Goal: Task Accomplishment & Management: Use online tool/utility

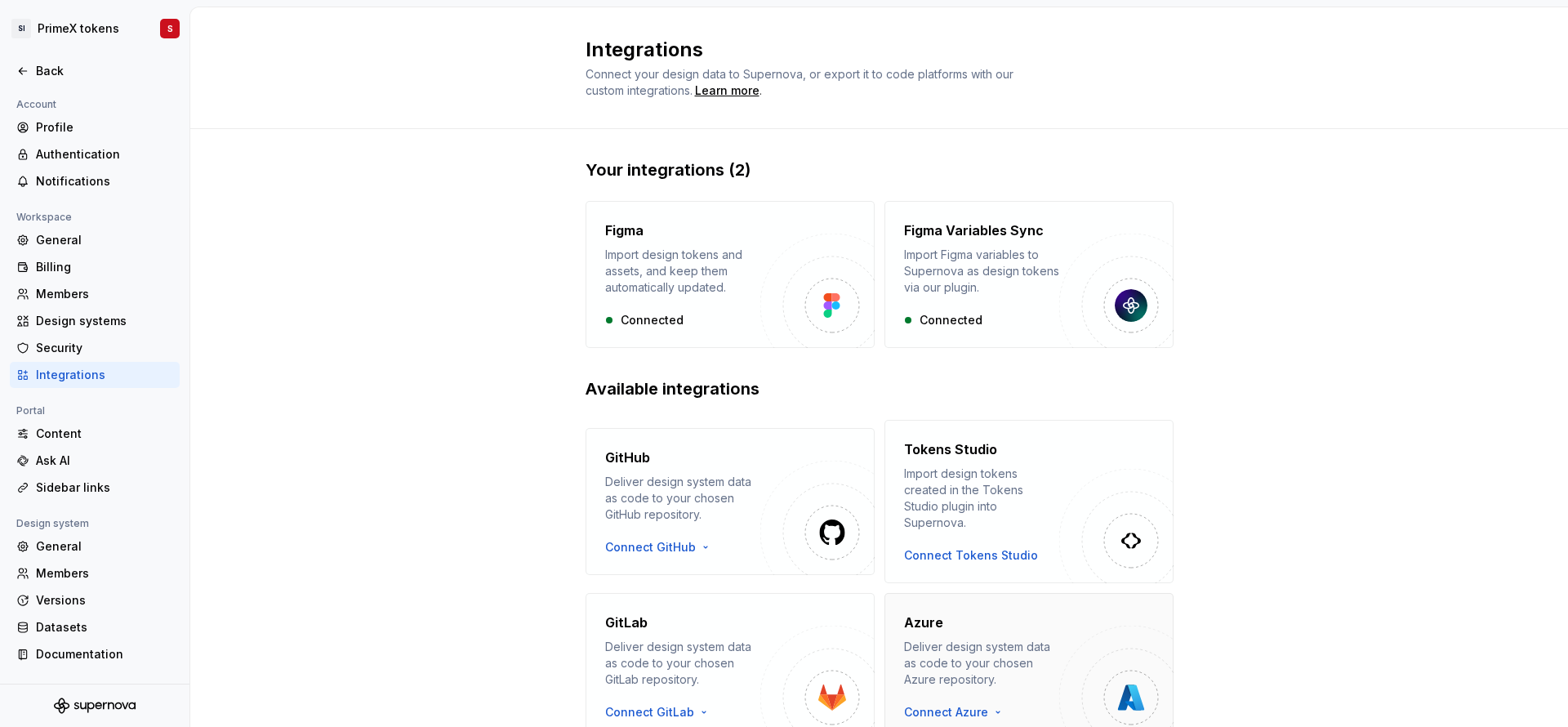
scroll to position [215, 0]
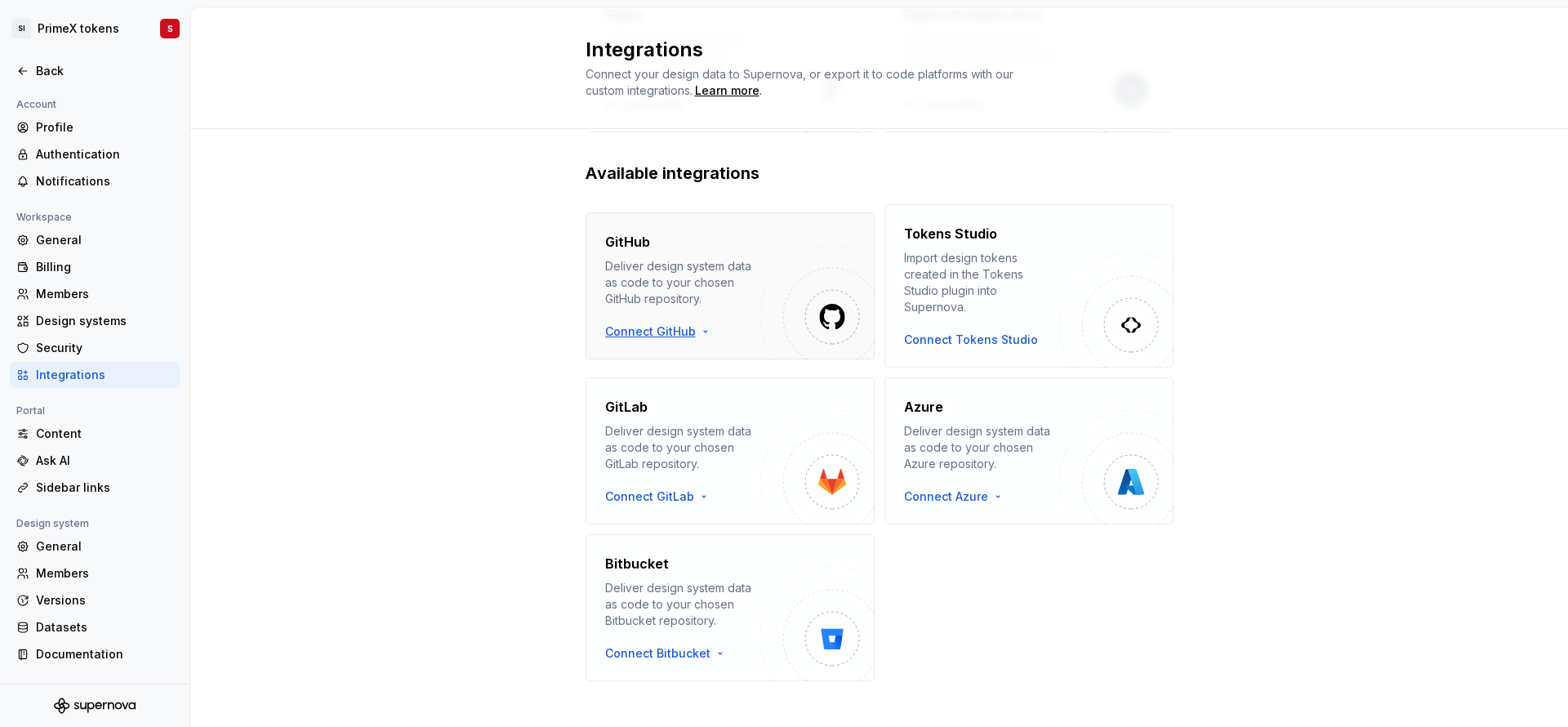
click at [642, 326] on html "SI PrimeX tokens S Back Account Profile Authentication Notifications Workspace …" at bounding box center [784, 363] width 1568 height 727
click at [663, 371] on div "Use a personal access token" at bounding box center [689, 378] width 167 height 16
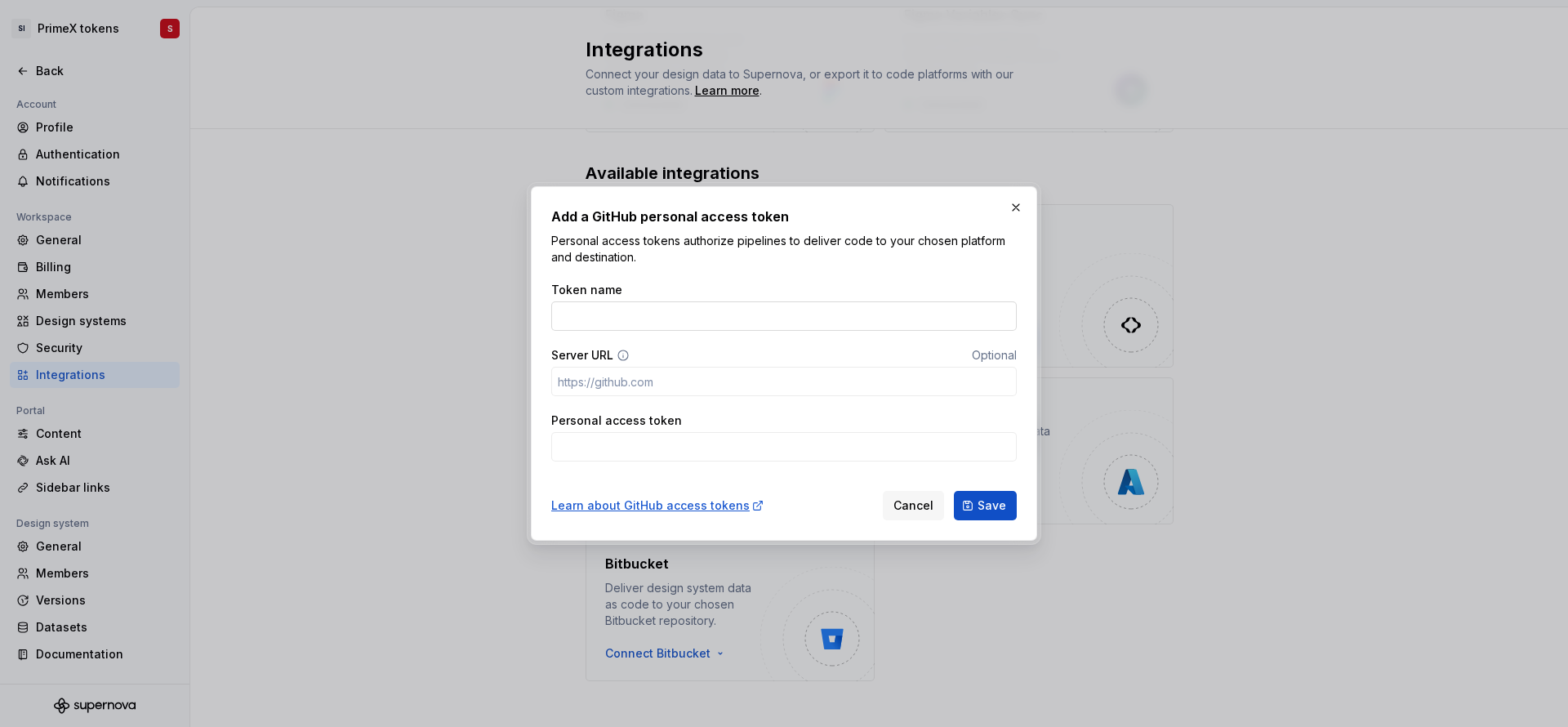
click at [616, 314] on input "Token name" at bounding box center [784, 316] width 465 height 30
paste input "Supernova_token"
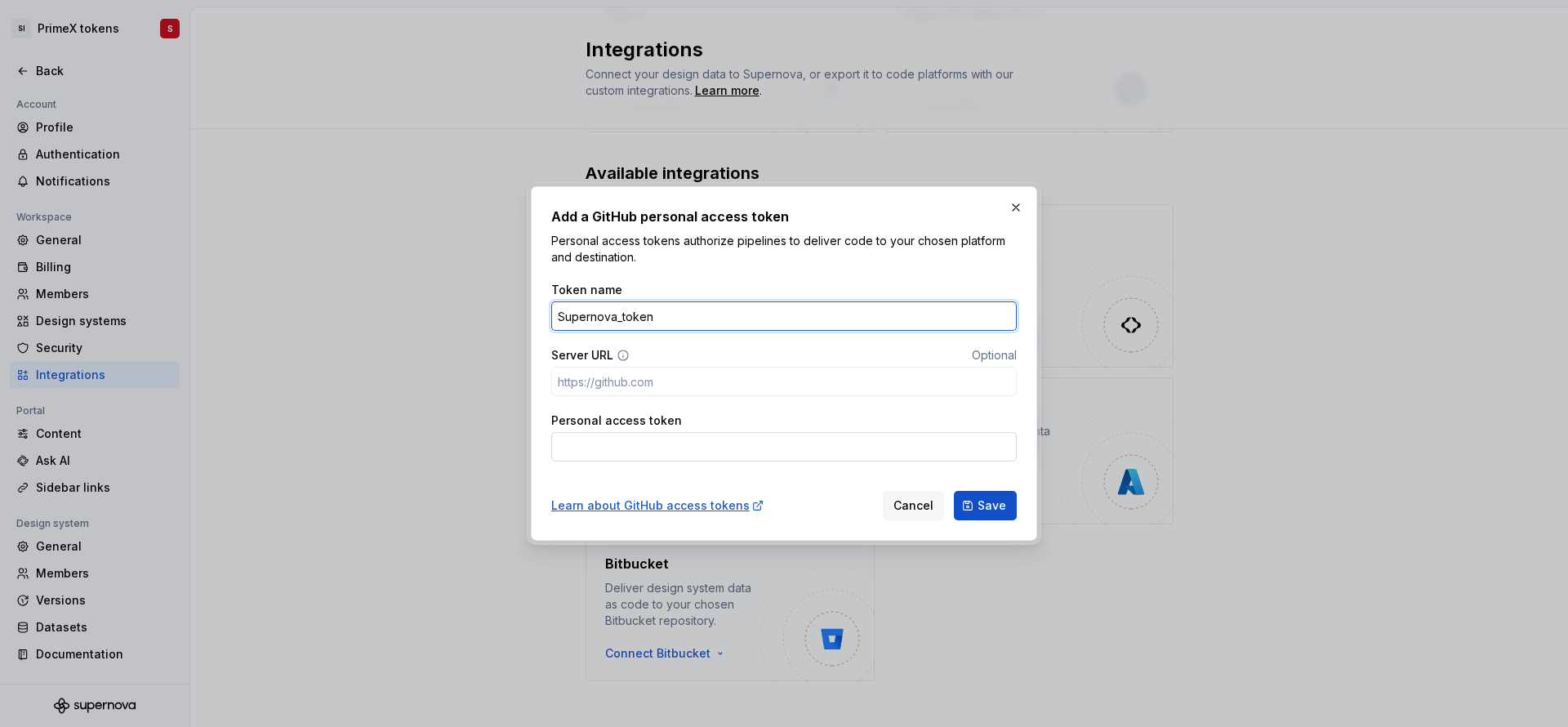
type input "Supernova_token"
click at [595, 441] on input "Personal access token" at bounding box center [784, 447] width 465 height 30
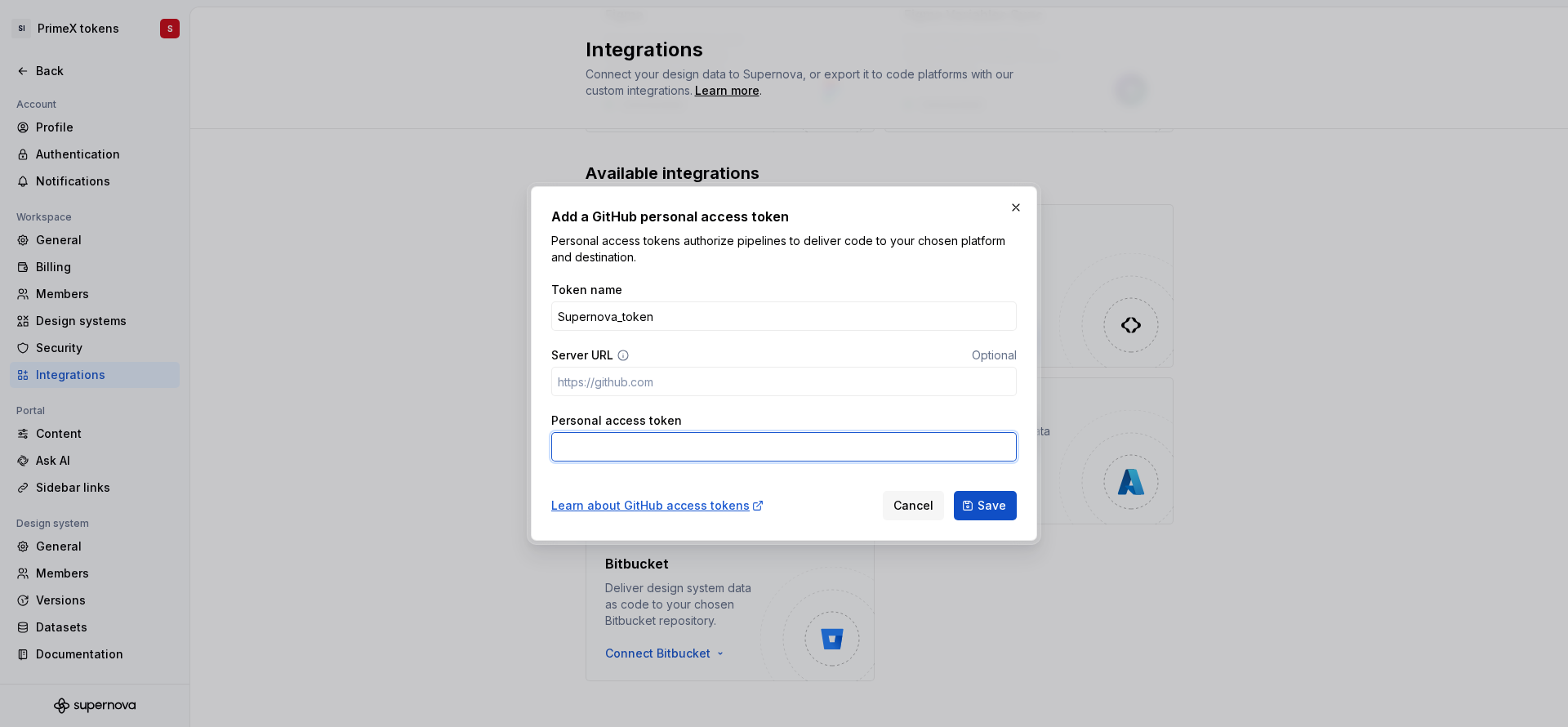
paste input "github_pat_11A2NLQUY0GSgaotrhR8Wh_UKkgf6JNXTIvZk28M45Azx0hR9Rrx5Fi08p69usEwYqCO…"
type input "github_pat_11A2NLQUY0GSgaotrhR8Wh_UKkgf6JNXTIvZk28M45Azx0hR9Rrx5Fi08p69usEwYqCO…"
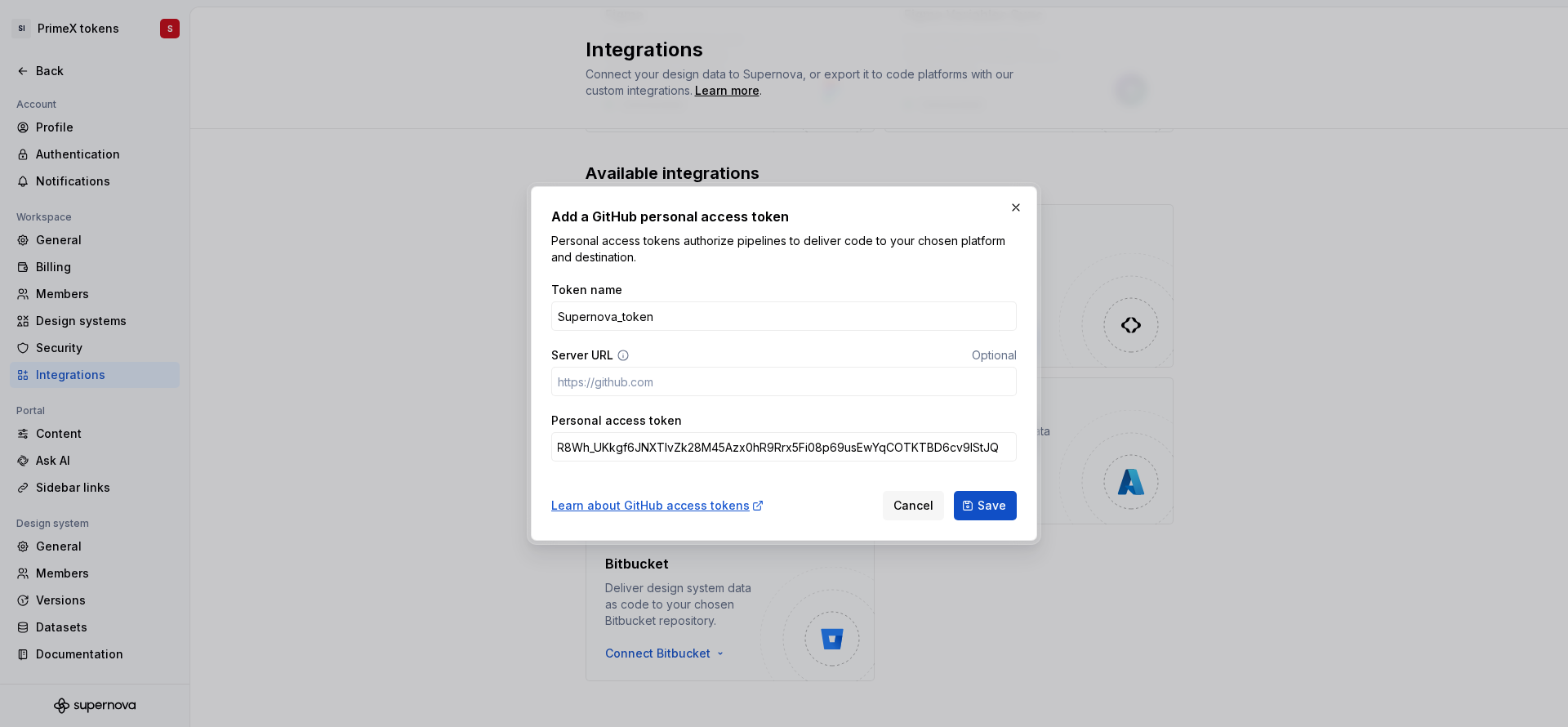
scroll to position [0, 0]
click at [749, 386] on input "Server URL" at bounding box center [784, 382] width 465 height 30
paste input "[URL][DOMAIN_NAME]"
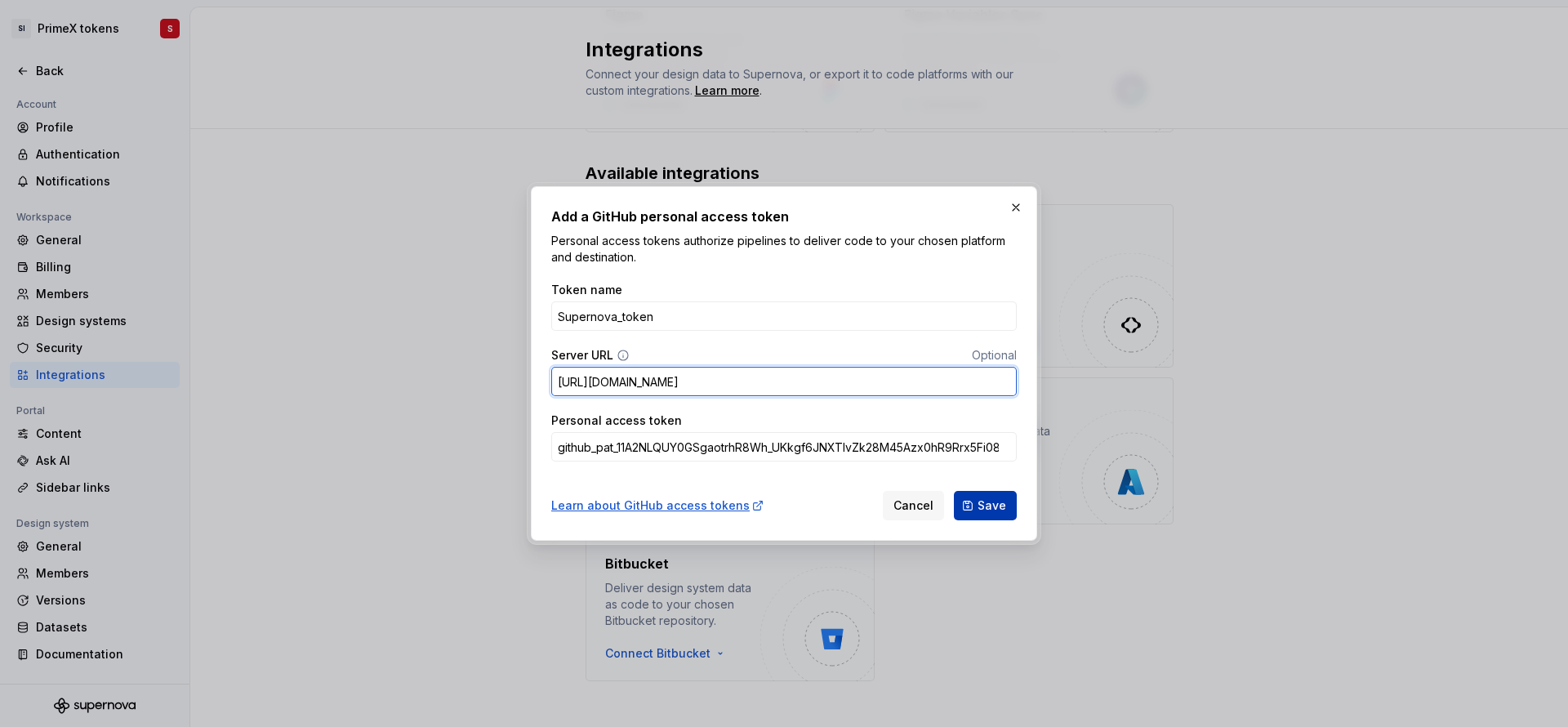
type input "[URL][DOMAIN_NAME]"
click at [1001, 506] on span "Save" at bounding box center [992, 505] width 29 height 16
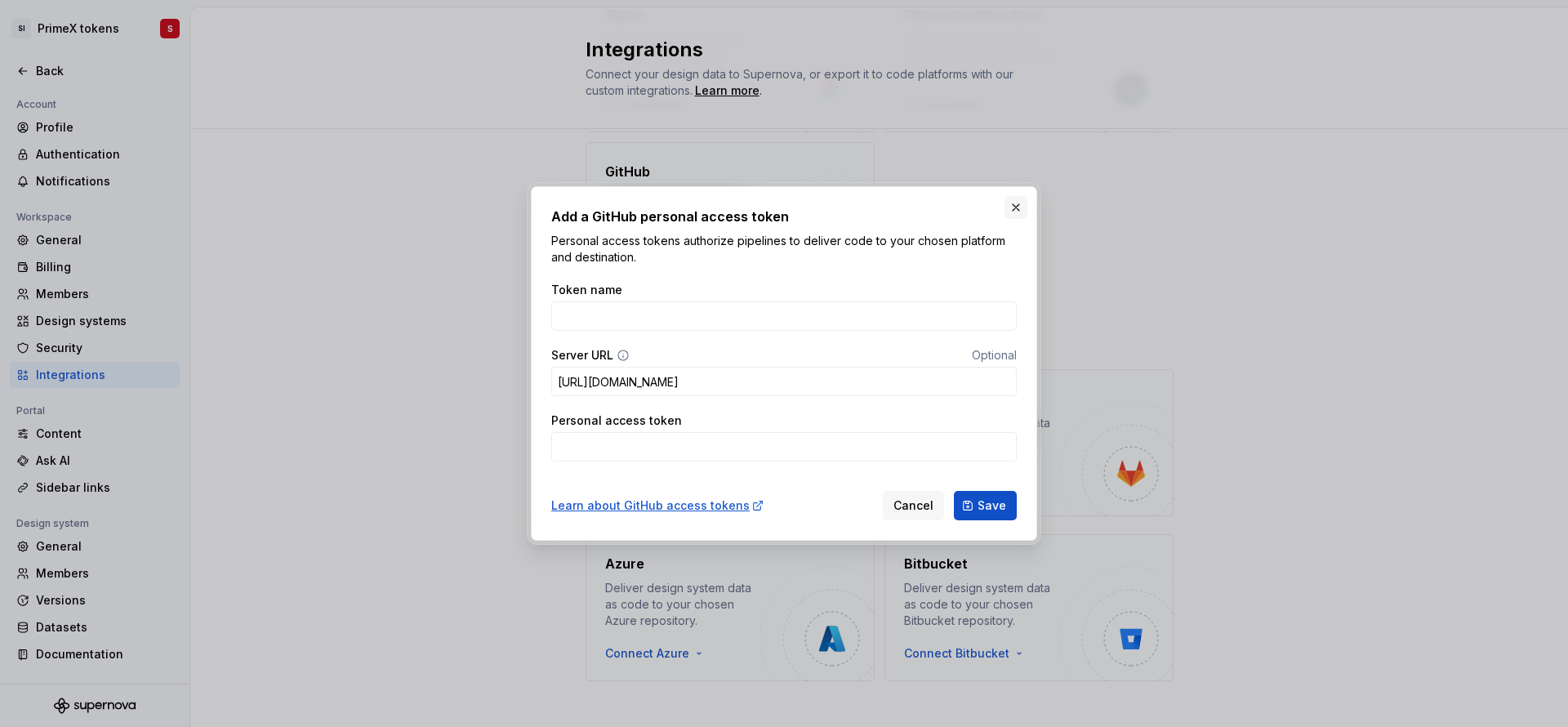
click at [1015, 205] on button "button" at bounding box center [1016, 207] width 23 height 23
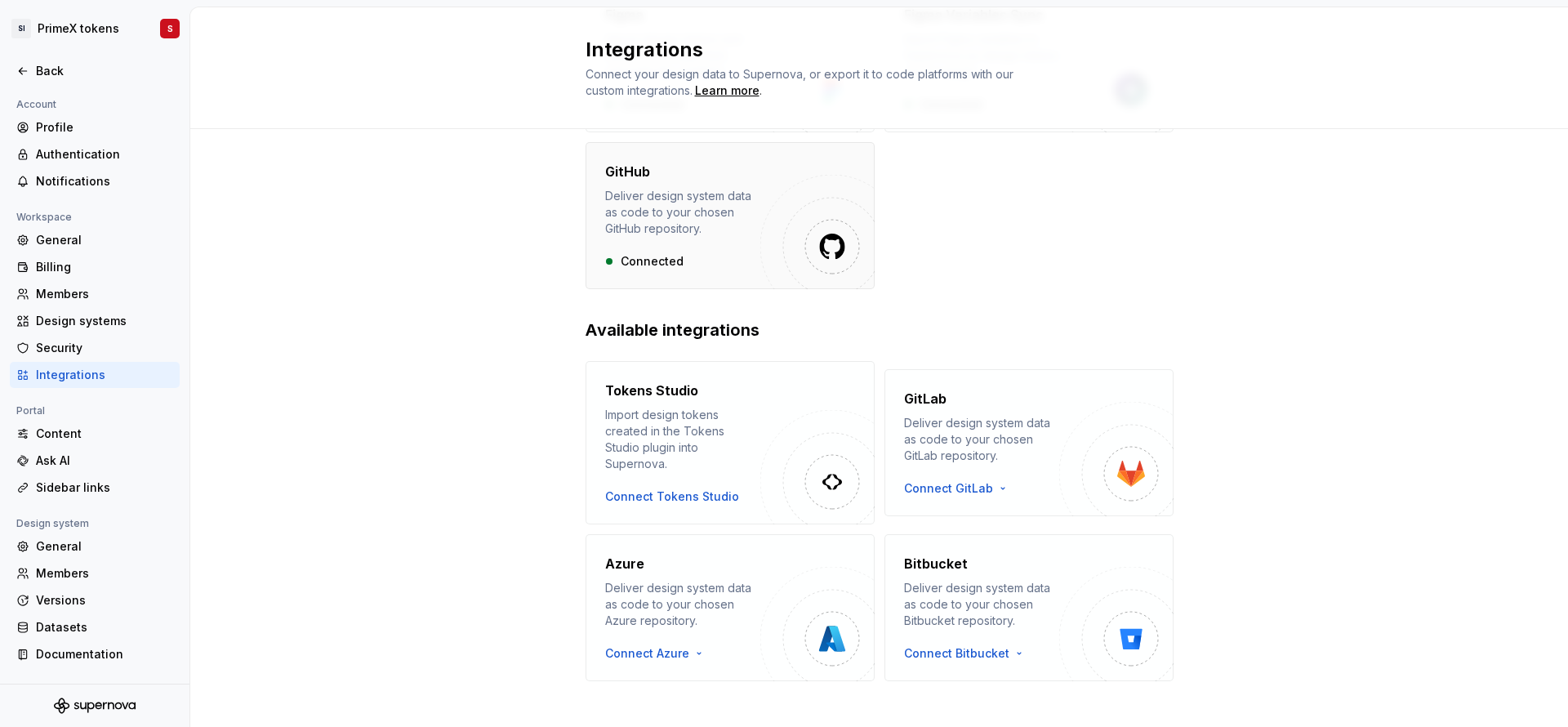
drag, startPoint x: 583, startPoint y: 154, endPoint x: 712, endPoint y: 270, distance: 173.5
click at [712, 270] on div "GitHub Deliver design system data as code to your chosen GitHub repository. Con…" at bounding box center [729, 215] width 289 height 147
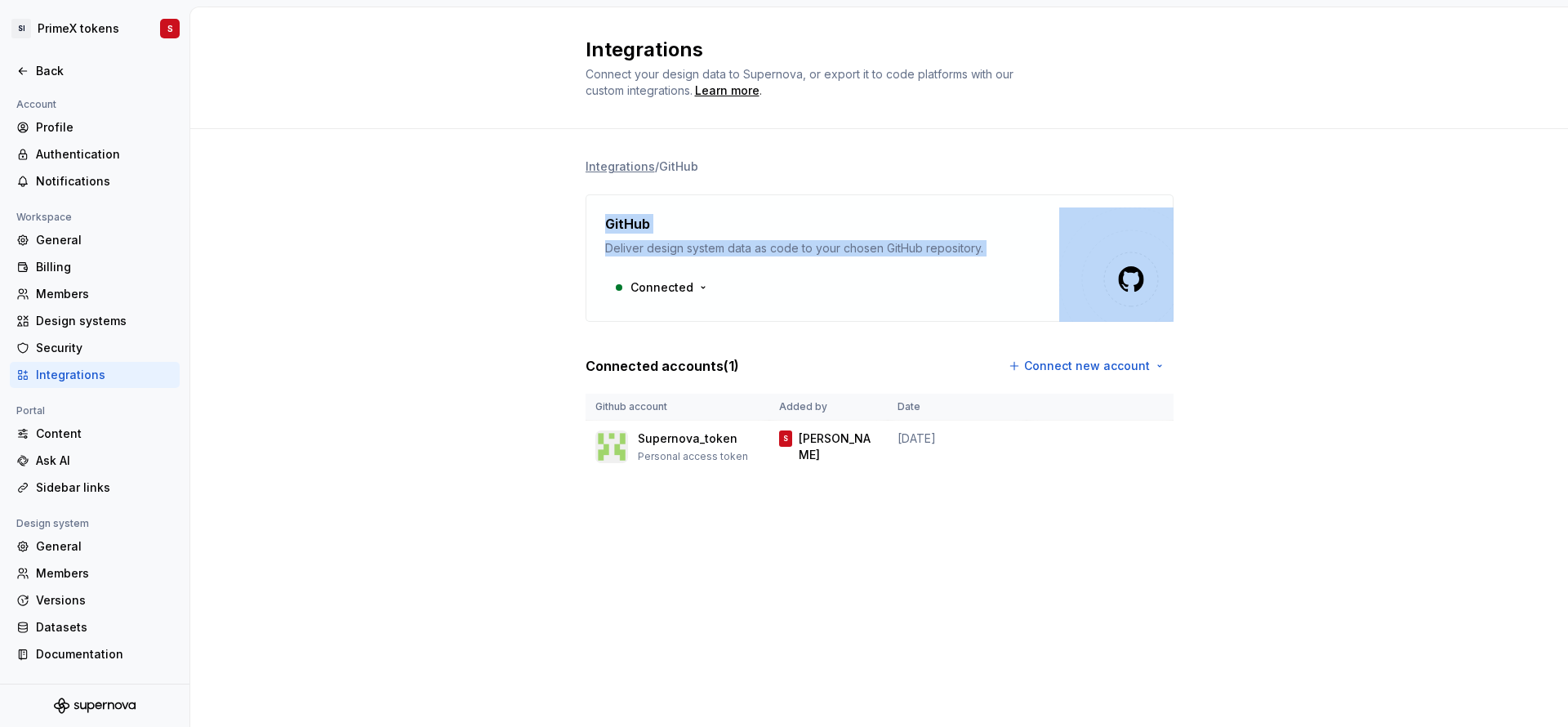
drag, startPoint x: 563, startPoint y: 203, endPoint x: 1273, endPoint y: 324, distance: 720.2
click at [1273, 324] on div "Integrations / GitHub GitHub Deliver design system data as code to your chosen …" at bounding box center [879, 331] width 1378 height 406
click at [1307, 303] on div "Integrations / GitHub GitHub Deliver design system data as code to your chosen …" at bounding box center [879, 331] width 1378 height 406
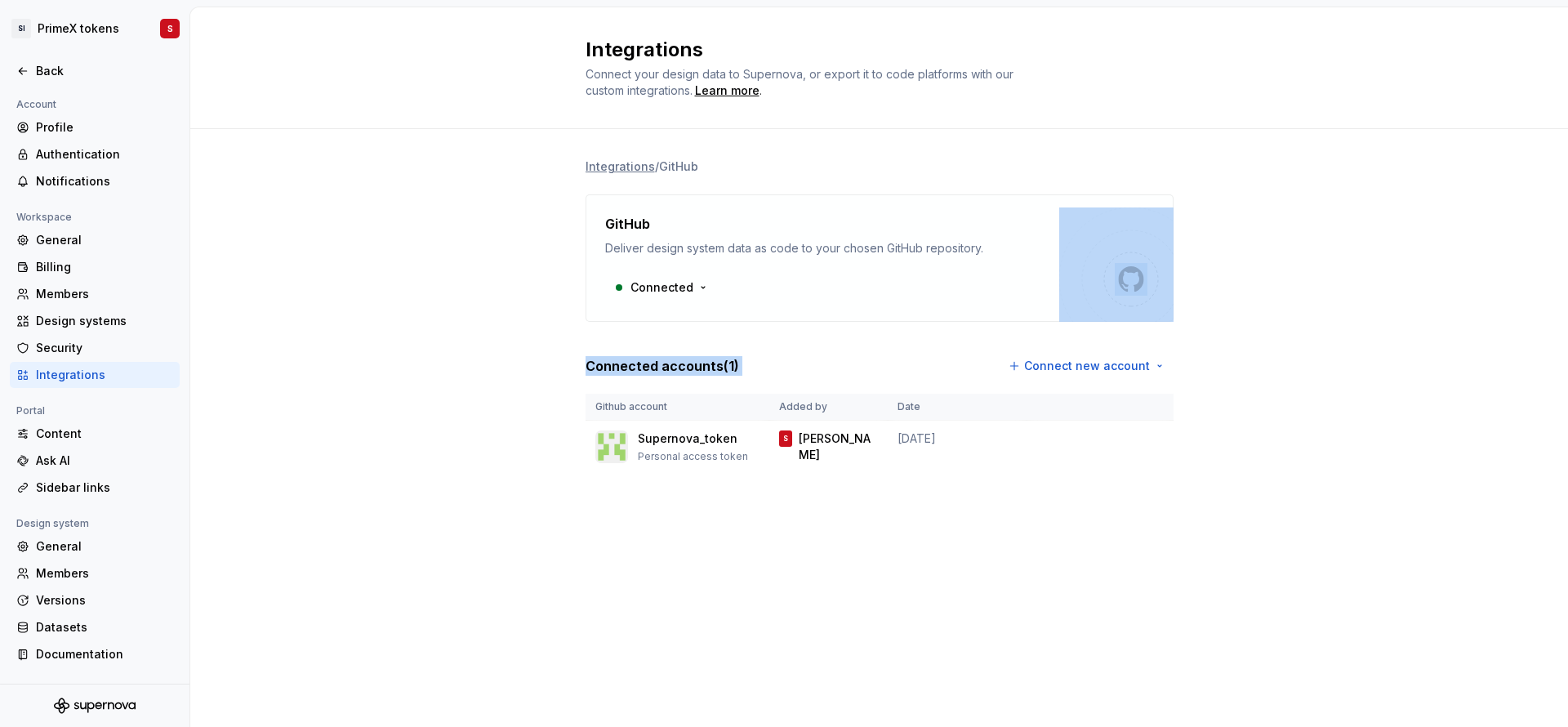
drag, startPoint x: 770, startPoint y: 502, endPoint x: 615, endPoint y: 303, distance: 252.2
click at [615, 303] on div "Integrations / GitHub GitHub Deliver design system data as code to your chosen …" at bounding box center [879, 331] width 588 height 406
click at [872, 586] on div "Integrations Connect your design data to Supernova, or export it to code platfo…" at bounding box center [879, 366] width 1378 height 719
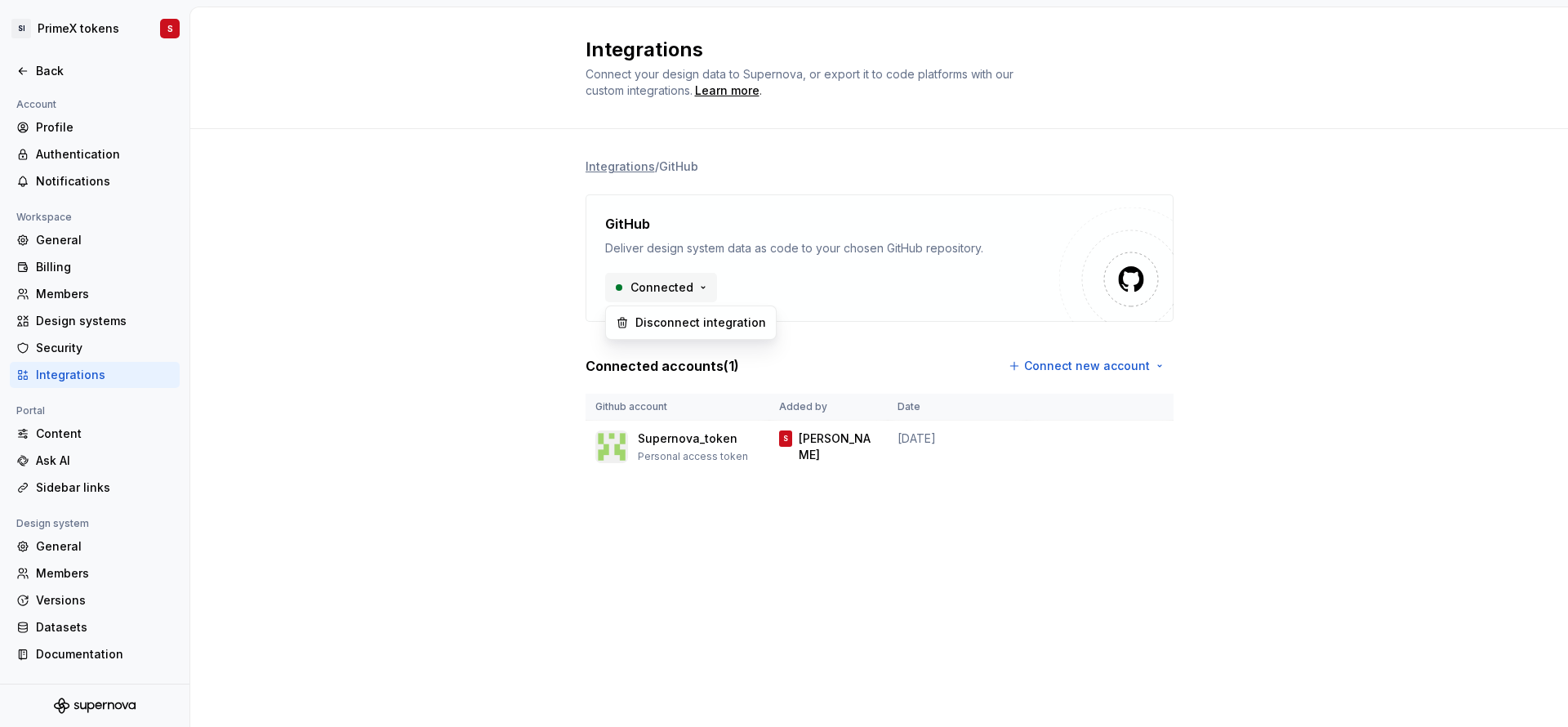
click at [698, 289] on html "SI PrimeX tokens S Back Account Profile Authentication Notifications Workspace …" at bounding box center [784, 363] width 1568 height 727
click at [418, 267] on html "SI PrimeX tokens S Back Account Profile Authentication Notifications Workspace …" at bounding box center [784, 363] width 1568 height 727
click at [10, 68] on div "Back" at bounding box center [94, 70] width 170 height 26
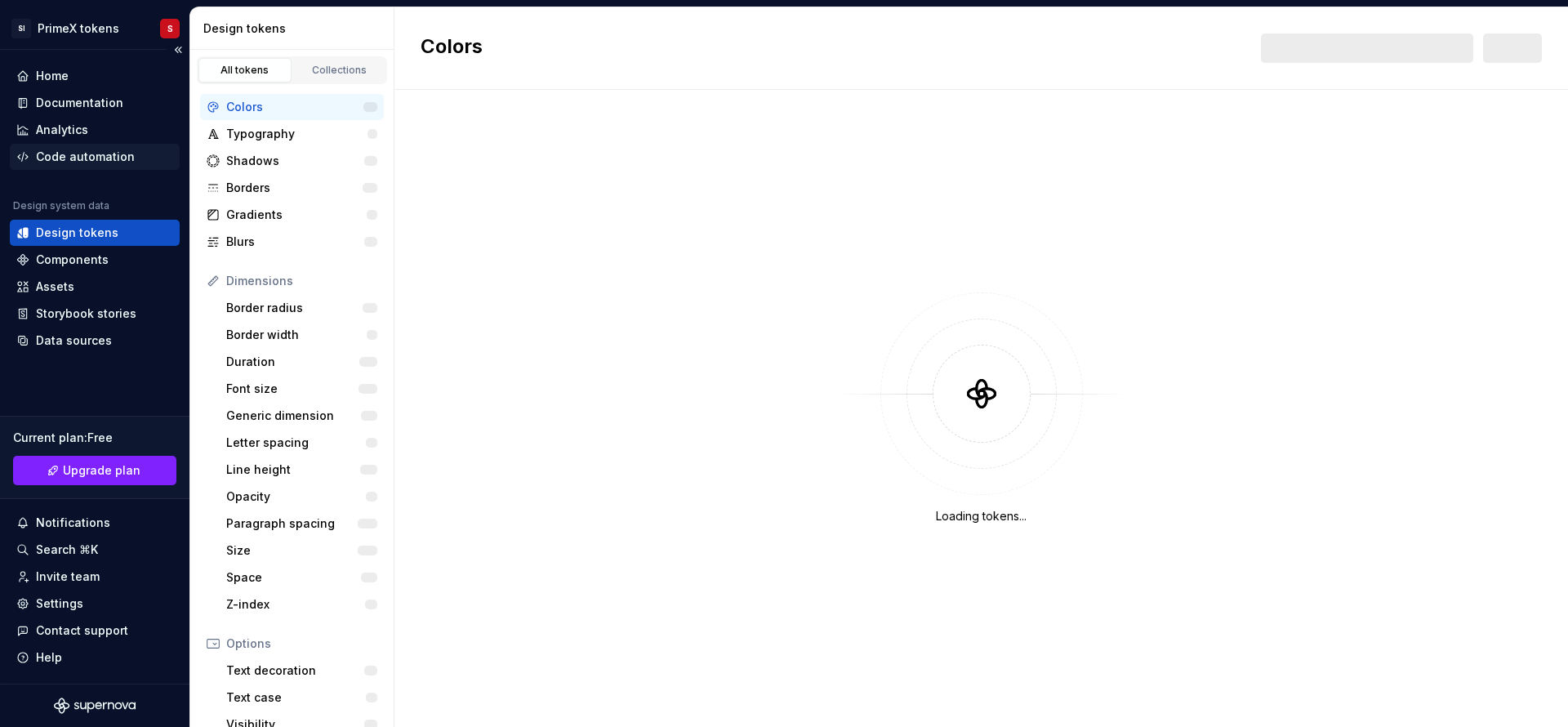
click at [97, 155] on div "Code automation" at bounding box center [85, 157] width 99 height 16
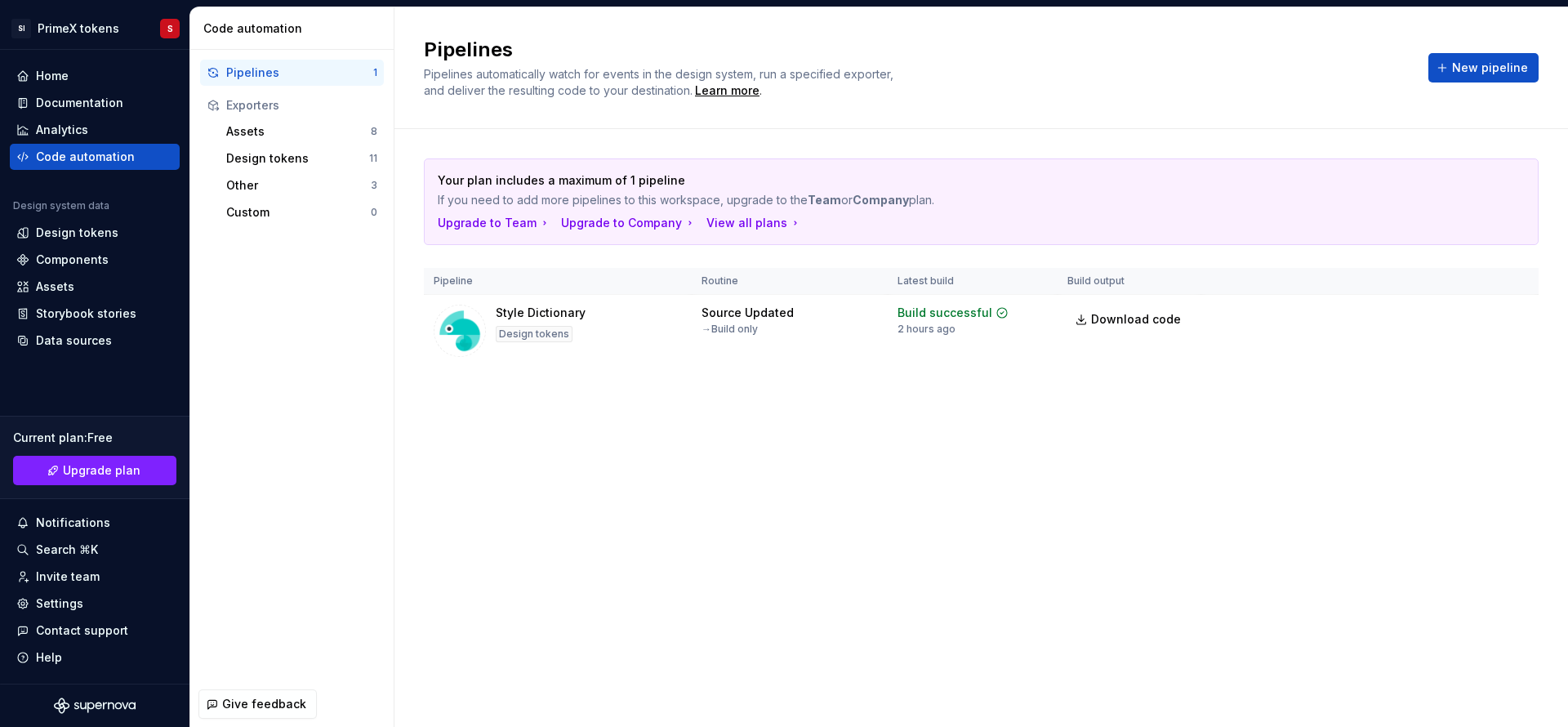
click at [312, 64] on div "Pipelines" at bounding box center [300, 72] width 147 height 16
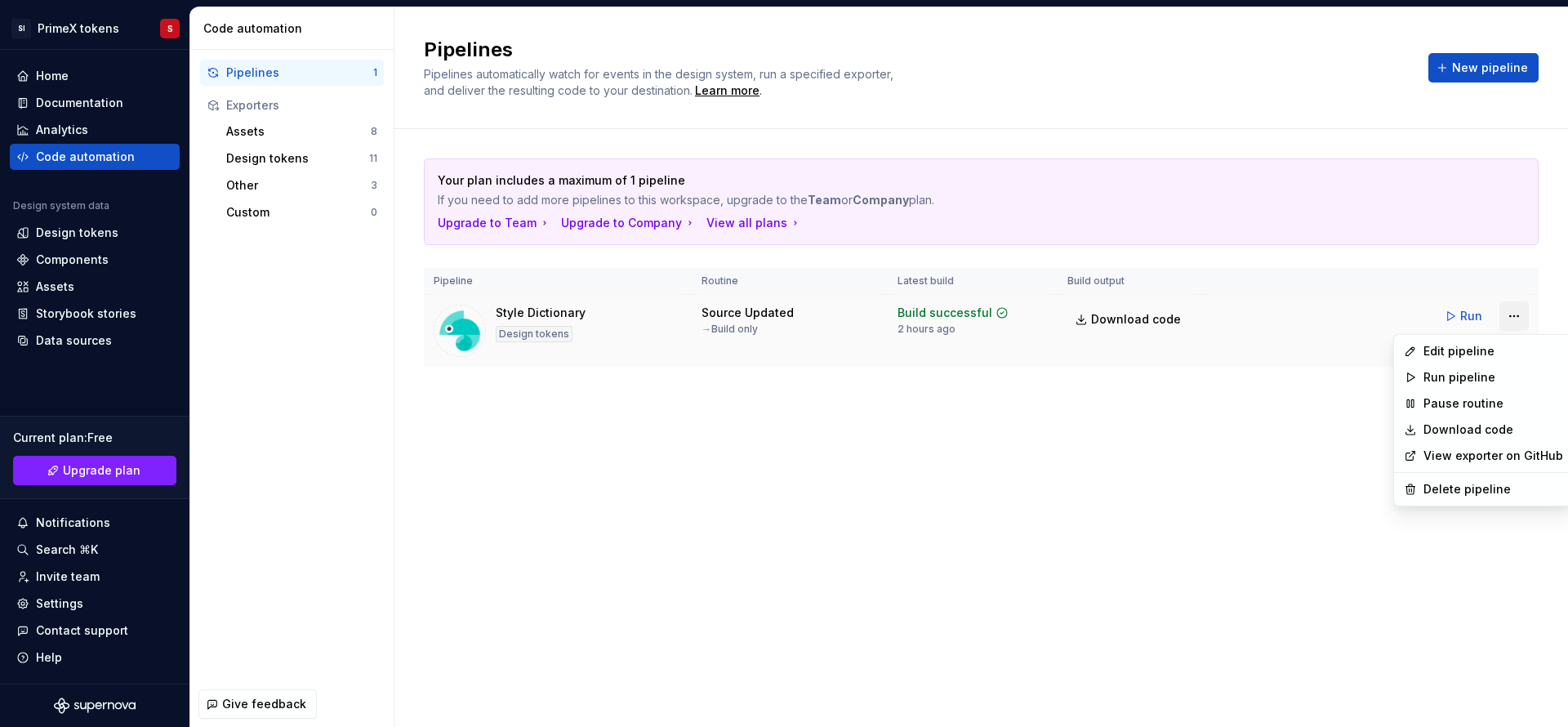
click at [1504, 316] on html "SI PrimeX tokens S Home Documentation Analytics Code automation Design system d…" at bounding box center [784, 363] width 1568 height 727
click at [1459, 492] on div "Delete pipeline" at bounding box center [1493, 489] width 140 height 16
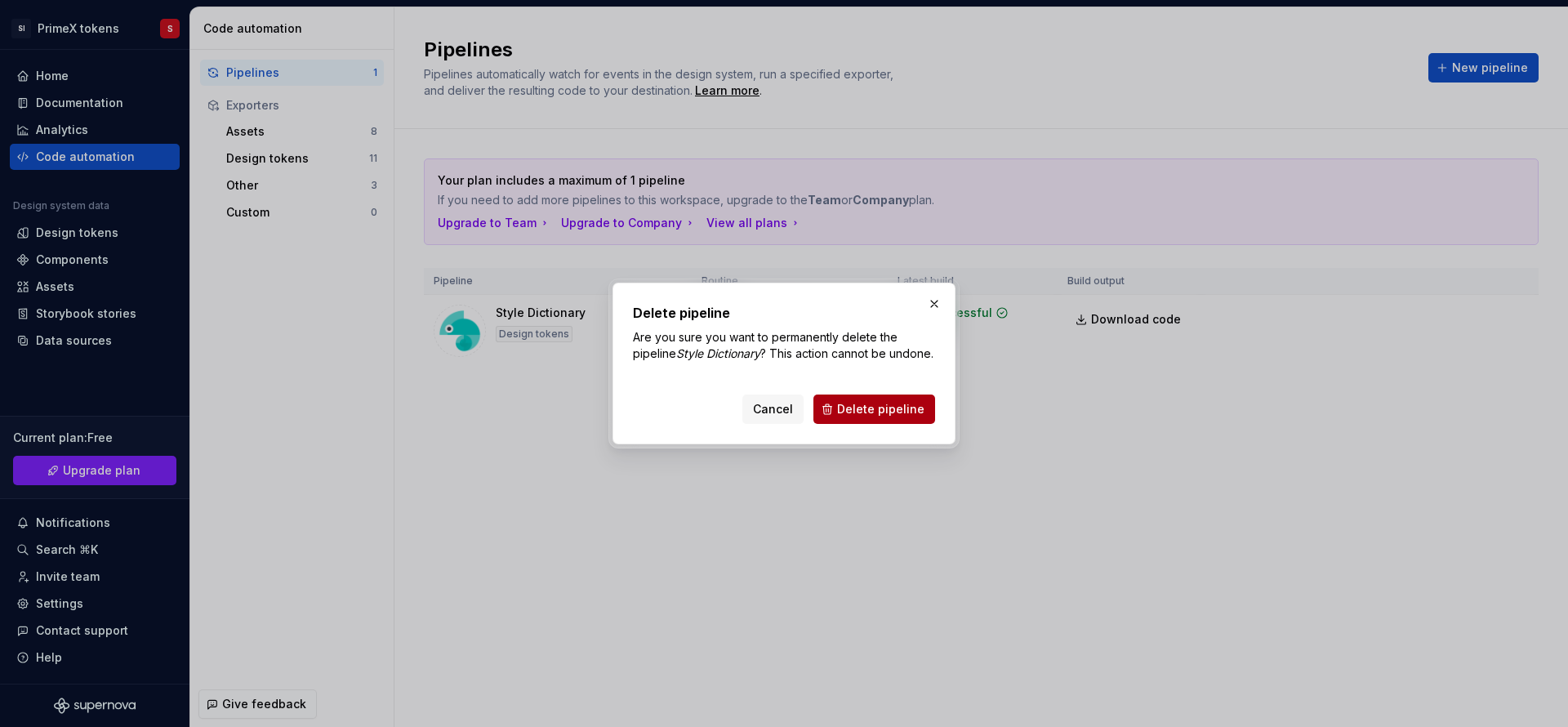
click at [876, 418] on span "Delete pipeline" at bounding box center [881, 409] width 87 height 16
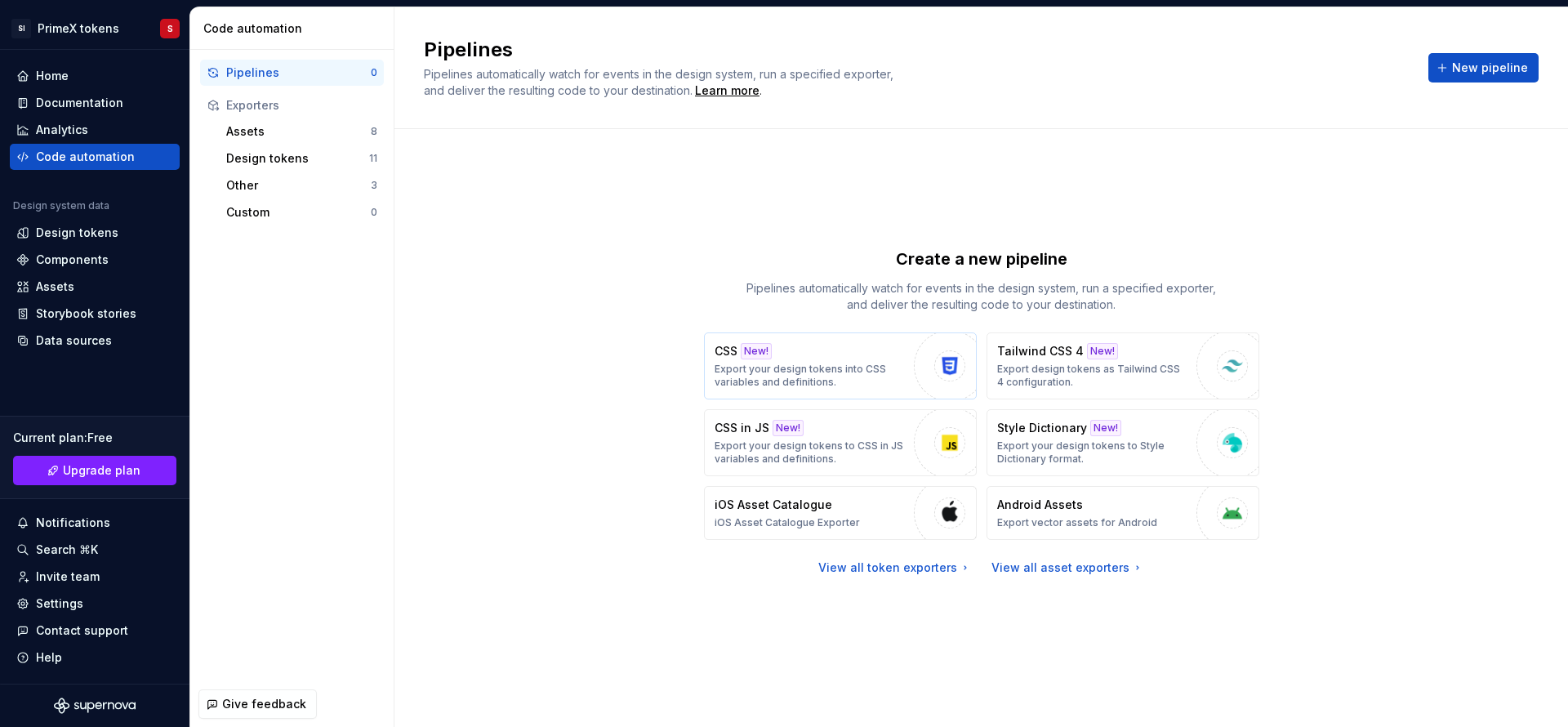
click at [803, 372] on p "Export your design tokens into CSS variables and definitions." at bounding box center [809, 376] width 191 height 26
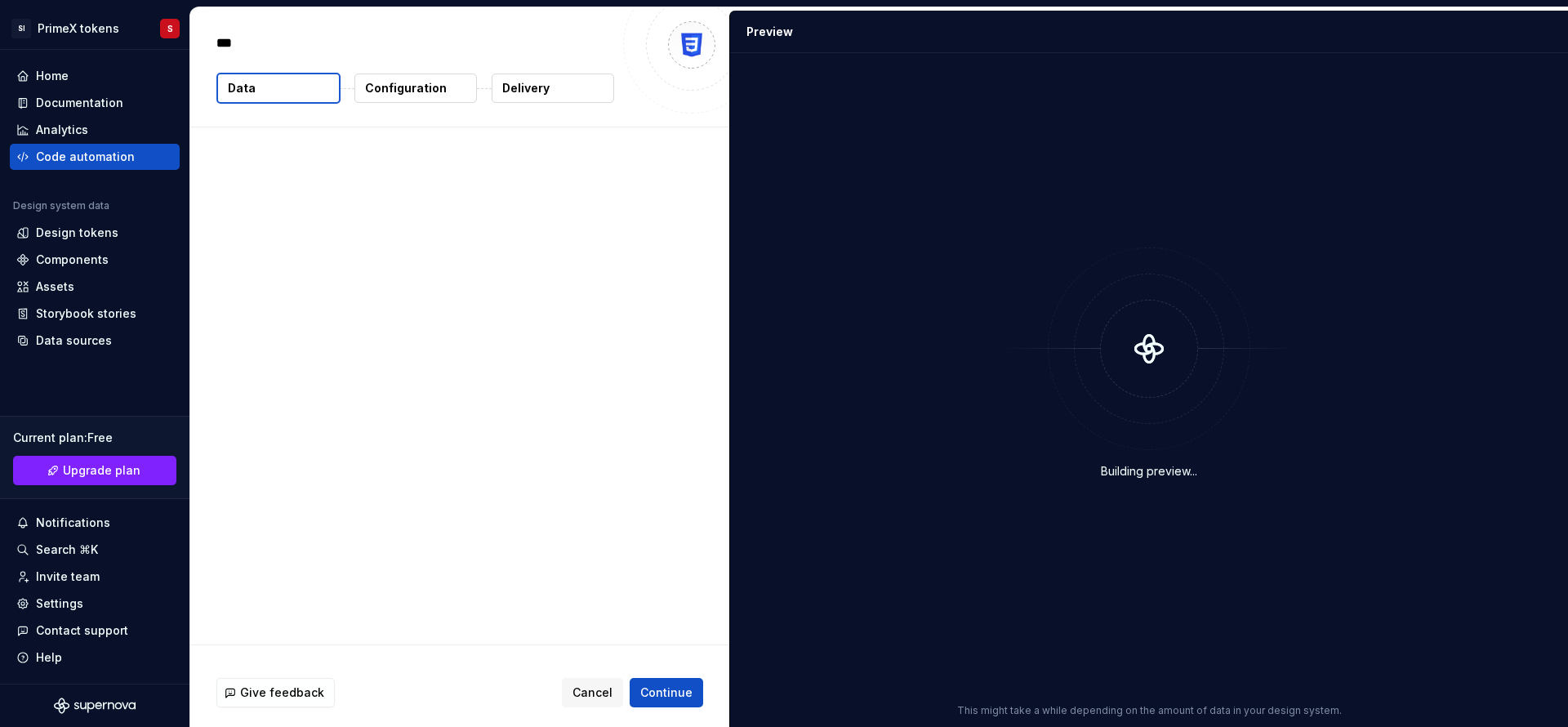
type textarea "*"
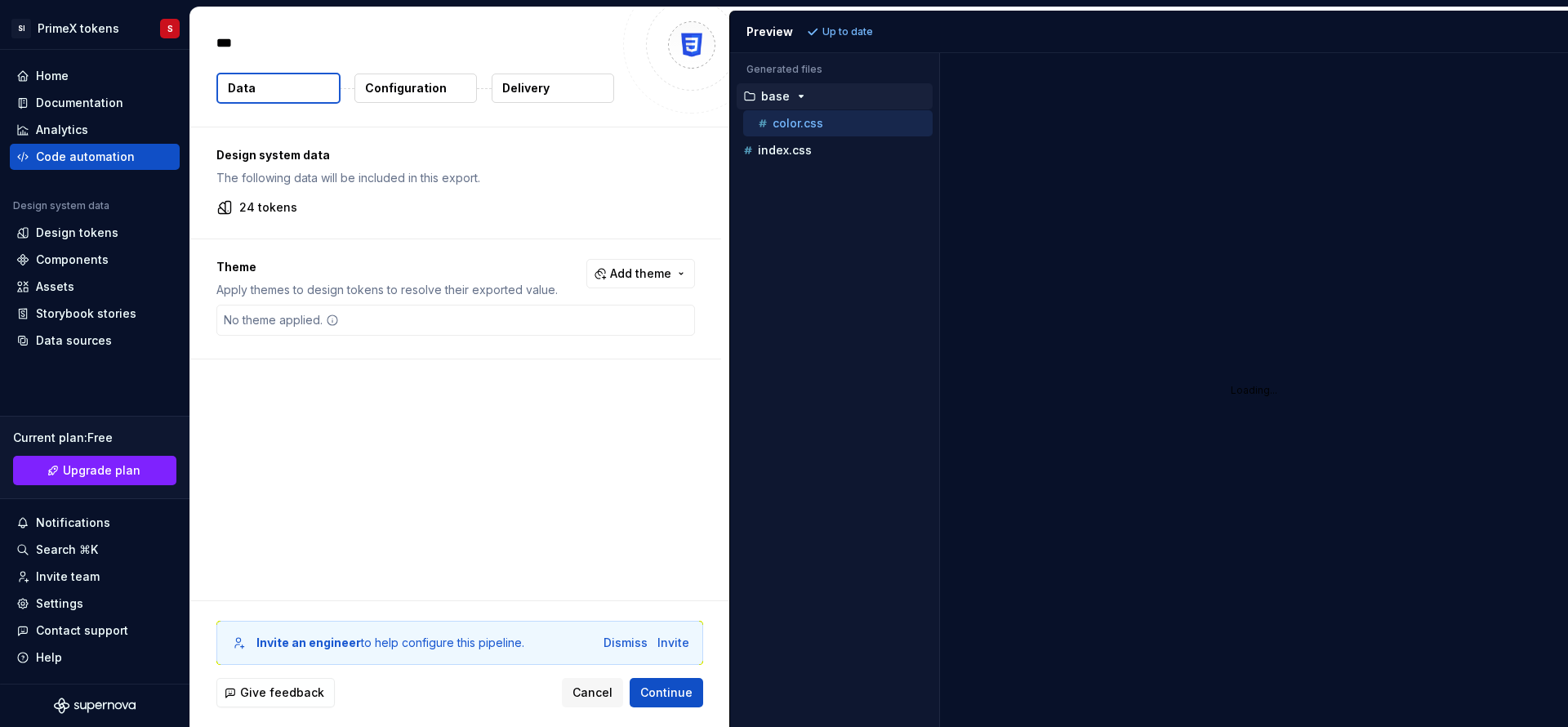
click at [414, 86] on p "Configuration" at bounding box center [406, 88] width 81 height 16
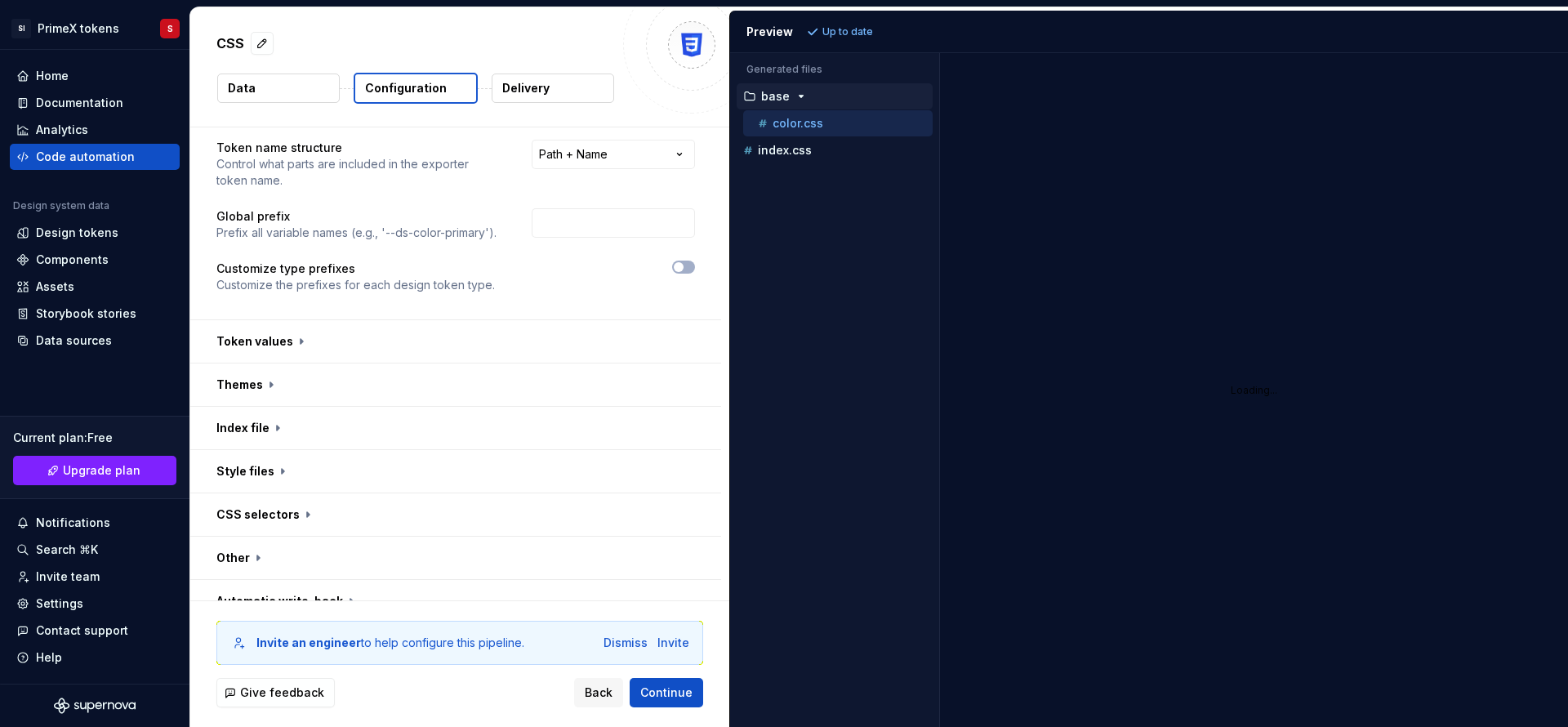
scroll to position [128, 0]
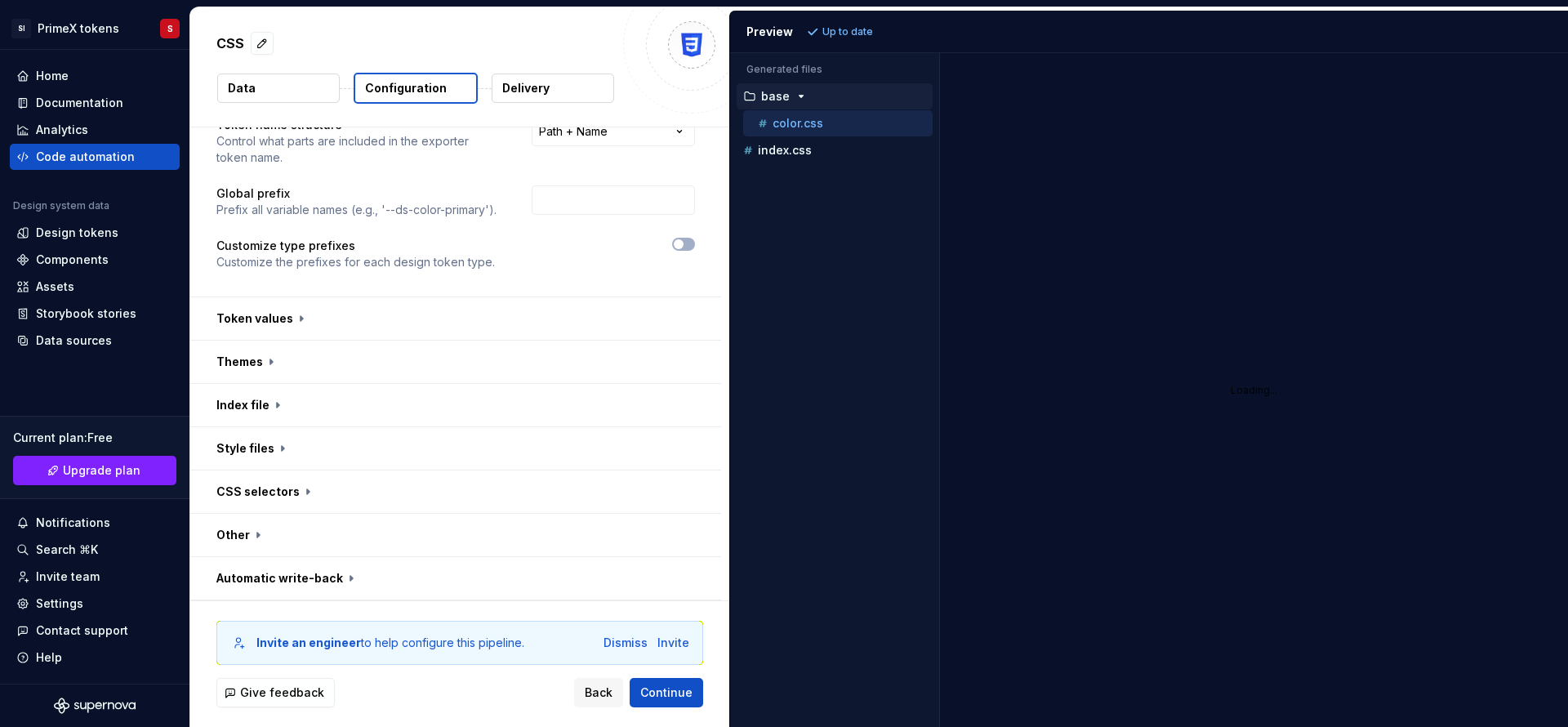
click at [539, 80] on p "Delivery" at bounding box center [526, 88] width 48 height 16
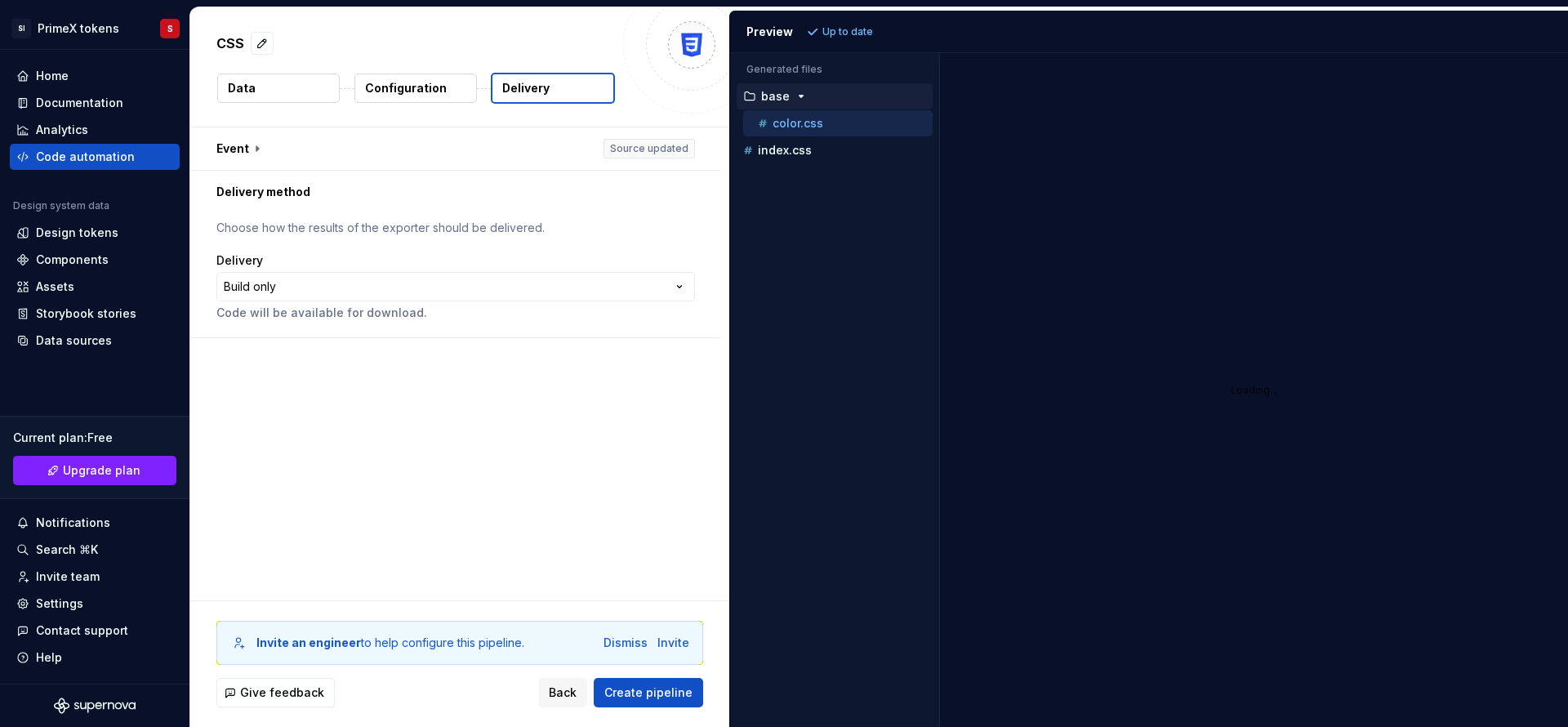
click at [537, 90] on p "Delivery" at bounding box center [526, 88] width 48 height 16
click at [425, 87] on p "Configuration" at bounding box center [406, 88] width 81 height 16
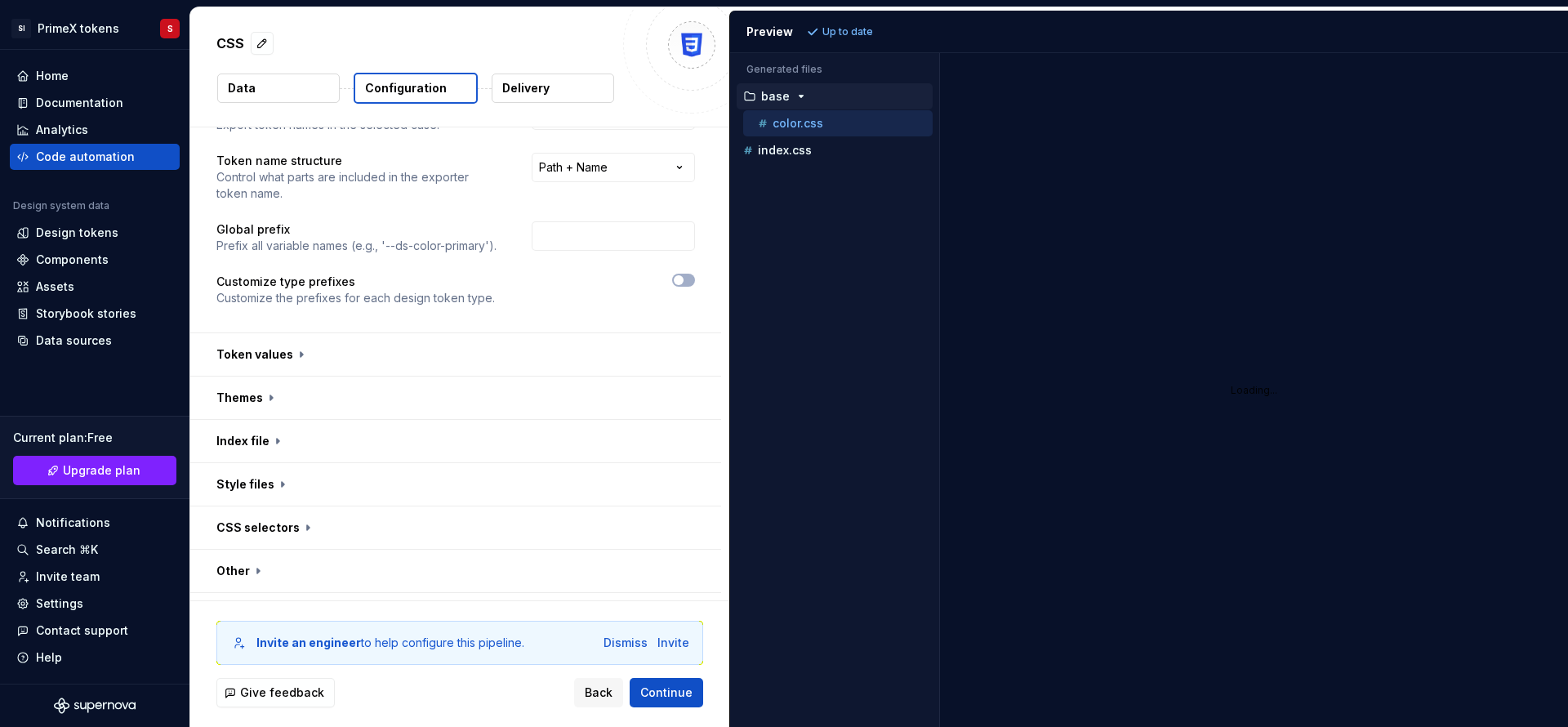
scroll to position [128, 0]
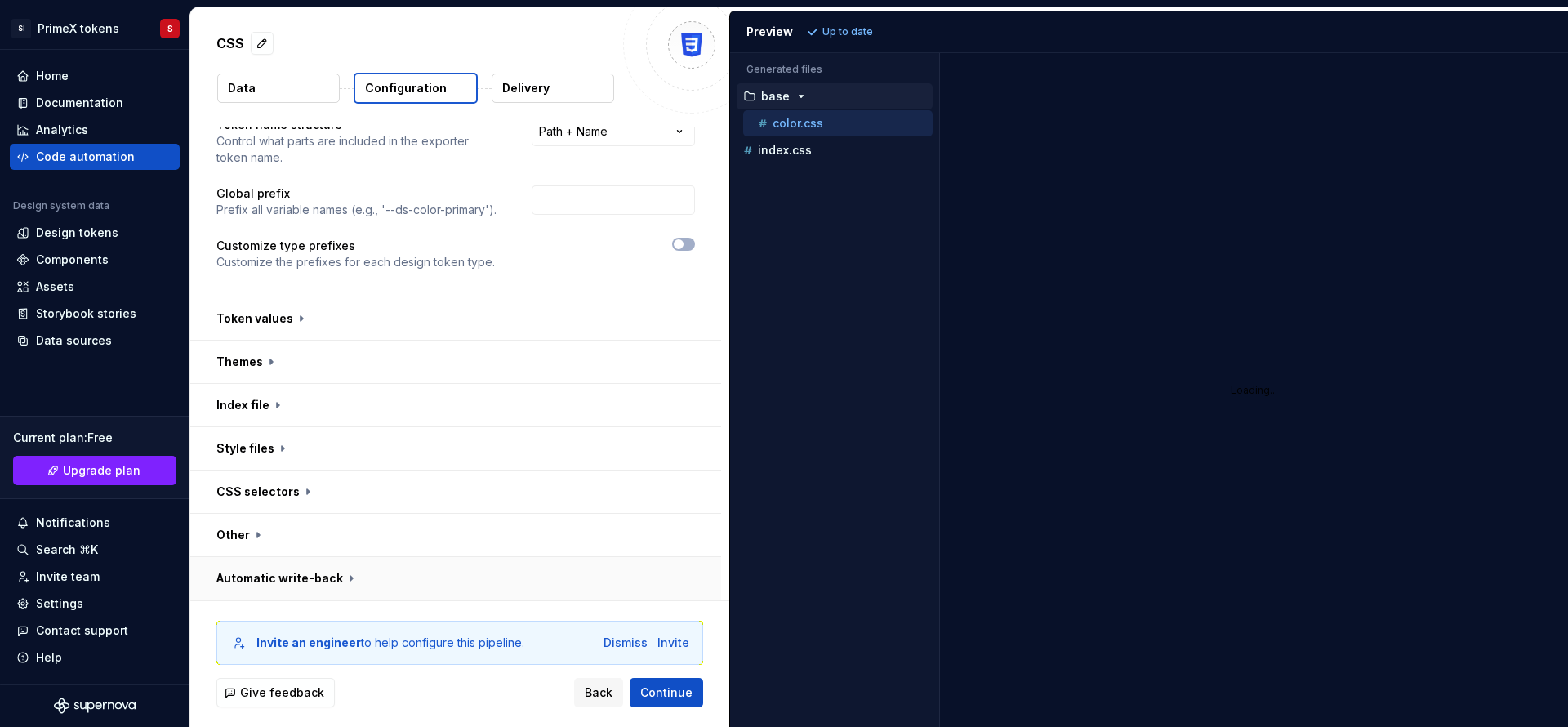
click at [352, 578] on button "button" at bounding box center [455, 578] width 531 height 43
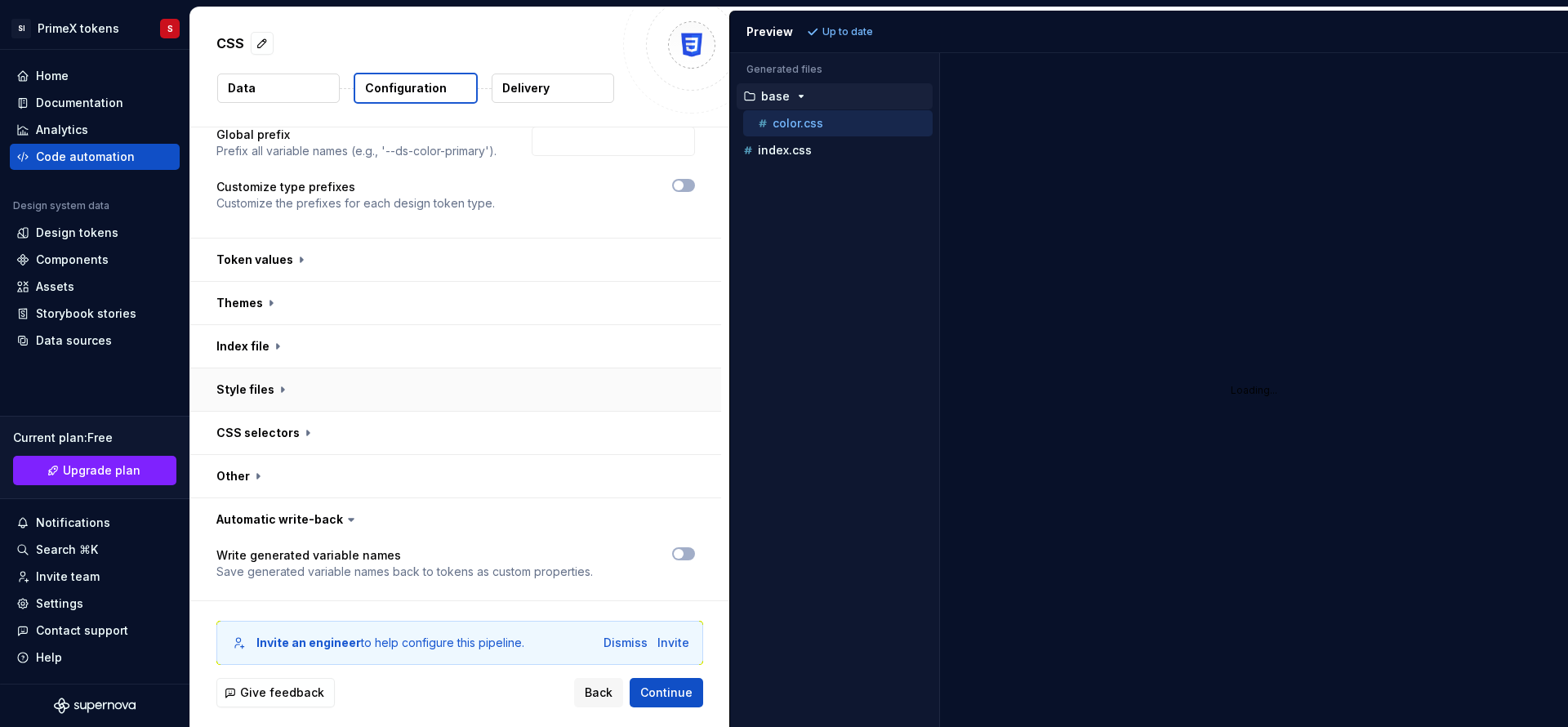
scroll to position [193, 0]
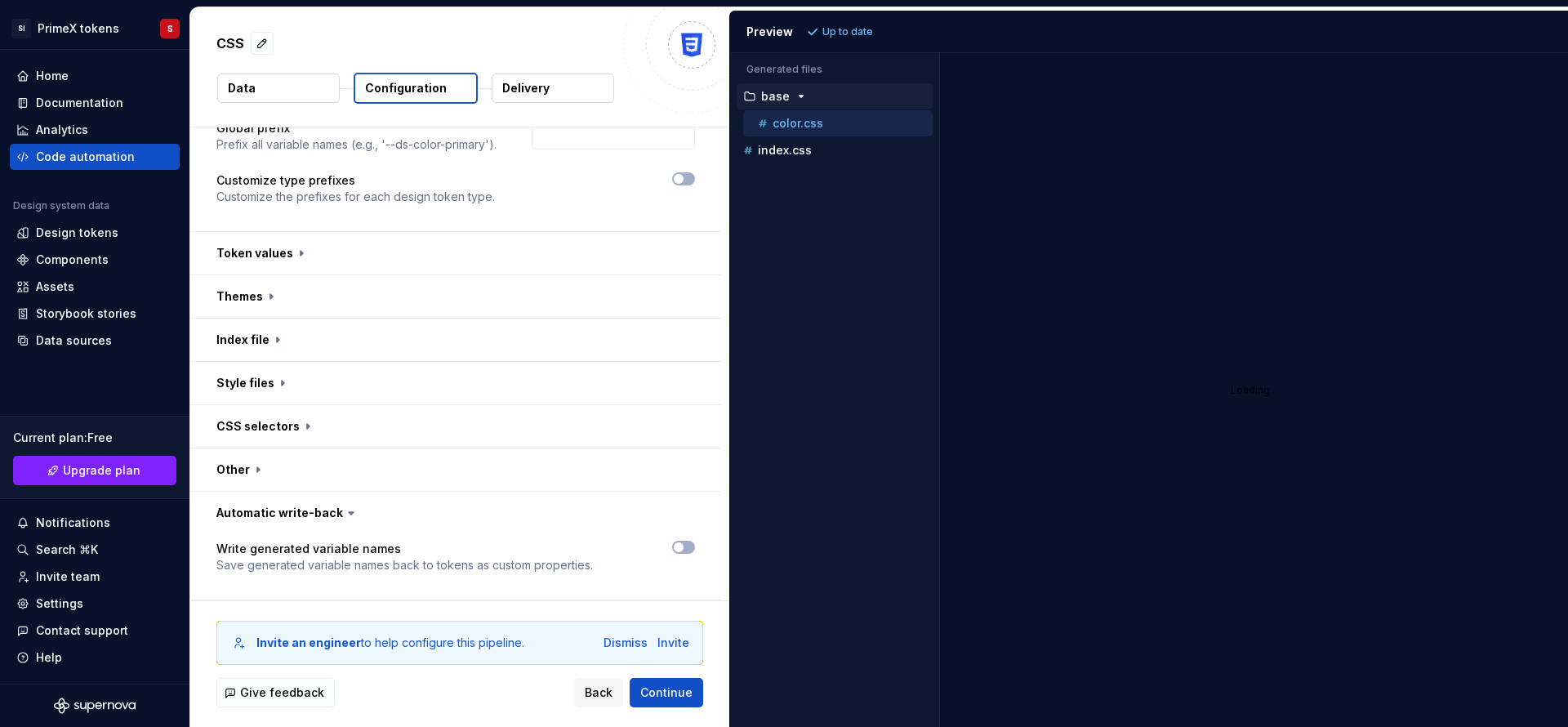
click at [528, 76] on button "Delivery" at bounding box center [553, 88] width 123 height 30
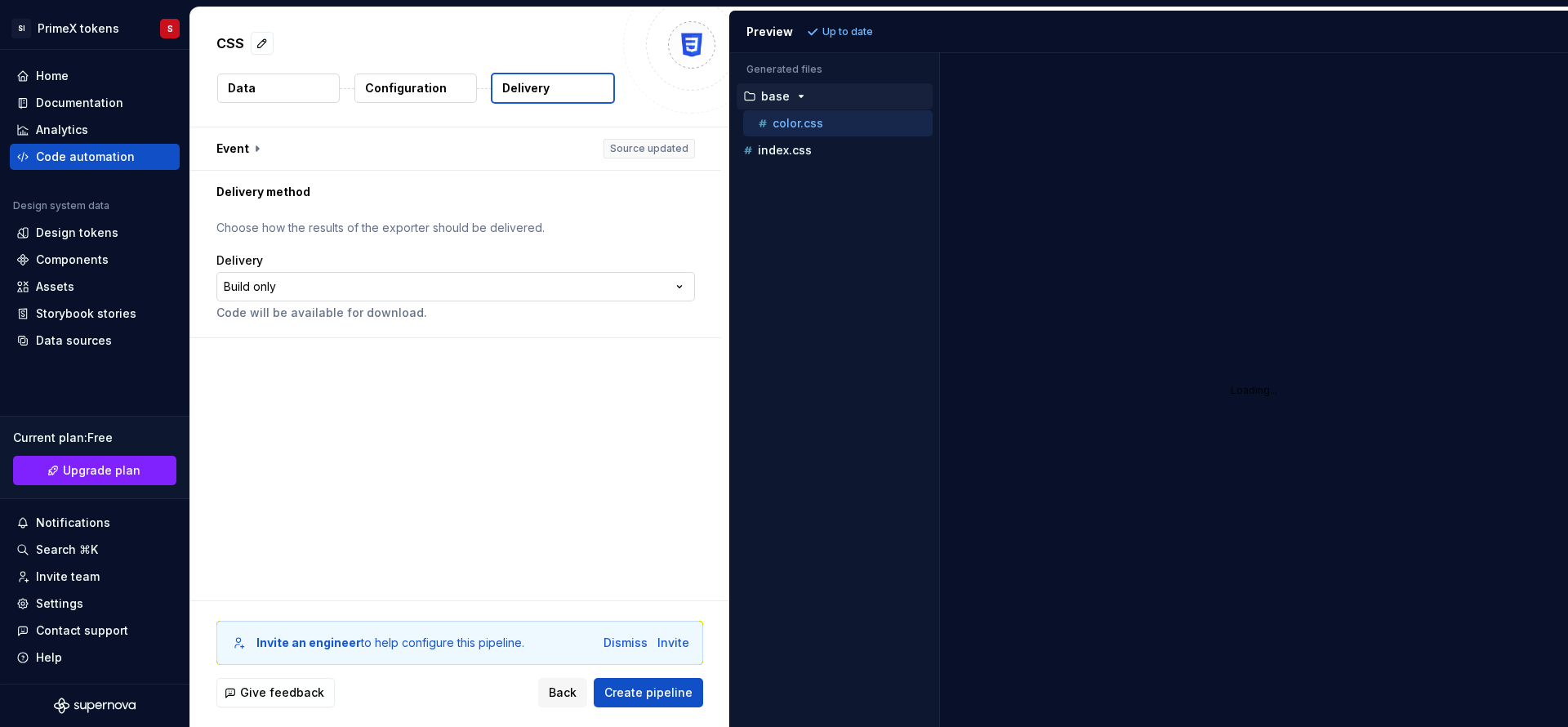
click at [422, 276] on html "**********" at bounding box center [784, 363] width 1568 height 727
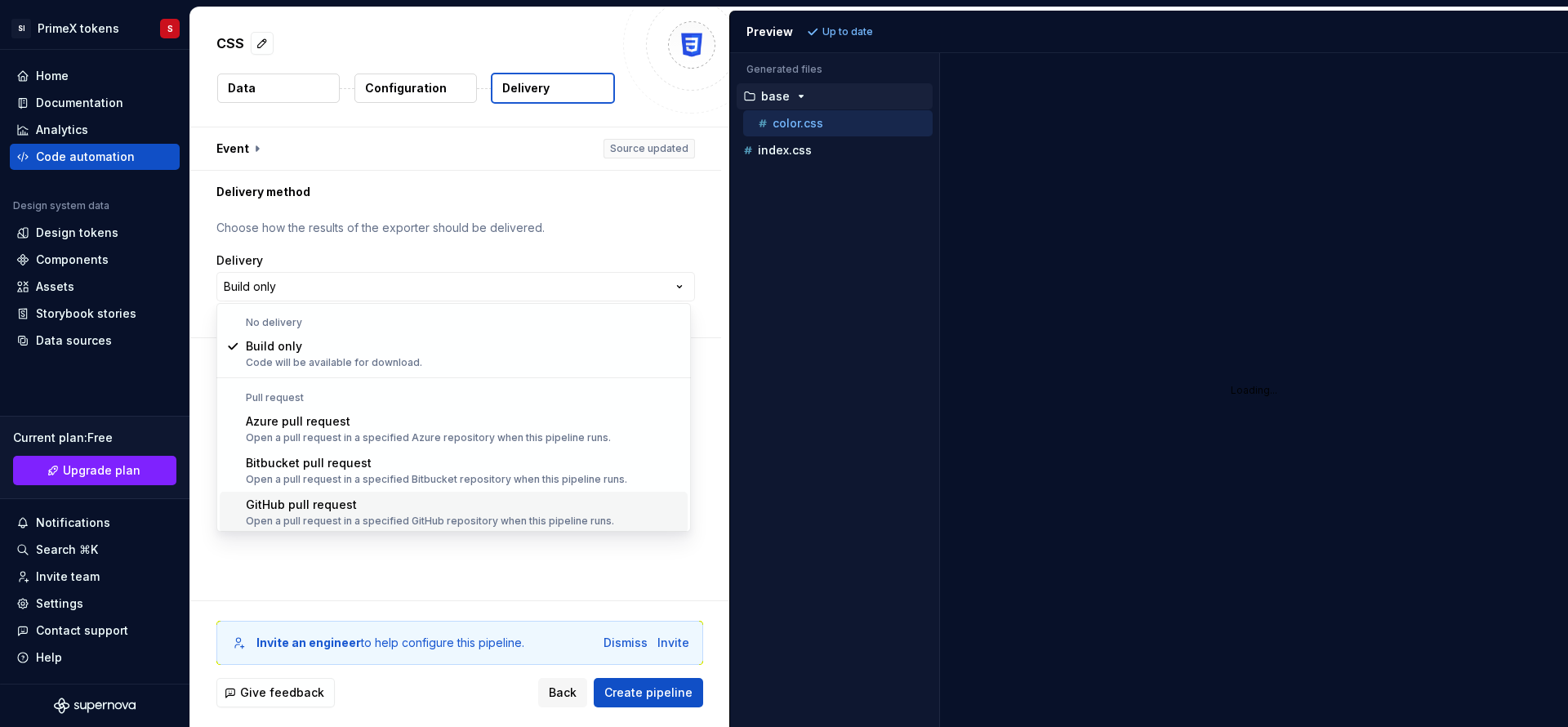
scroll to position [46, 0]
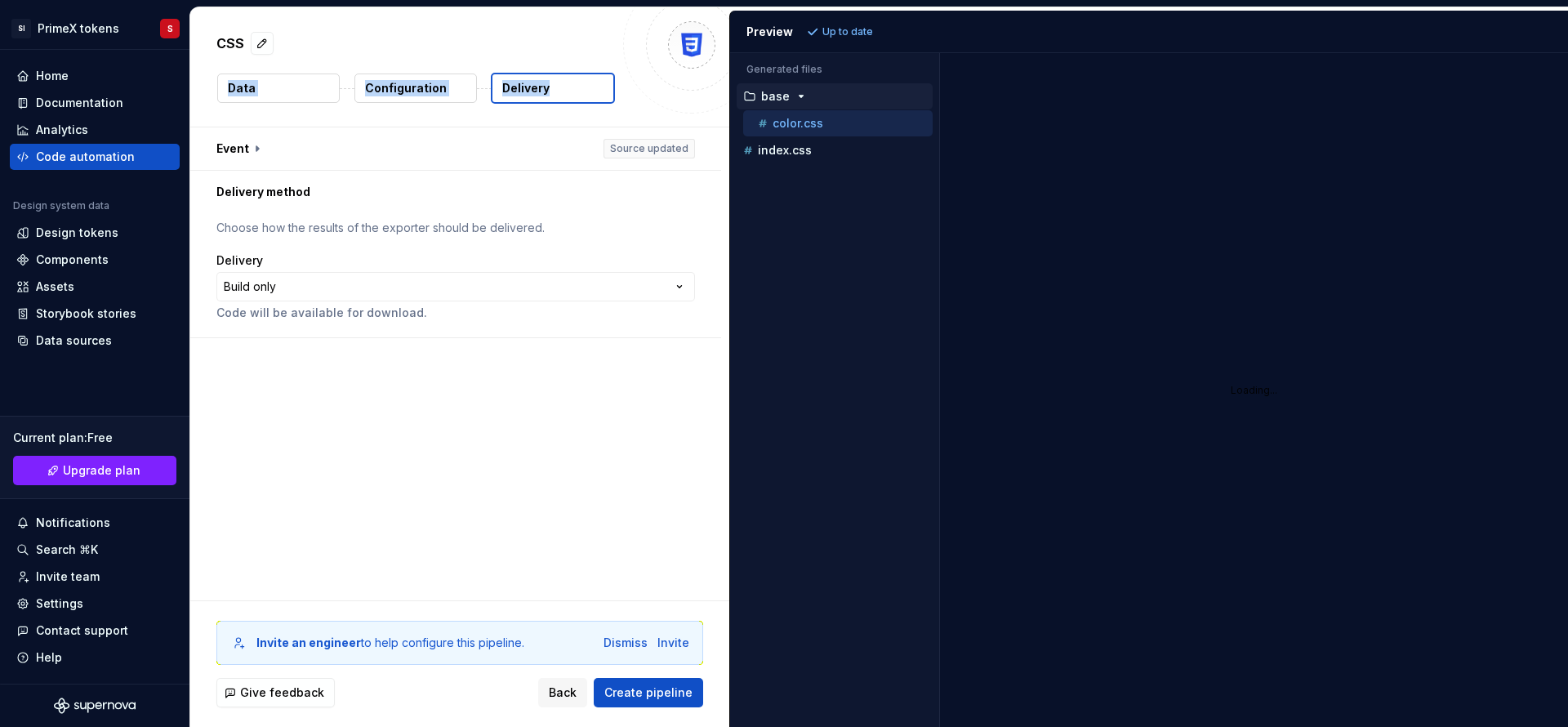
drag, startPoint x: 214, startPoint y: 66, endPoint x: 561, endPoint y: 88, distance: 347.7
click at [561, 88] on div "CSS Data Configuration Delivery" at bounding box center [459, 66] width 539 height 119
copy div "Data Configuration Delivery"
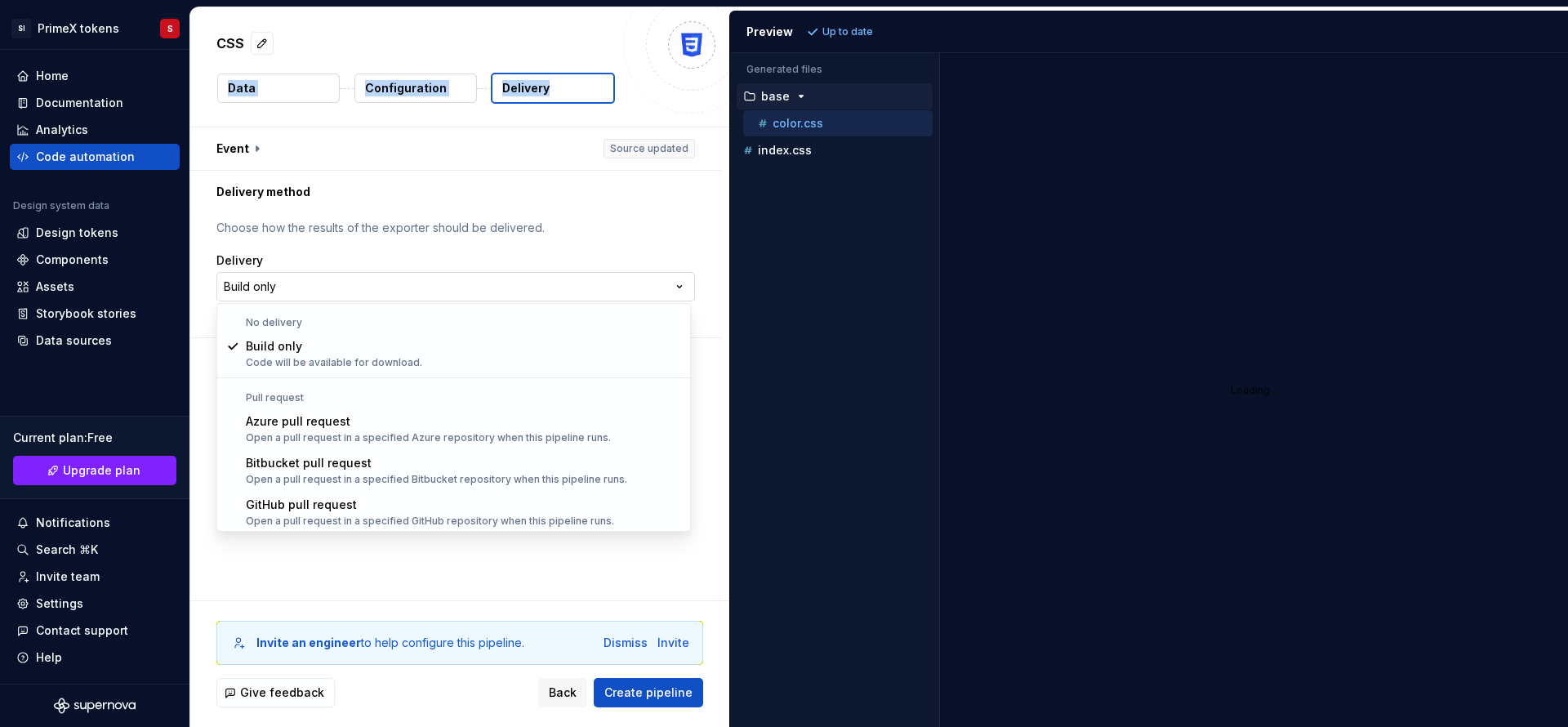
click at [390, 289] on html "**********" at bounding box center [784, 363] width 1568 height 727
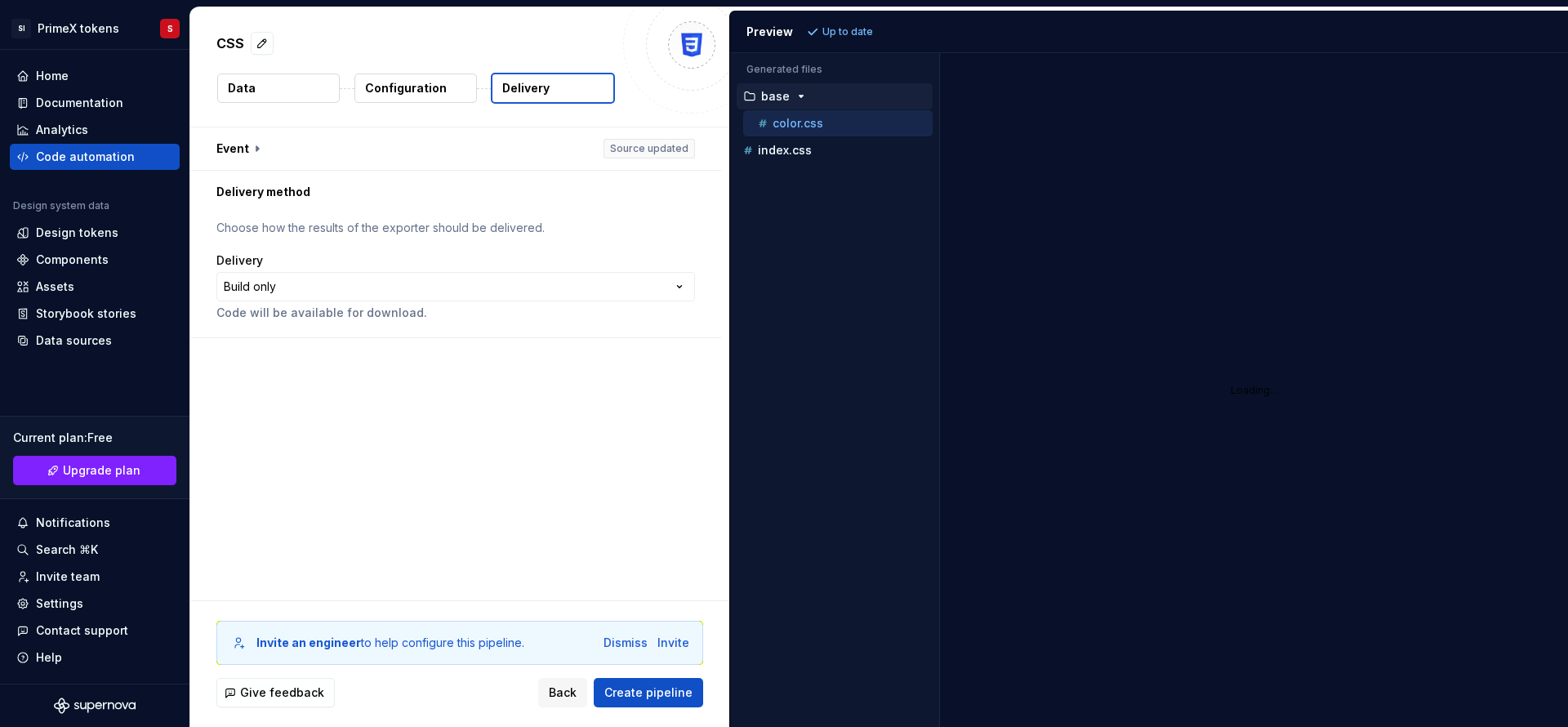
drag, startPoint x: 209, startPoint y: 307, endPoint x: 218, endPoint y: 335, distance: 29.4
click at [218, 335] on html "**********" at bounding box center [784, 363] width 1568 height 727
click at [403, 266] on div "Delivery" at bounding box center [455, 260] width 478 height 16
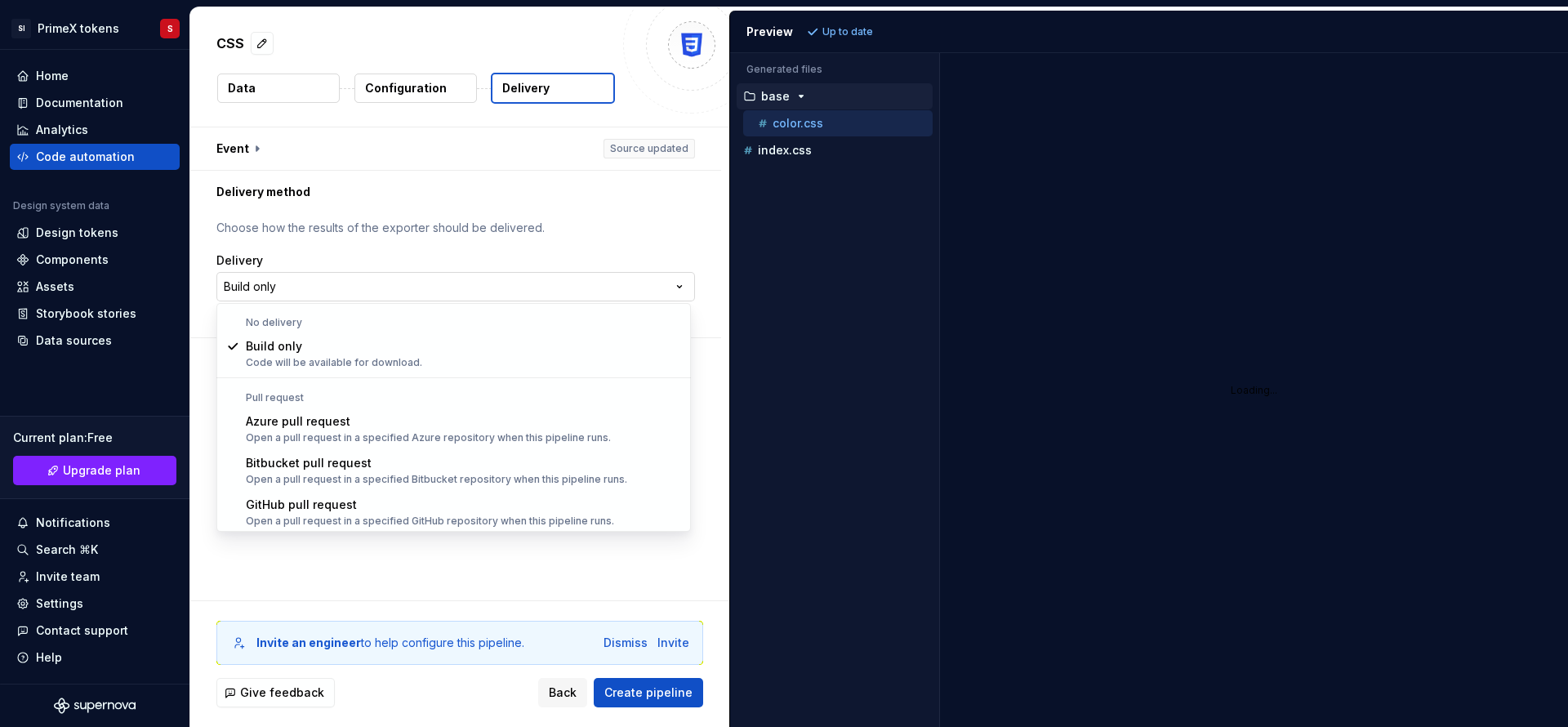
click at [409, 278] on html "**********" at bounding box center [784, 363] width 1568 height 727
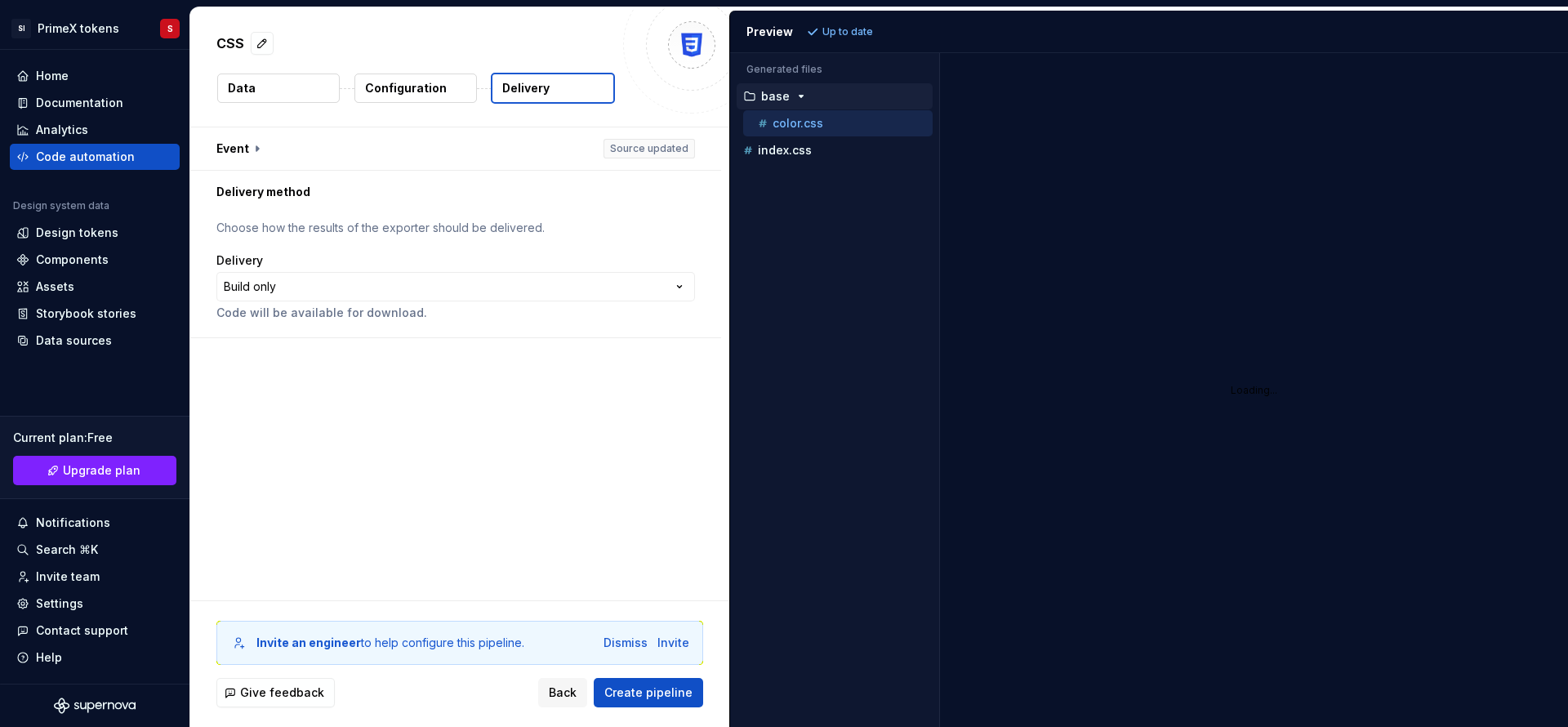
drag, startPoint x: 444, startPoint y: 593, endPoint x: 416, endPoint y: 522, distance: 76.3
click at [420, 529] on html "**********" at bounding box center [784, 363] width 1568 height 727
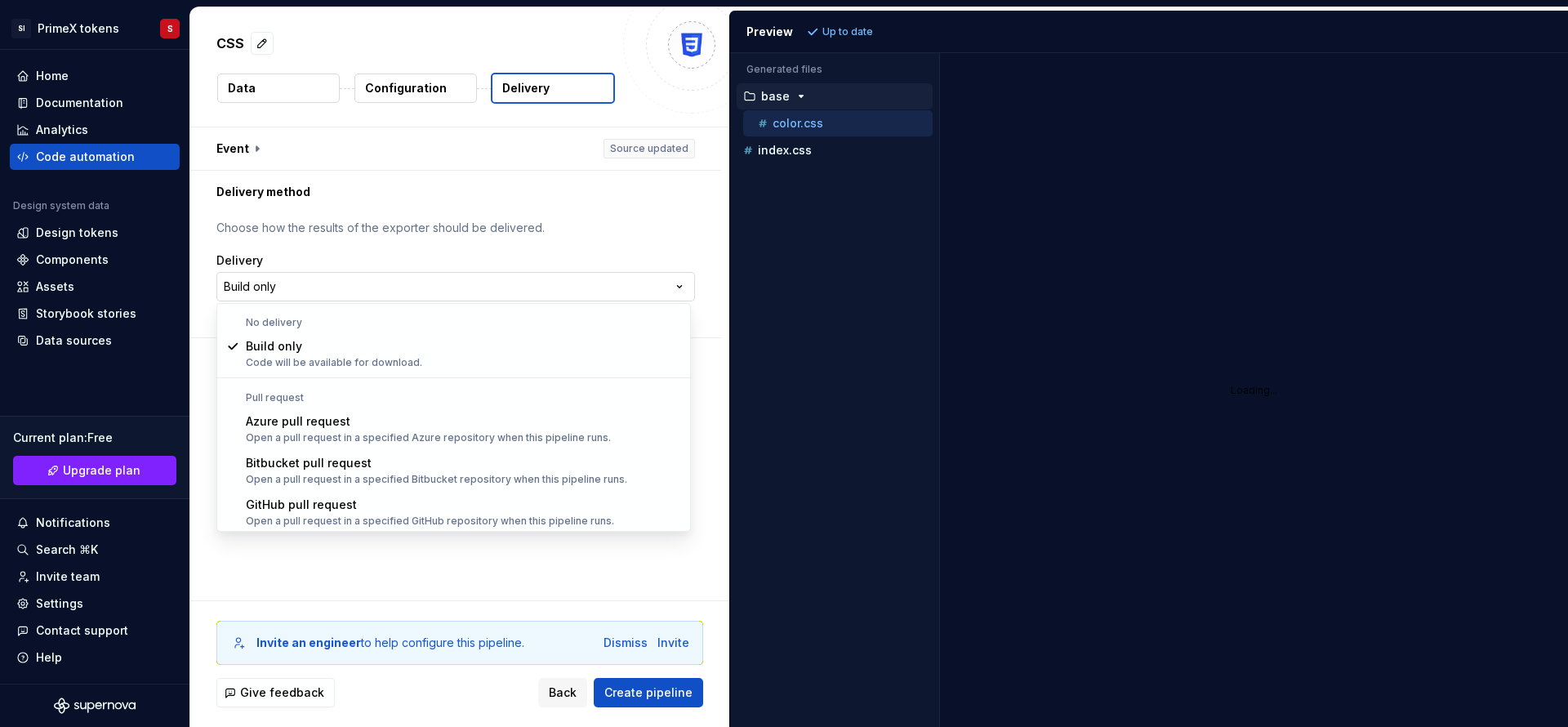
click at [573, 275] on html "**********" at bounding box center [784, 363] width 1568 height 727
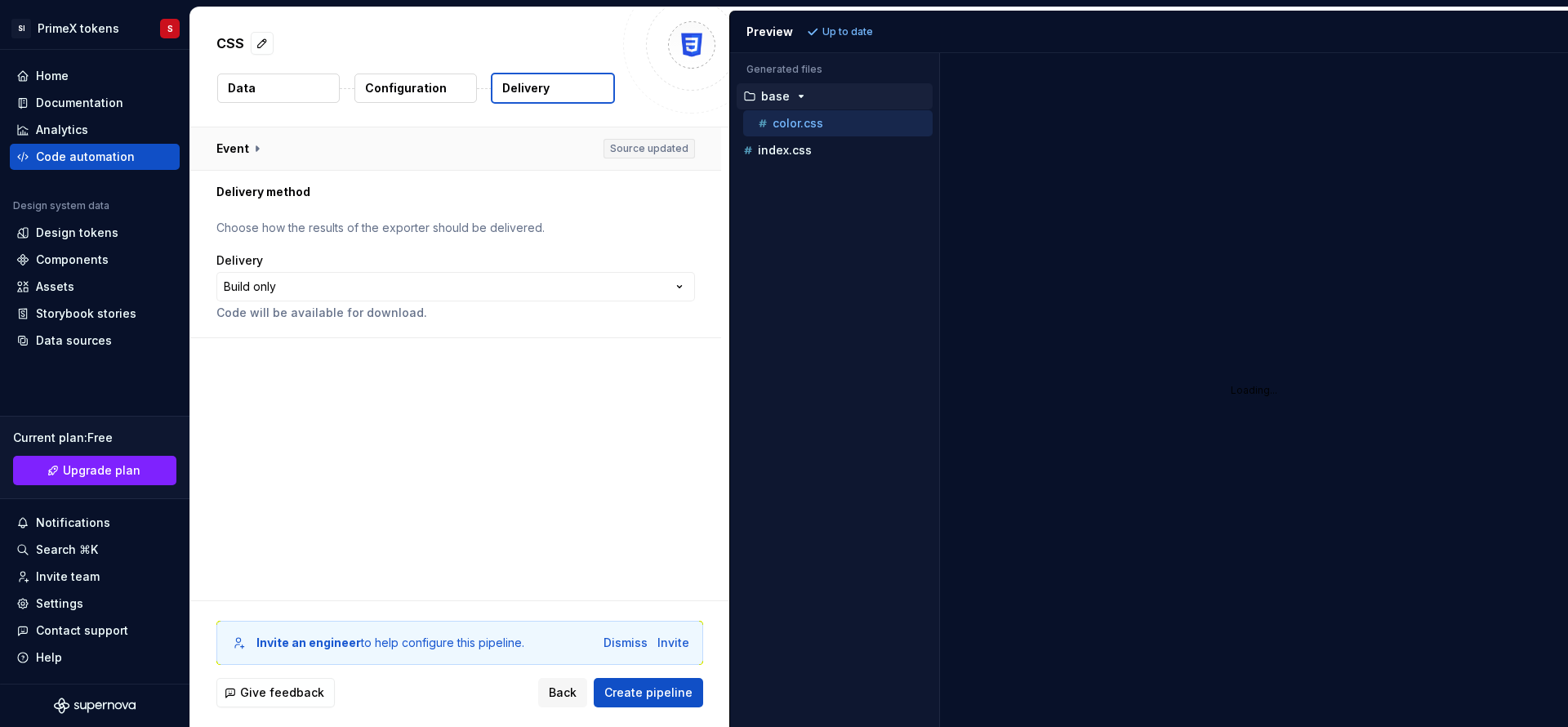
click at [257, 148] on button "button" at bounding box center [455, 148] width 531 height 43
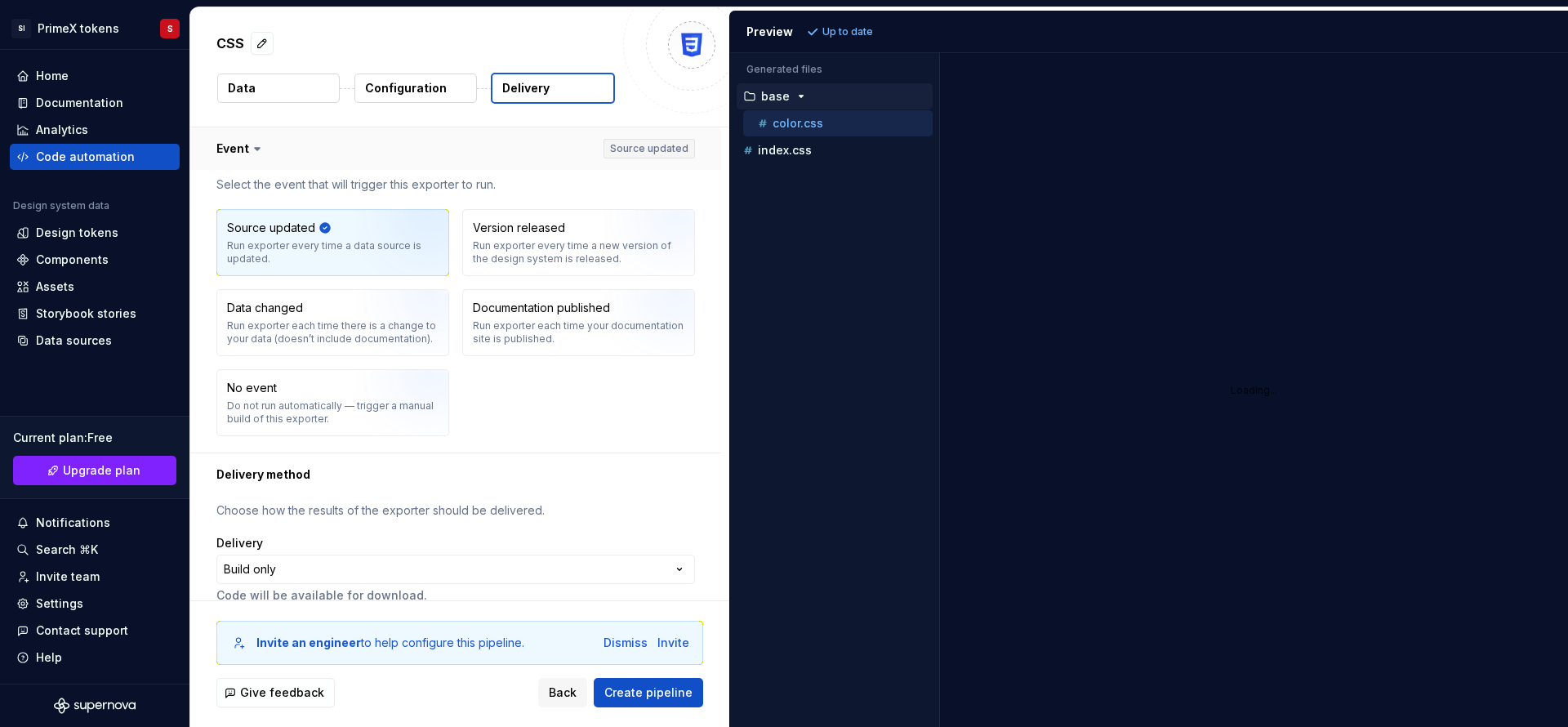
click at [257, 148] on icon at bounding box center [257, 149] width 5 height 2
click at [249, 148] on icon at bounding box center [257, 149] width 16 height 16
click at [245, 149] on button "button" at bounding box center [455, 148] width 531 height 43
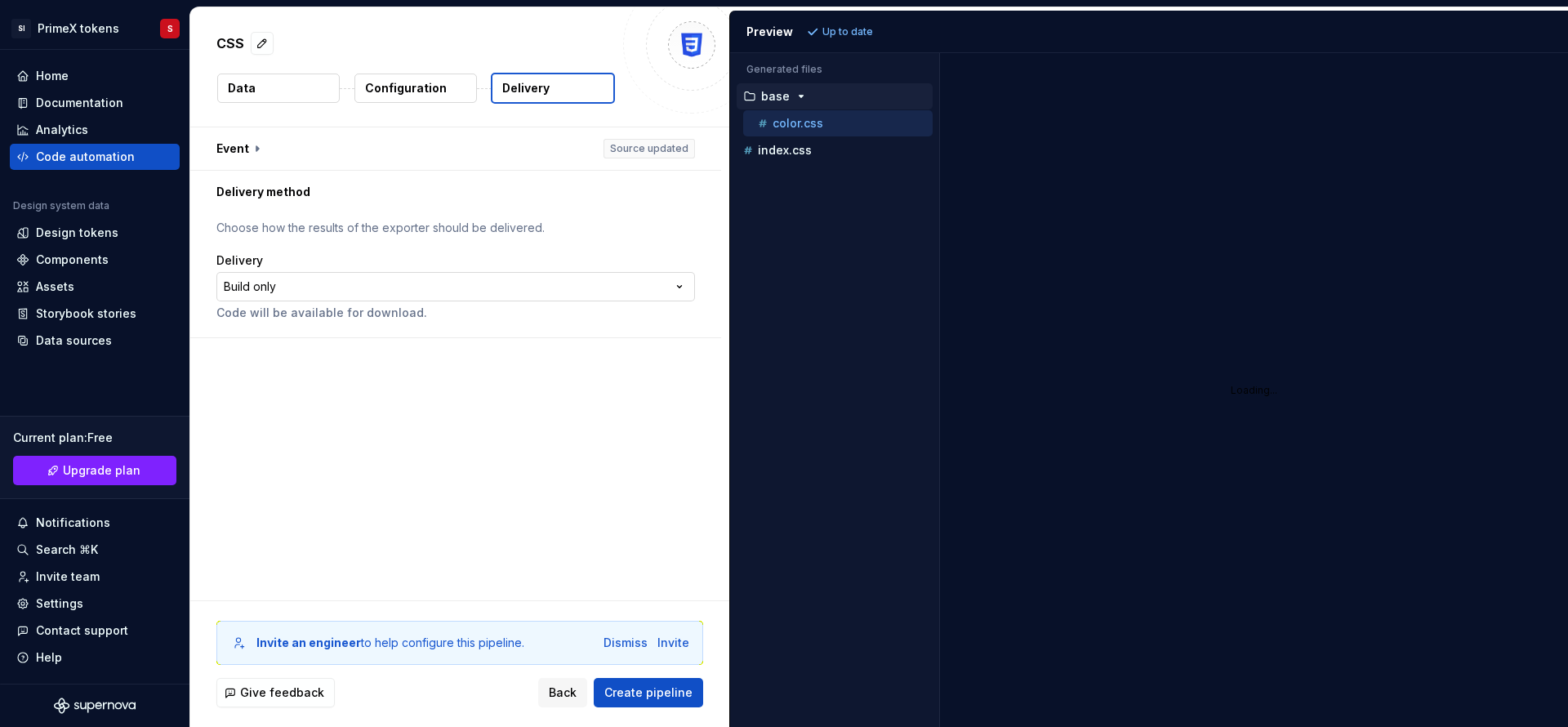
click at [437, 291] on html "**********" at bounding box center [784, 363] width 1568 height 727
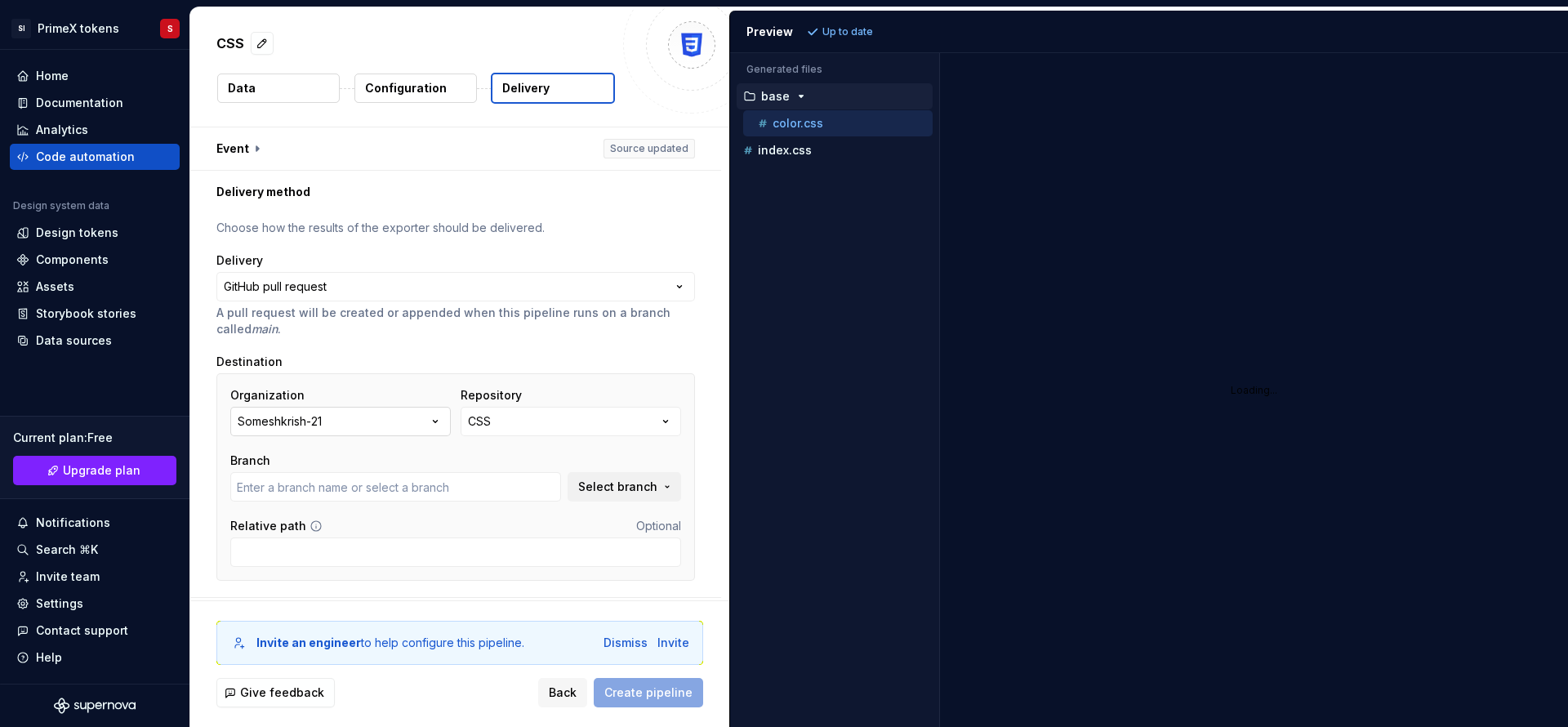
type input "main"
click at [663, 419] on icon "button" at bounding box center [665, 422] width 16 height 16
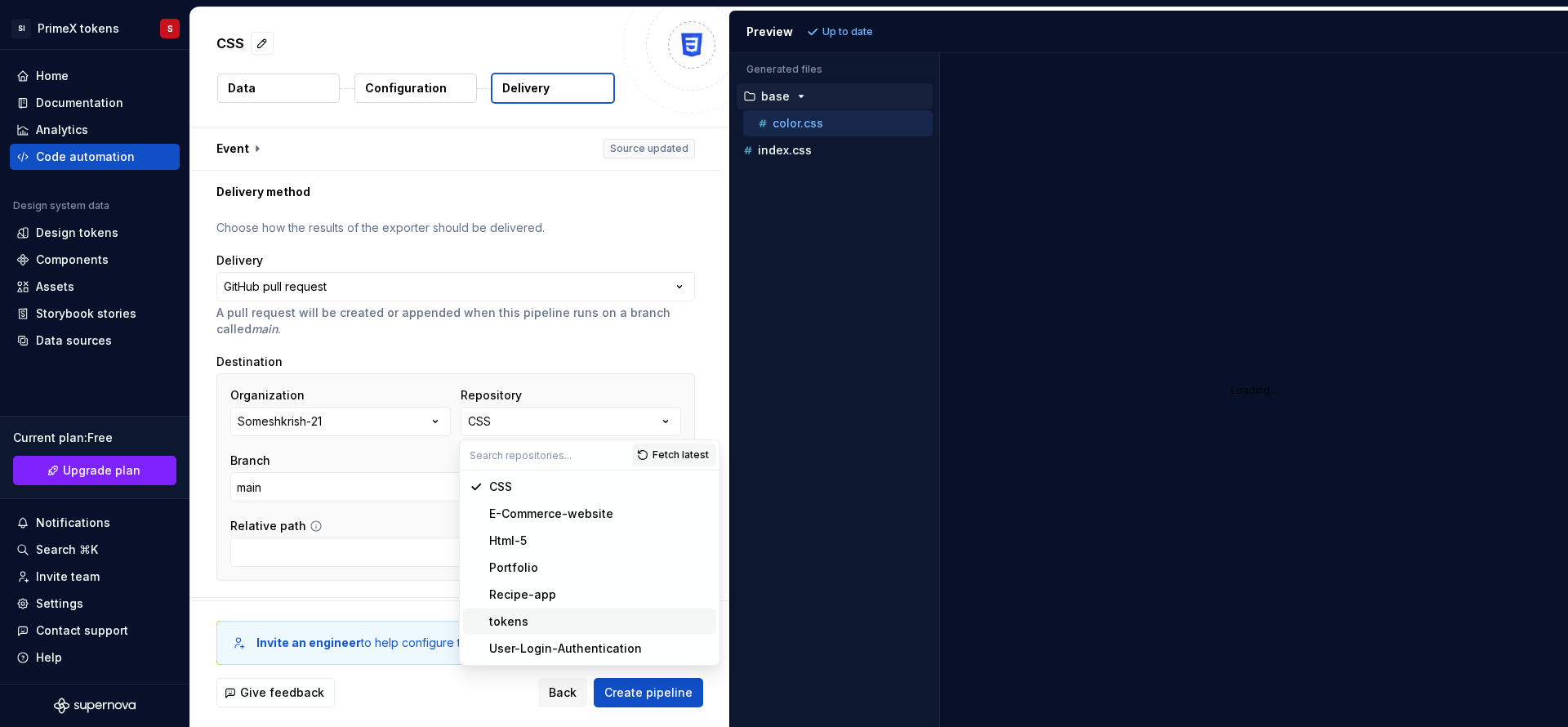
click at [518, 633] on span "tokens" at bounding box center [589, 621] width 253 height 26
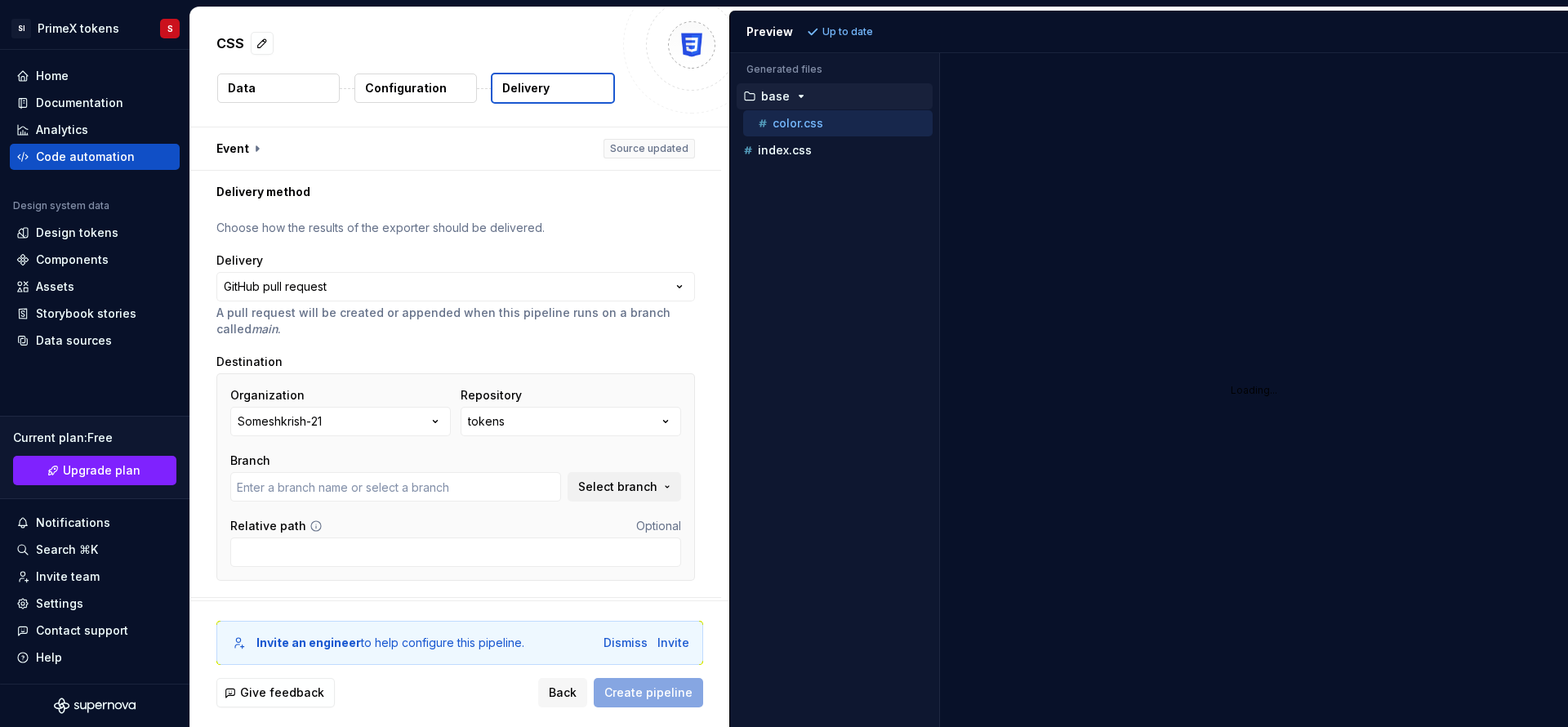
scroll to position [41, 0]
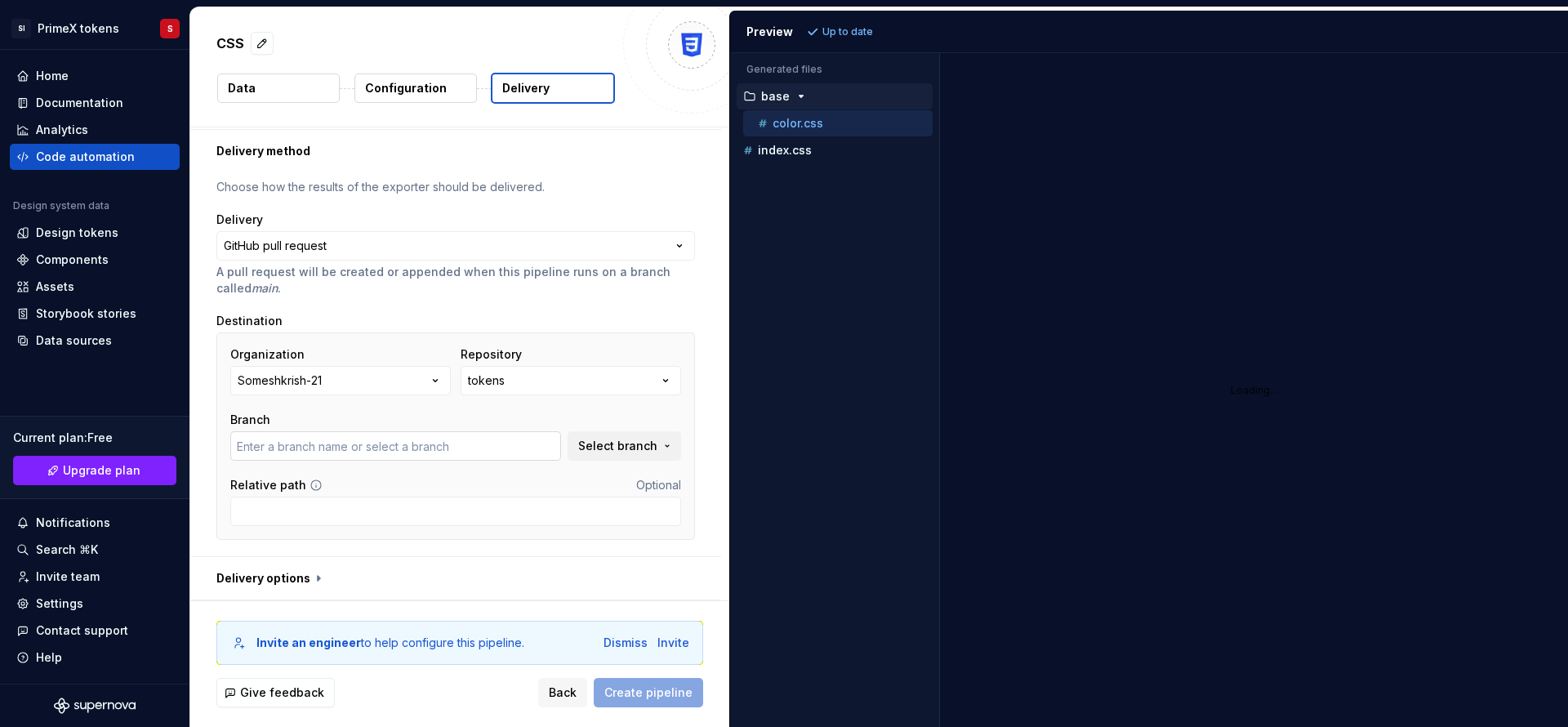
click at [356, 451] on input "text" at bounding box center [395, 446] width 330 height 30
click at [634, 444] on span "Select branch" at bounding box center [618, 445] width 79 height 16
click at [435, 477] on input "text" at bounding box center [462, 480] width 254 height 30
click at [349, 444] on input "text" at bounding box center [395, 446] width 330 height 30
click at [263, 447] on input "text" at bounding box center [395, 446] width 330 height 30
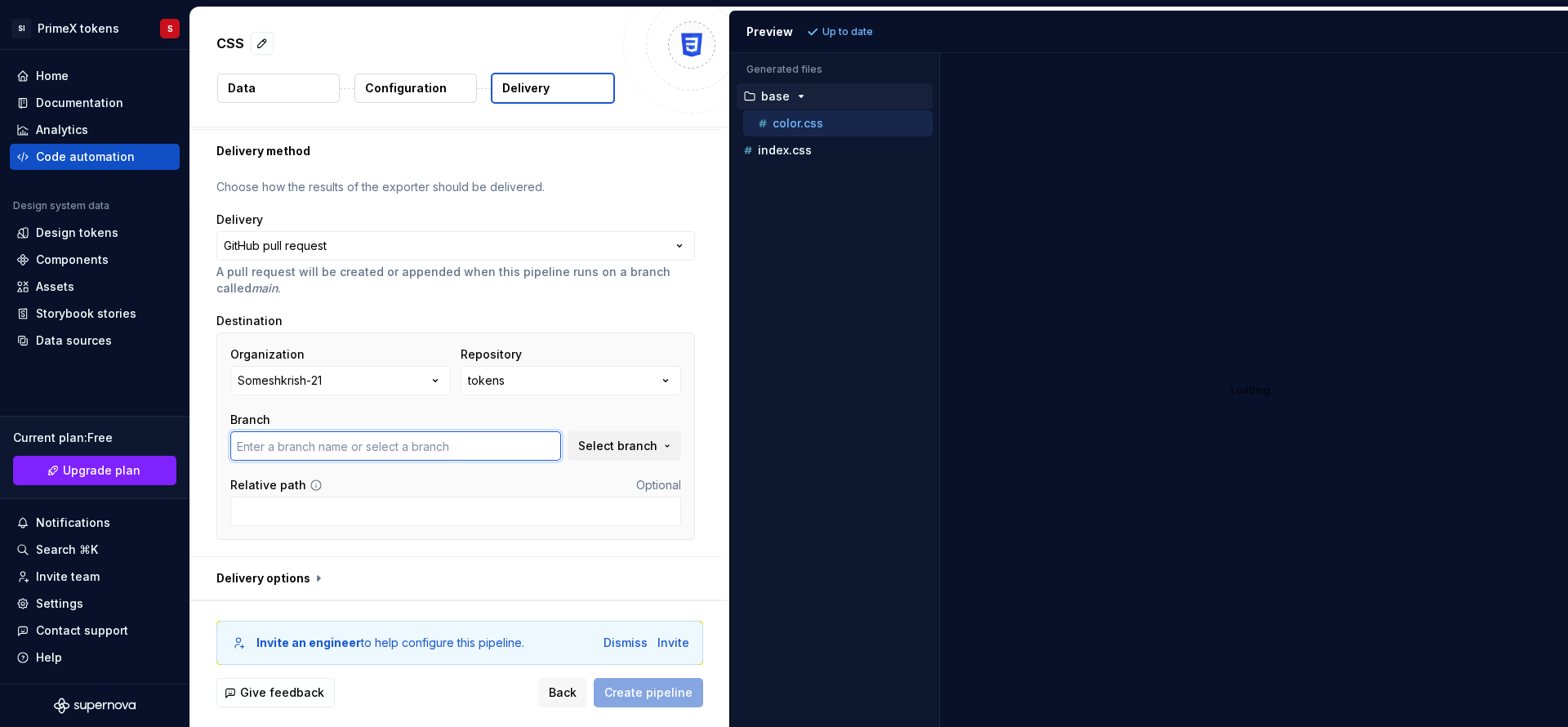
paste input "designtoken"
type input "designtoken"
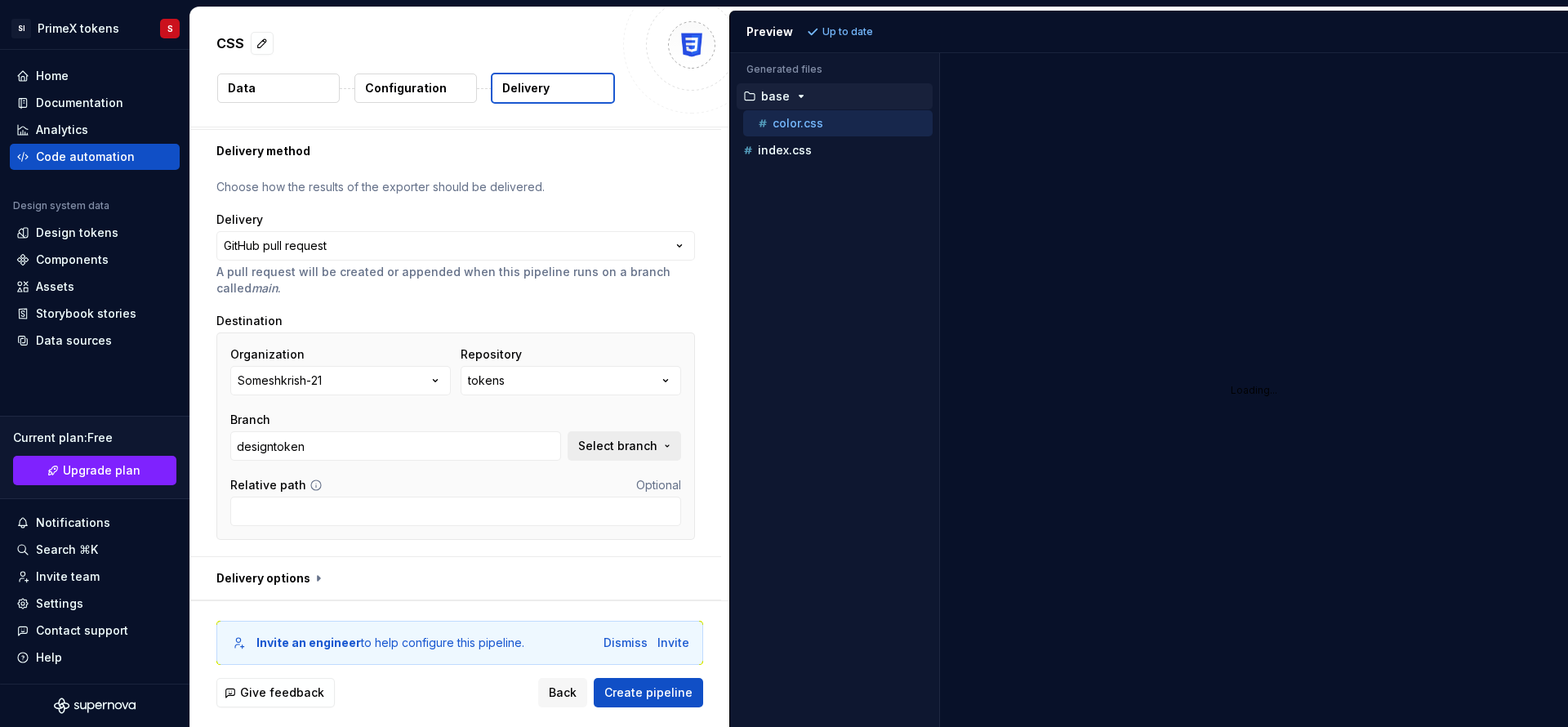
click at [647, 447] on span "Select branch" at bounding box center [618, 445] width 79 height 16
click at [483, 477] on input "text" at bounding box center [462, 480] width 254 height 30
click at [642, 477] on span "Fetch latest" at bounding box center [637, 479] width 57 height 13
click at [440, 509] on div "designtoken" at bounding box center [515, 511] width 302 height 16
click at [387, 510] on input "Relative path" at bounding box center [455, 512] width 451 height 30
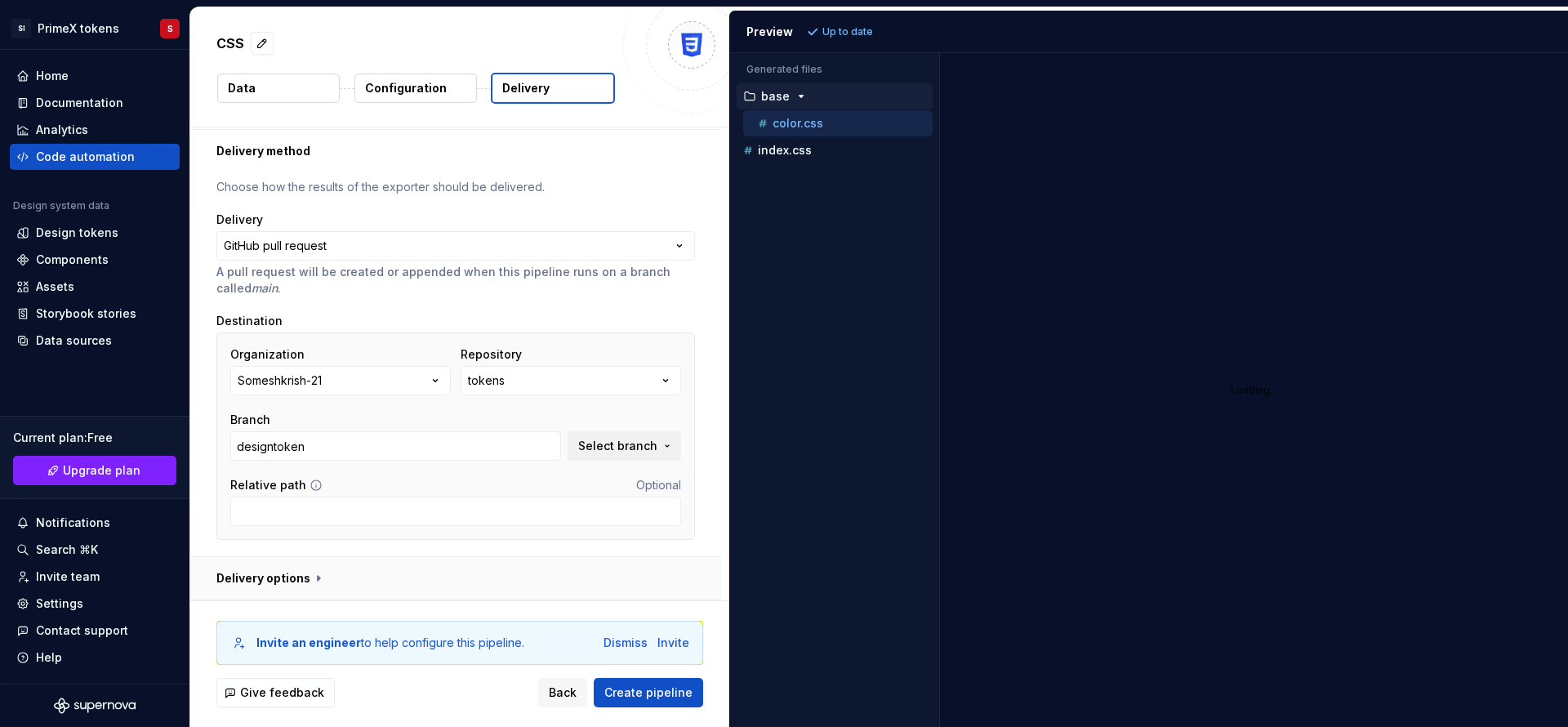
click at [309, 580] on button "button" at bounding box center [455, 578] width 531 height 43
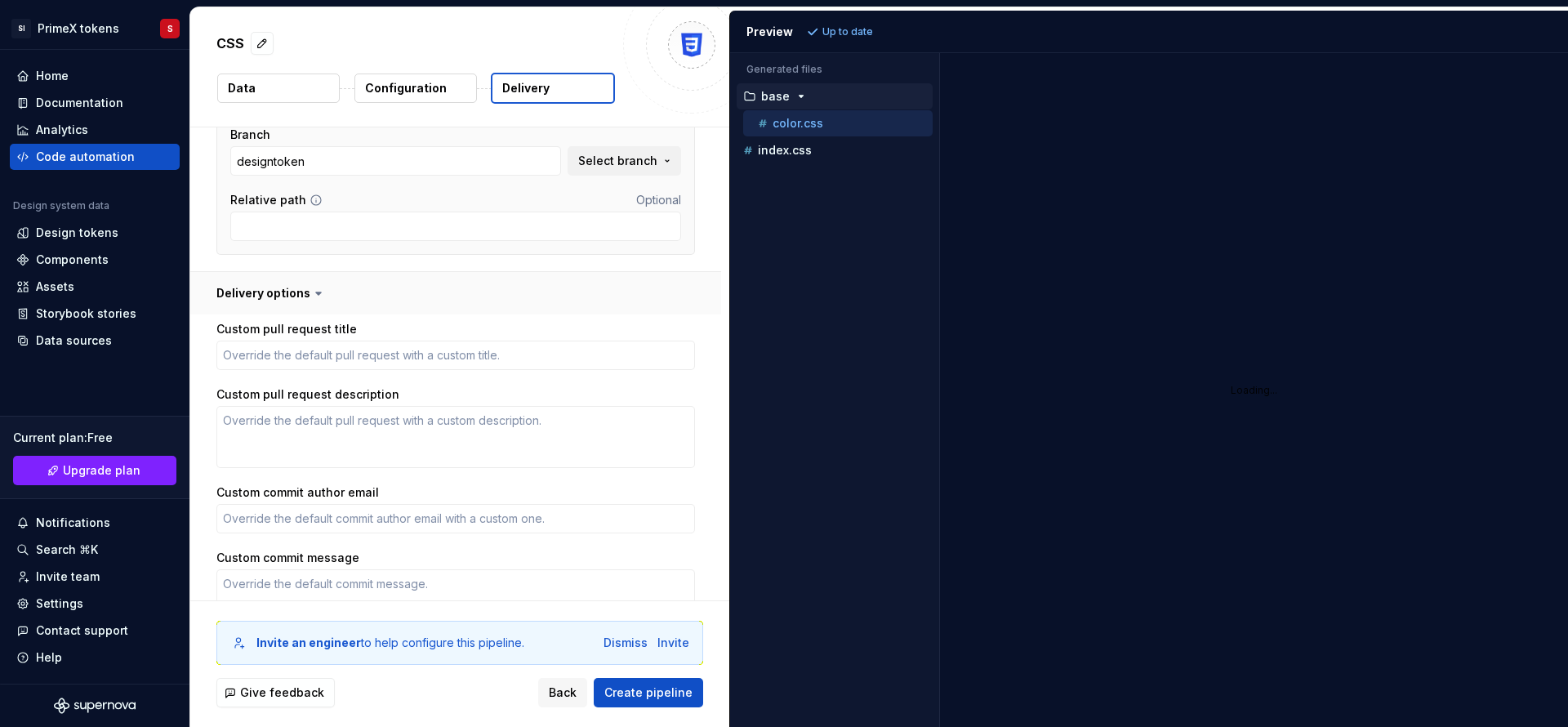
scroll to position [426, 0]
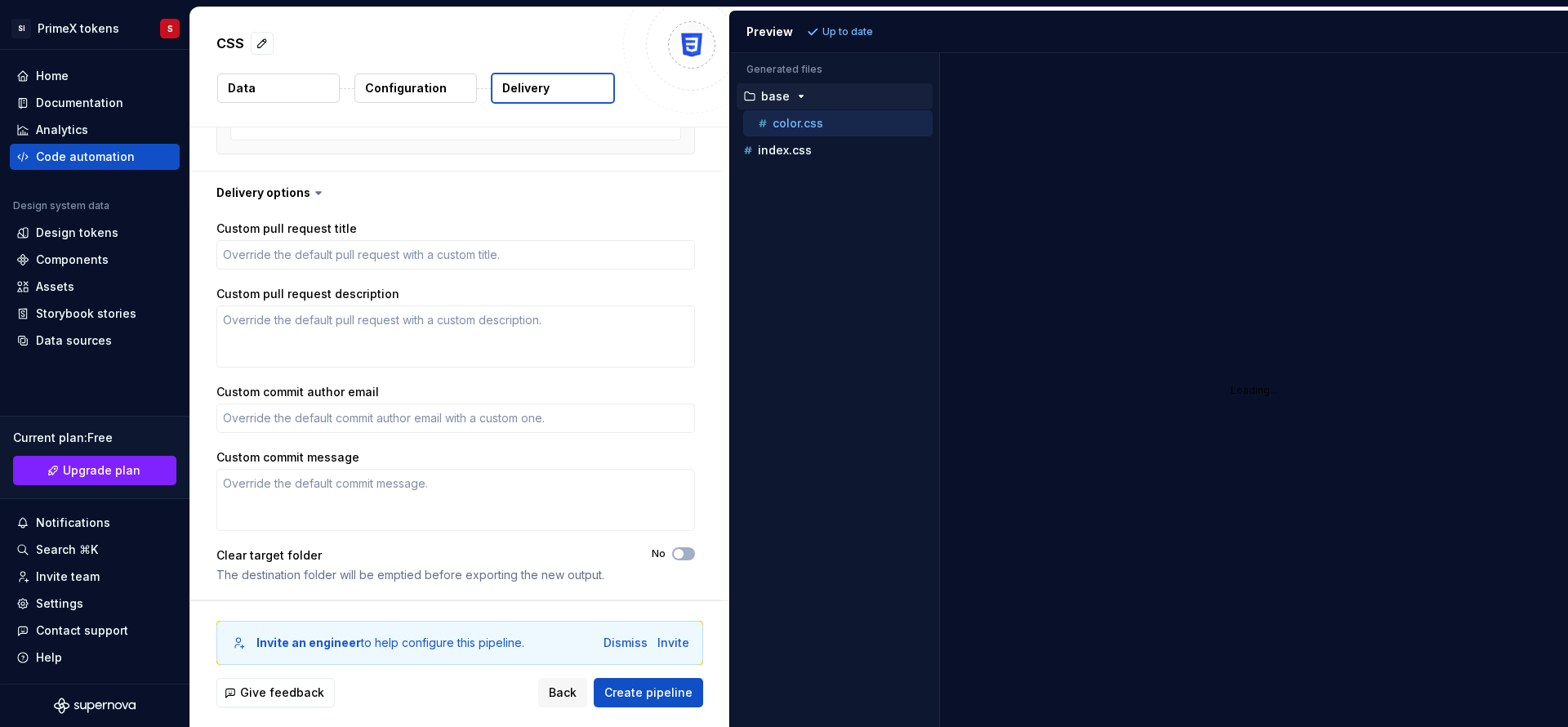
drag, startPoint x: 197, startPoint y: 182, endPoint x: 270, endPoint y: 279, distance: 121.4
click at [270, 279] on div "Delivery options Custom pull request title Custom pull request description Cust…" at bounding box center [455, 386] width 531 height 428
drag, startPoint x: 215, startPoint y: 176, endPoint x: 356, endPoint y: 349, distance: 223.2
click at [322, 341] on div "Delivery options Custom pull request title Custom pull request description Cust…" at bounding box center [455, 386] width 531 height 428
click at [652, 685] on span "Create pipeline" at bounding box center [648, 692] width 88 height 16
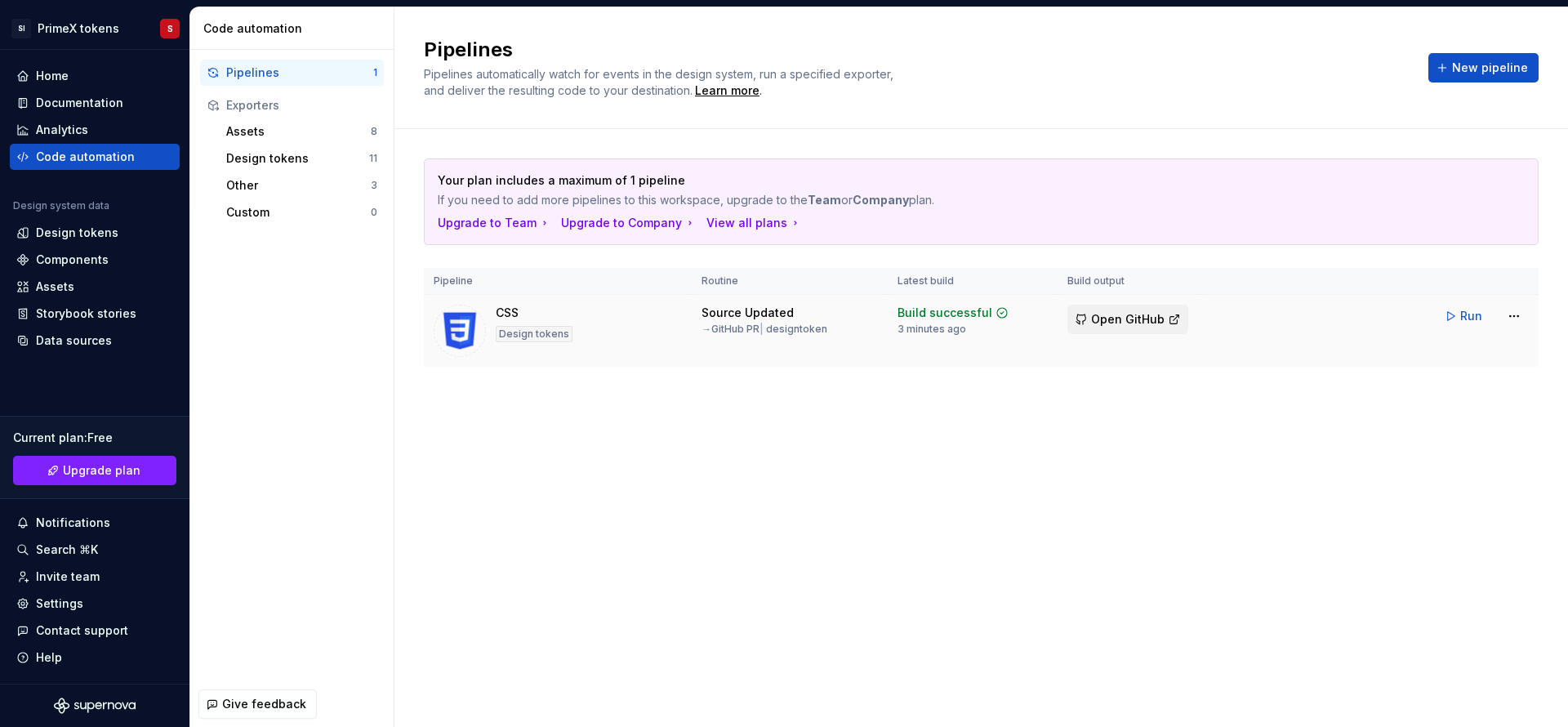
click at [1113, 326] on span "Open GitHub" at bounding box center [1128, 319] width 73 height 16
click at [1509, 330] on html "SI PrimeX tokens S Home Documentation Analytics Code automation Design system d…" at bounding box center [784, 363] width 1568 height 727
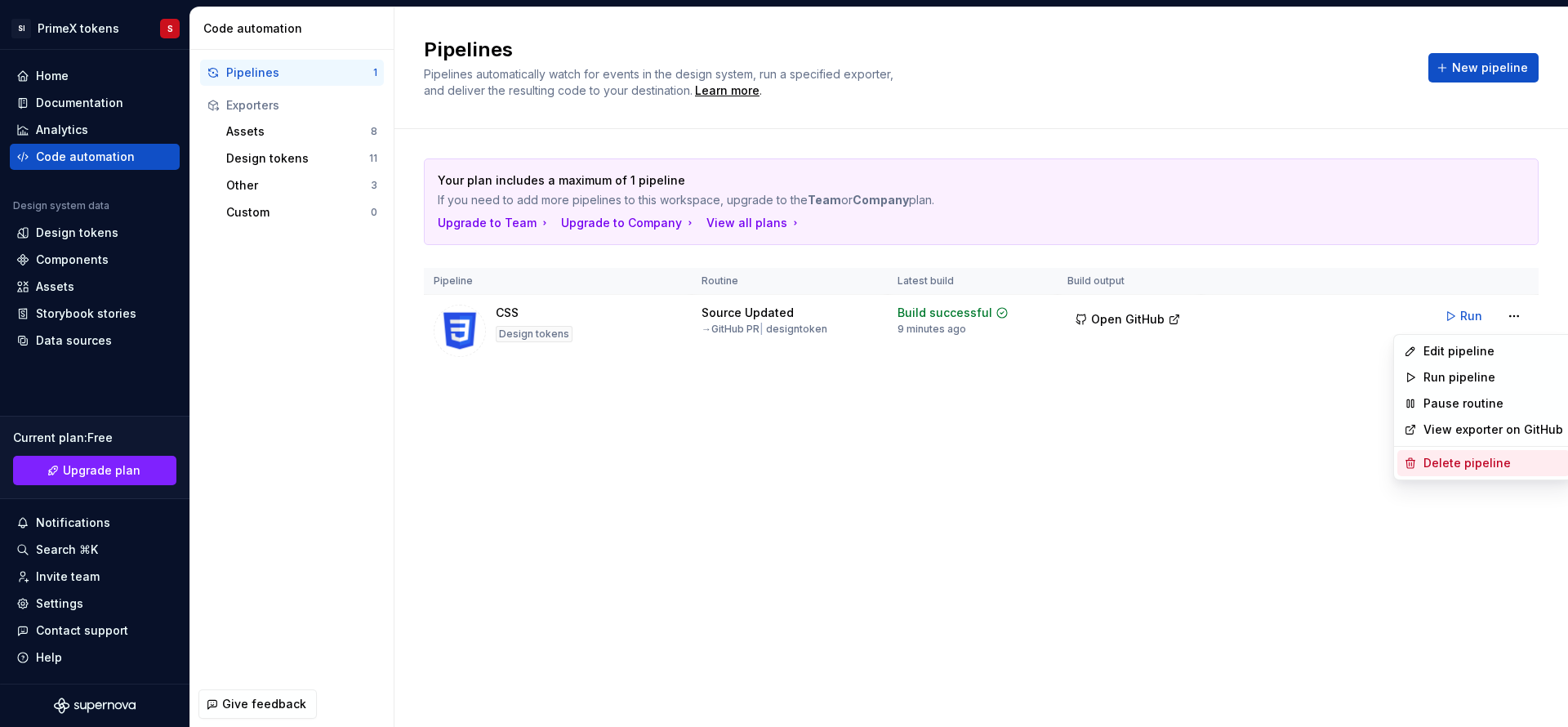
click at [1459, 465] on div "Delete pipeline" at bounding box center [1493, 463] width 140 height 16
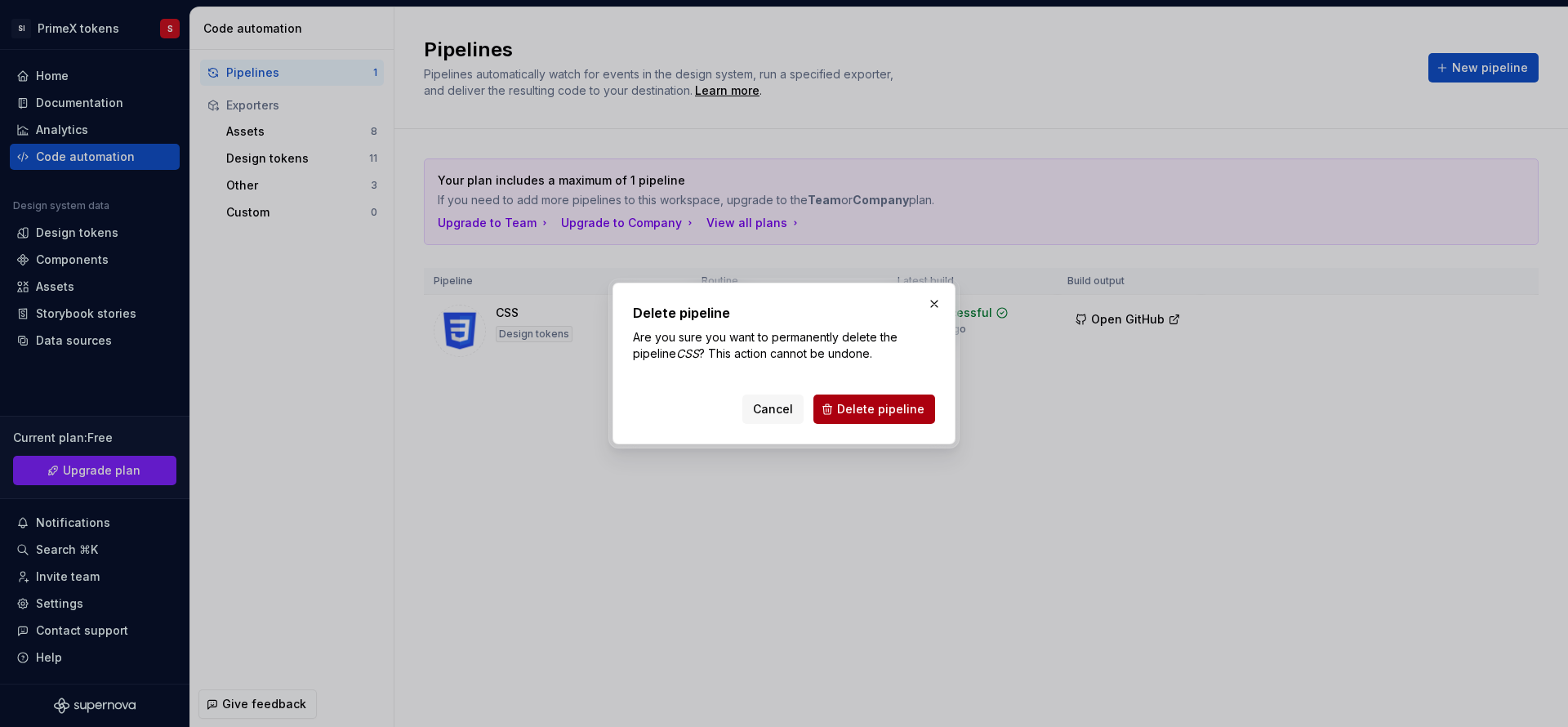
click at [898, 401] on span "Delete pipeline" at bounding box center [881, 409] width 87 height 16
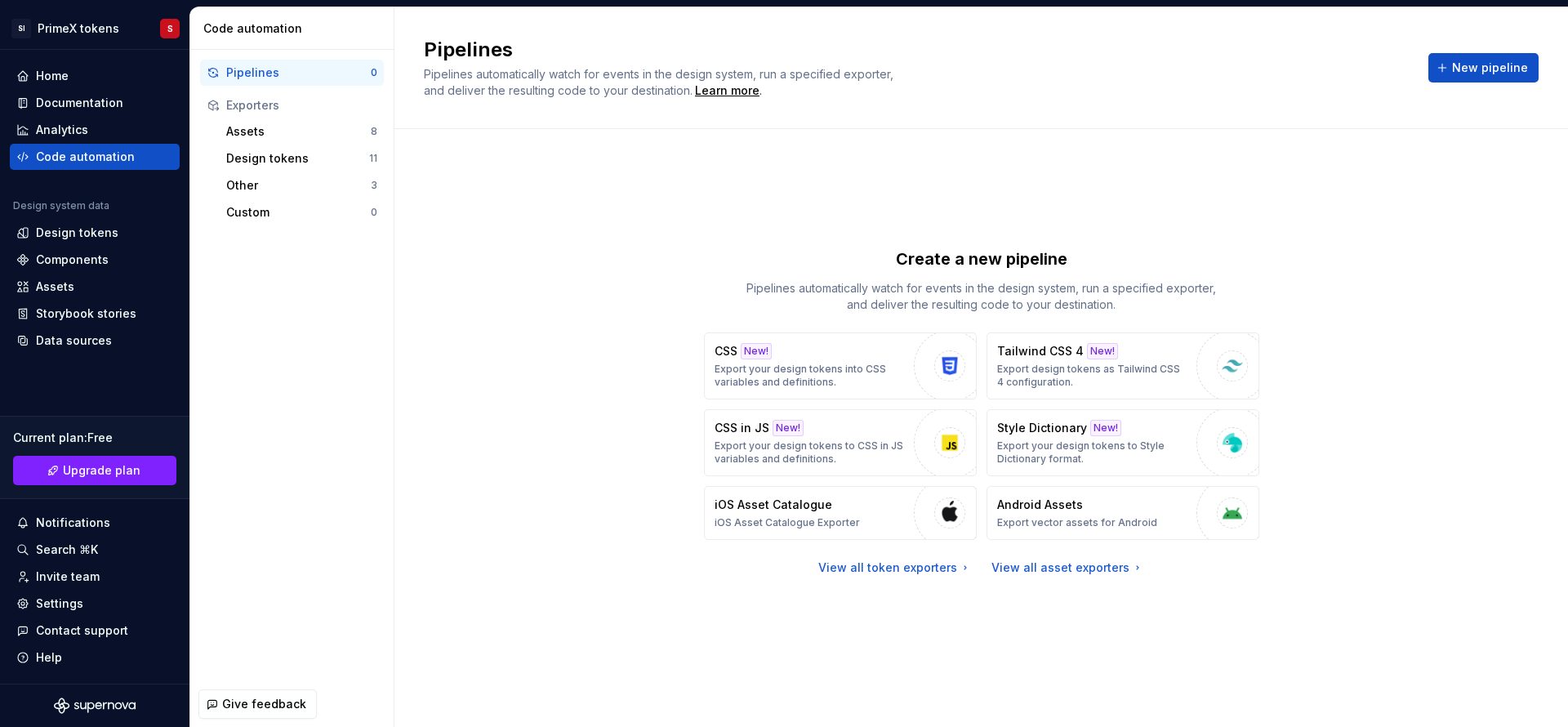
click at [1552, 333] on div "Create a new pipeline Pipelines automatically watch for events in the design sy…" at bounding box center [981, 427] width 1173 height 598
click at [1092, 455] on p "Export your design tokens to Style Dictionary format." at bounding box center [1092, 452] width 191 height 26
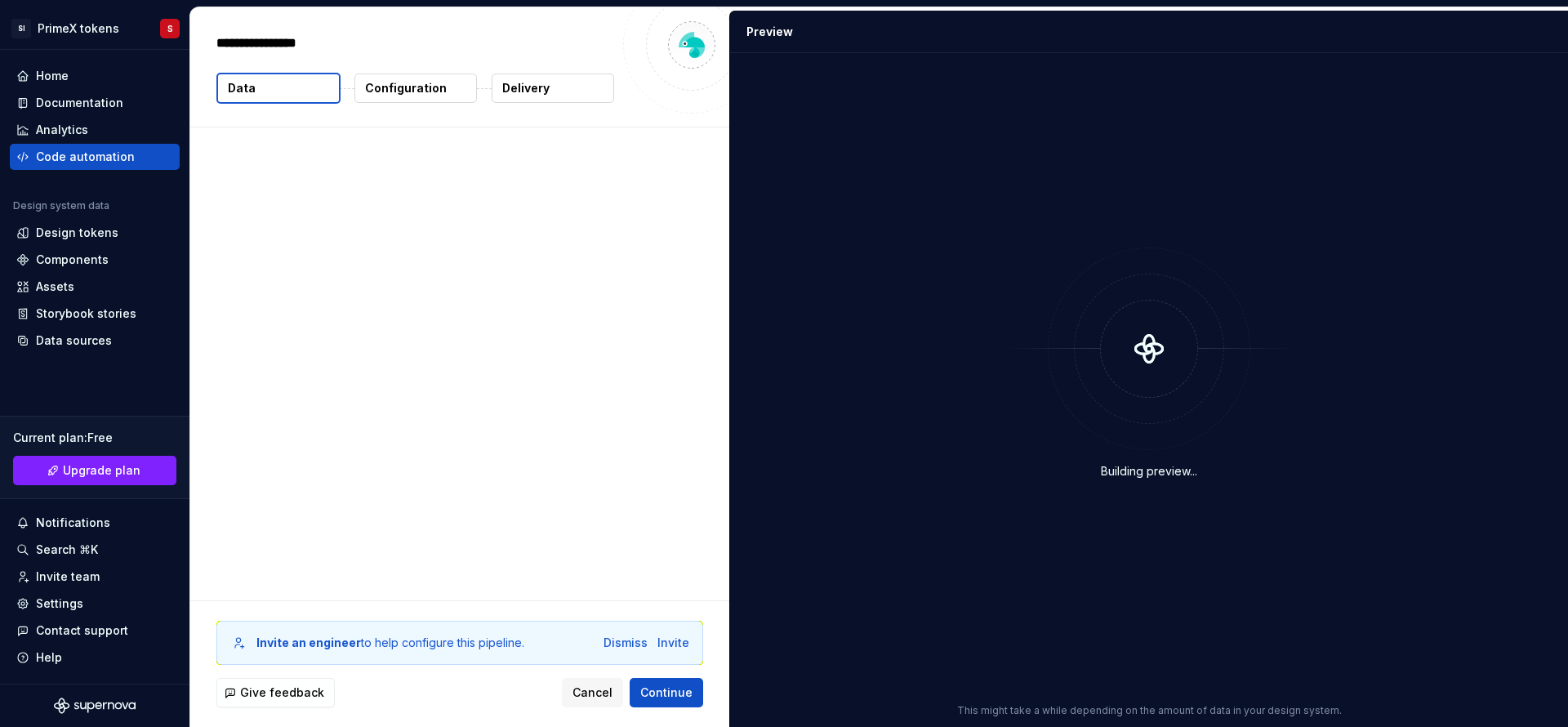
type textarea "*"
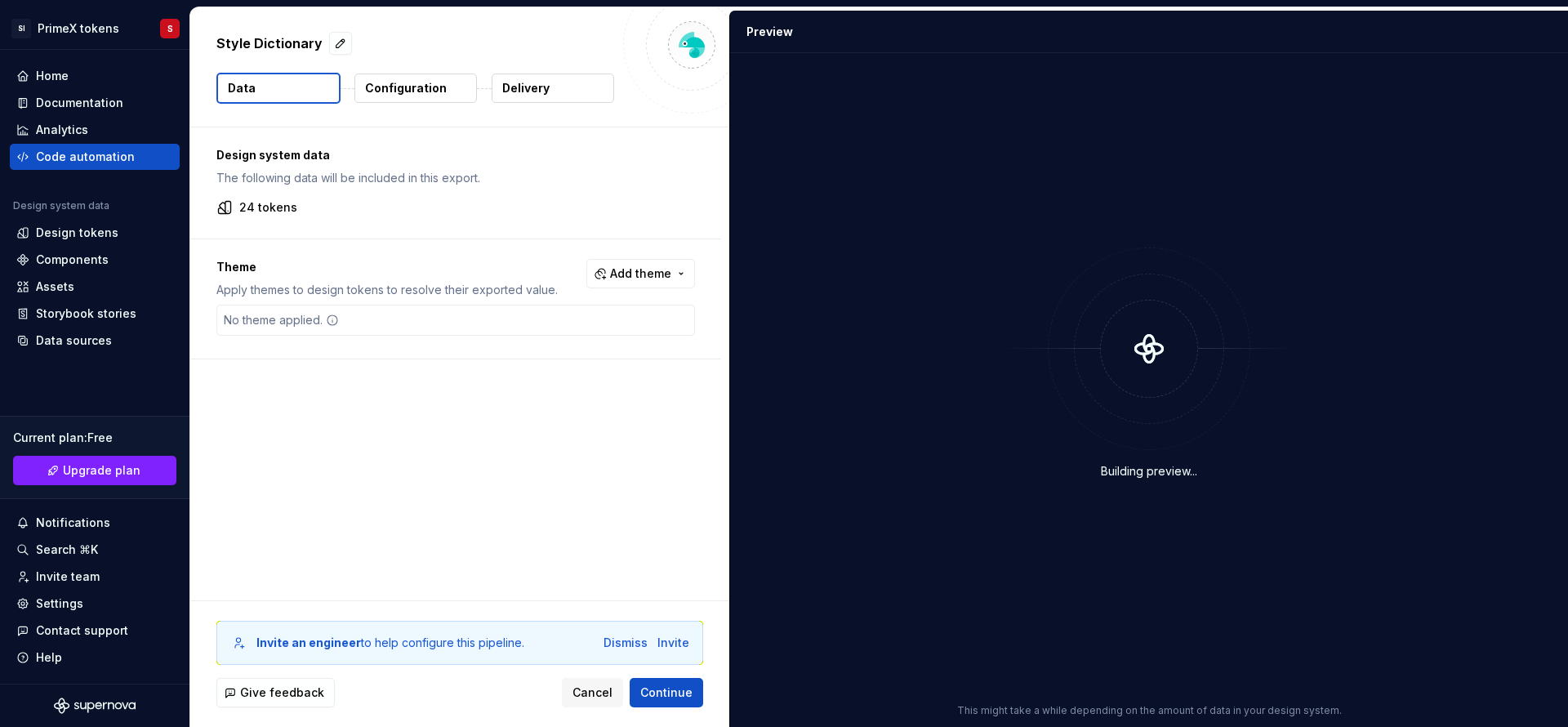
click at [419, 90] on p "Configuration" at bounding box center [406, 88] width 81 height 16
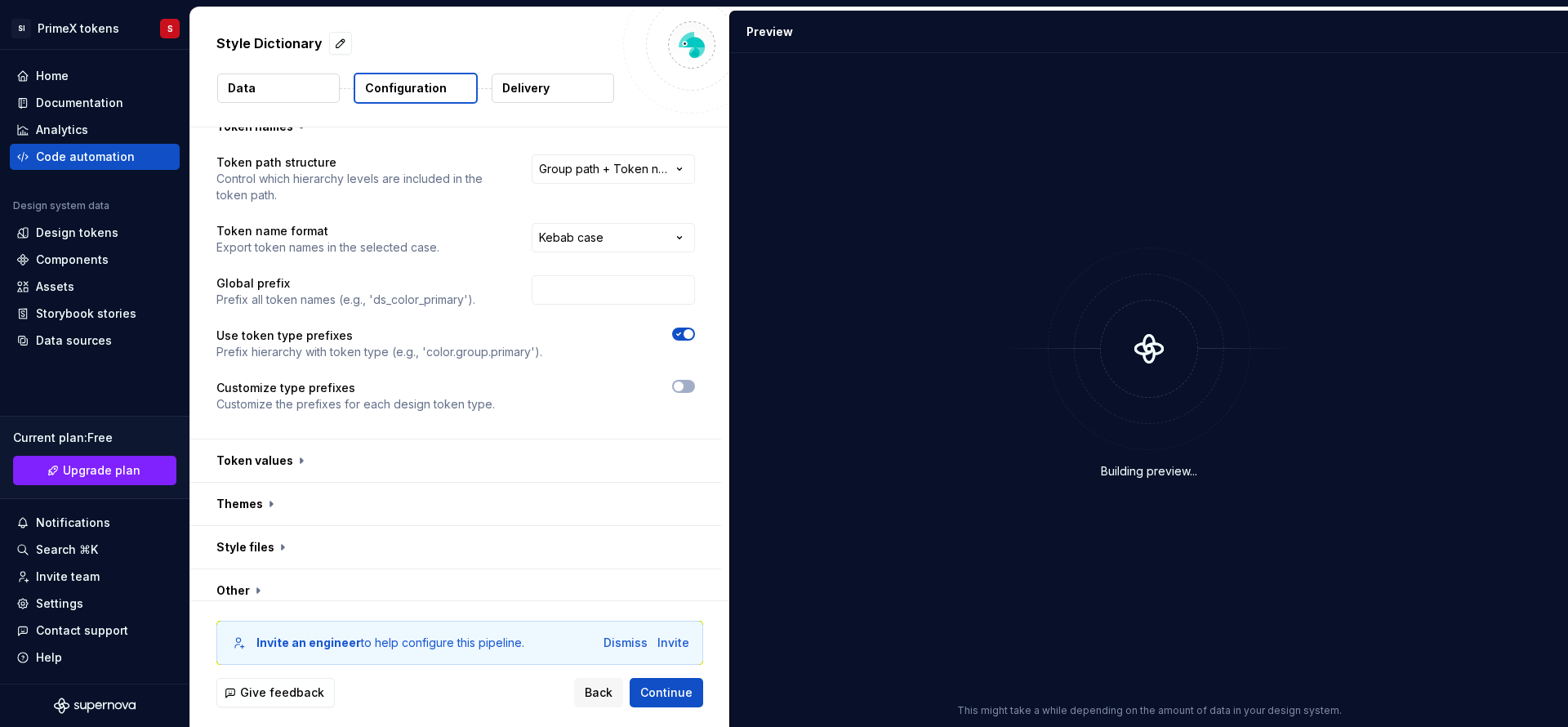
scroll to position [35, 0]
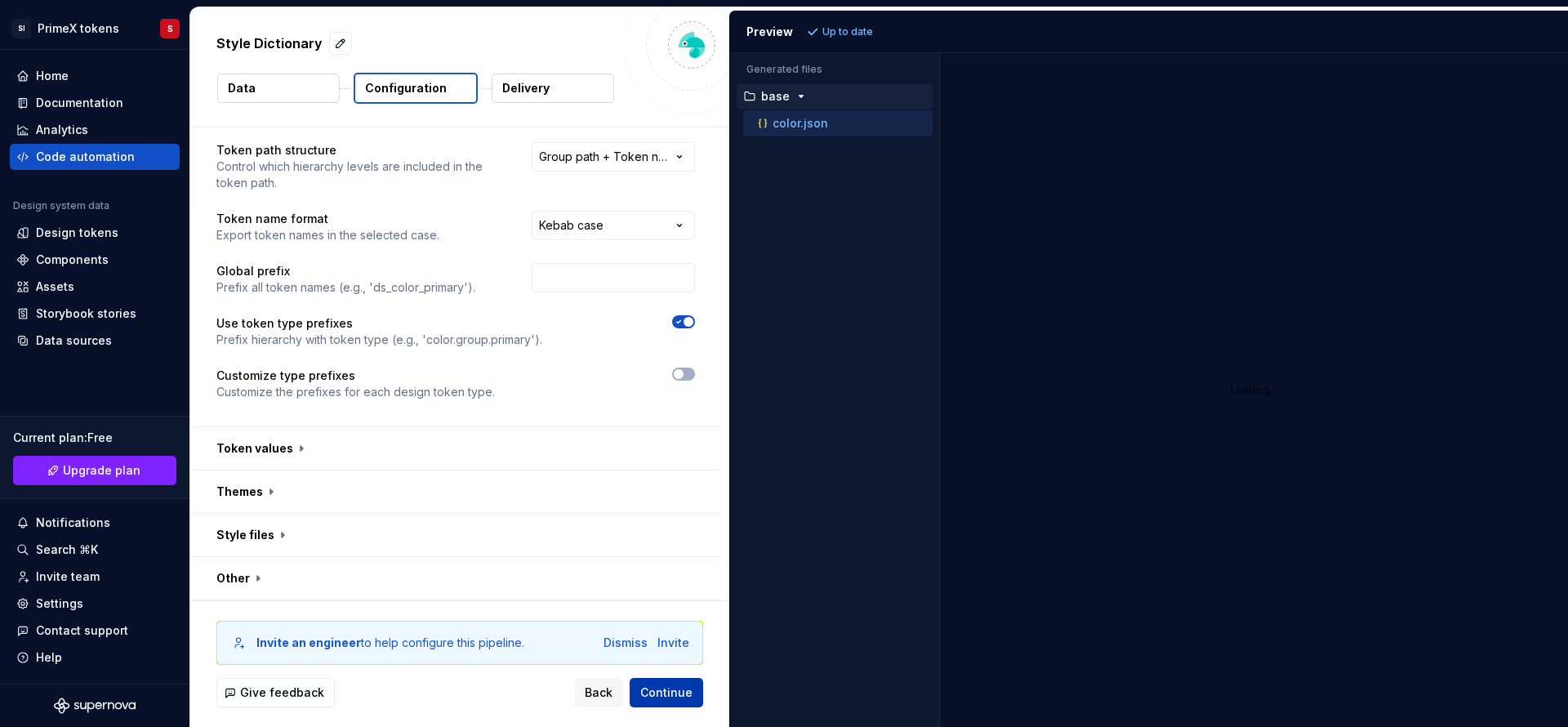
click at [677, 704] on button "Continue" at bounding box center [666, 692] width 73 height 30
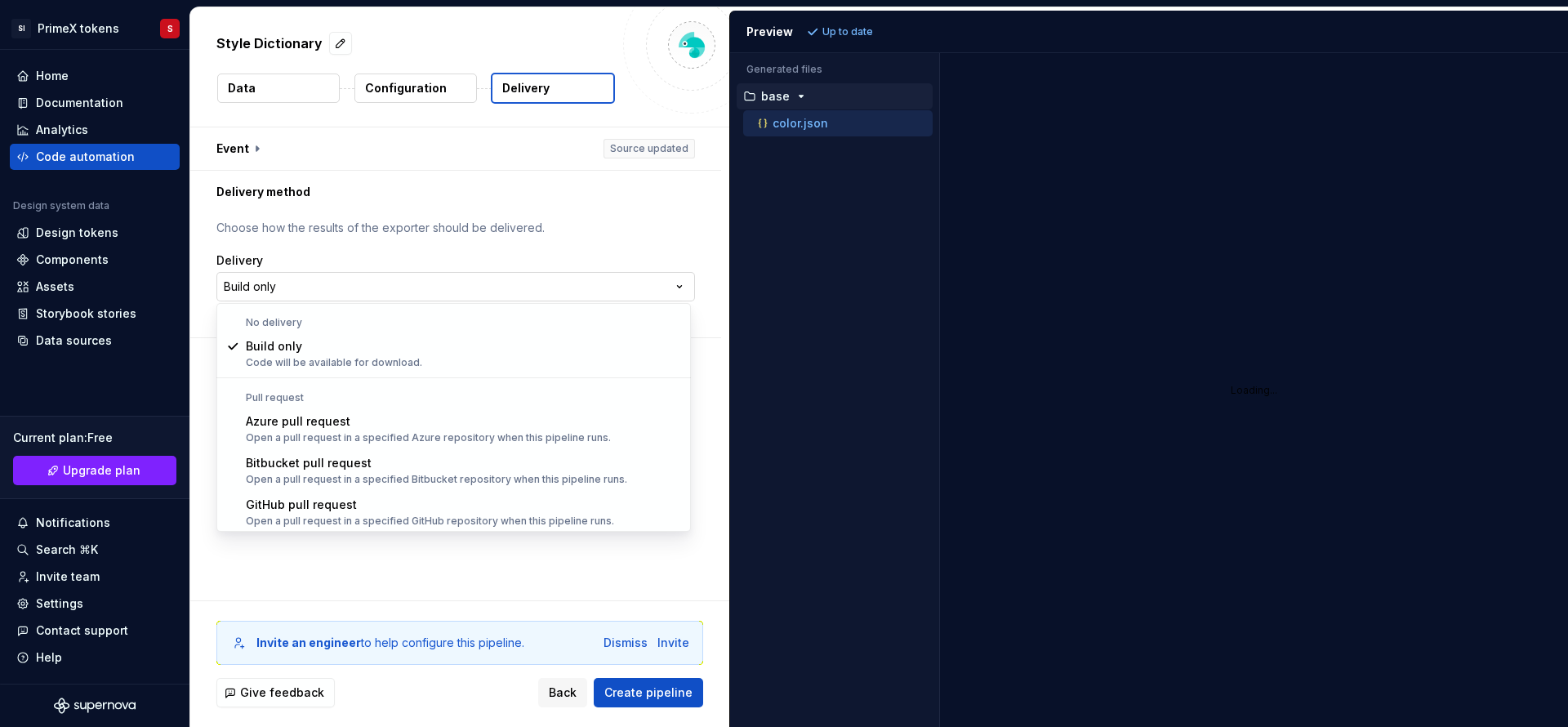
click at [460, 289] on html "**********" at bounding box center [784, 363] width 1568 height 727
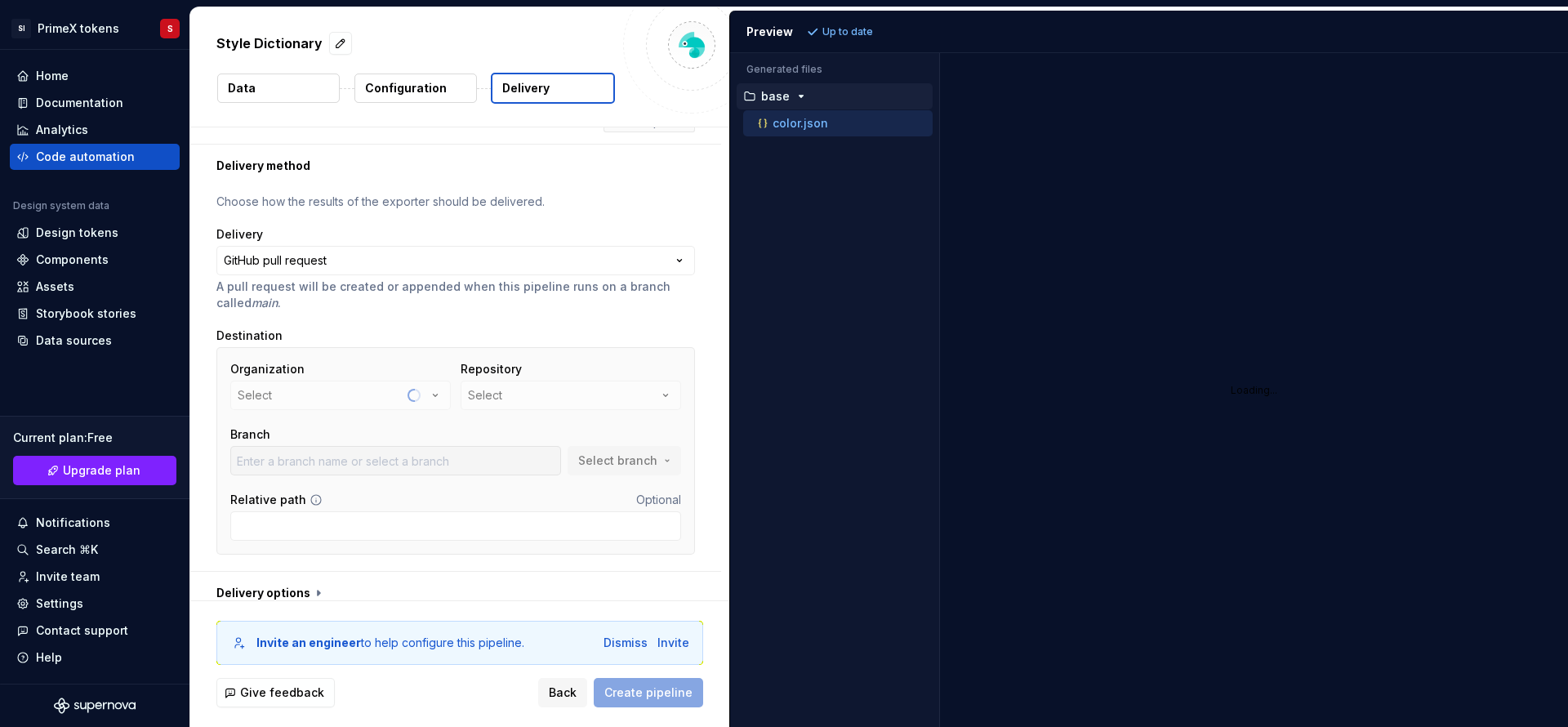
scroll to position [41, 0]
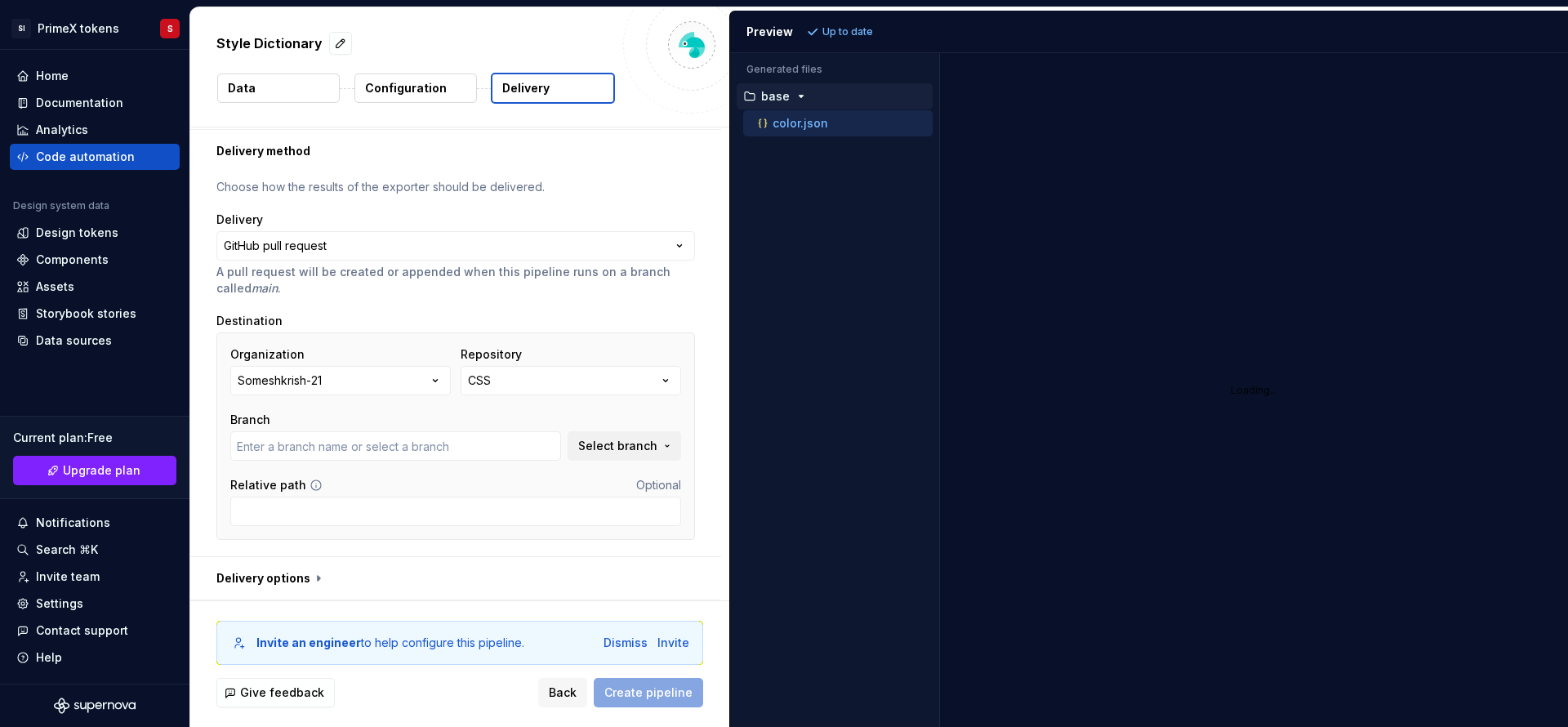
type input "main"
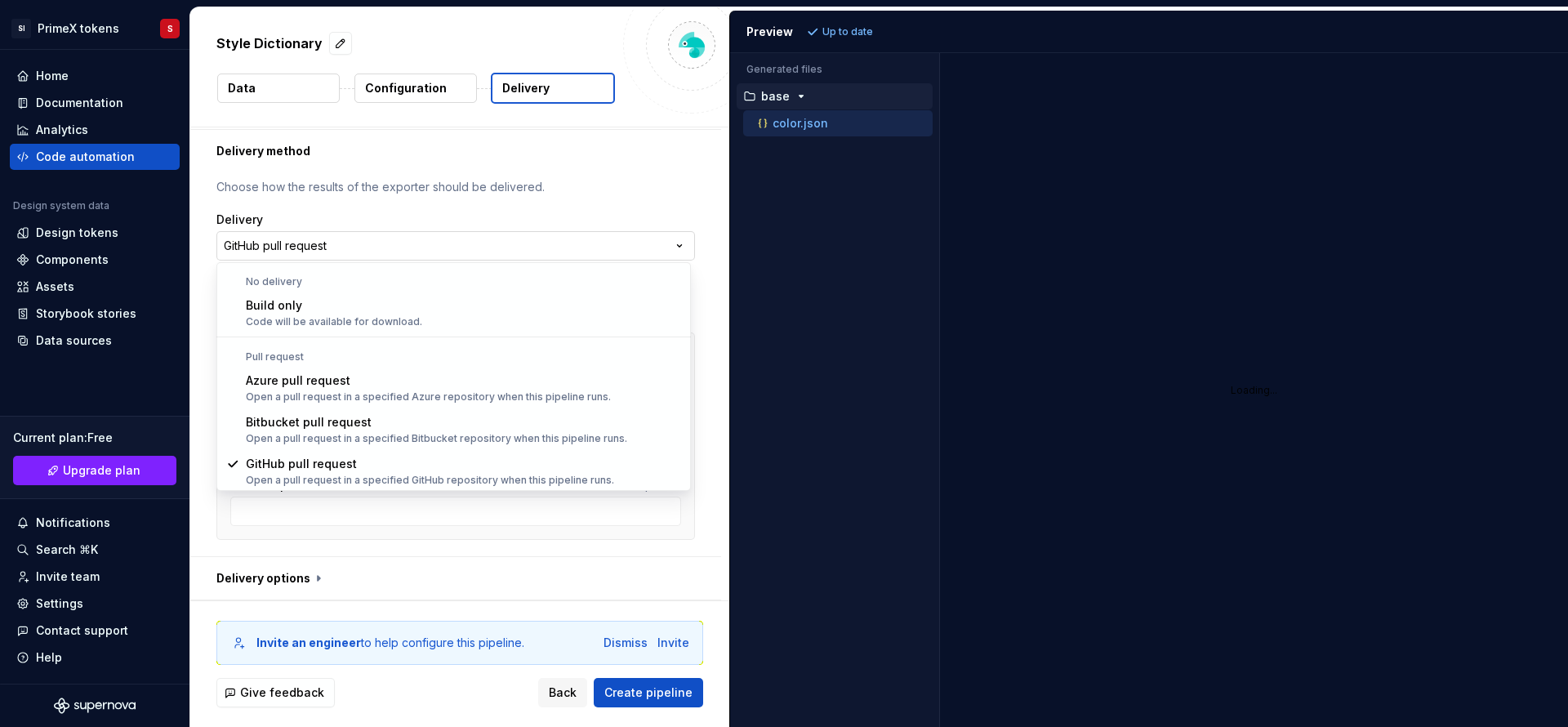
click at [683, 238] on html "**********" at bounding box center [784, 363] width 1568 height 727
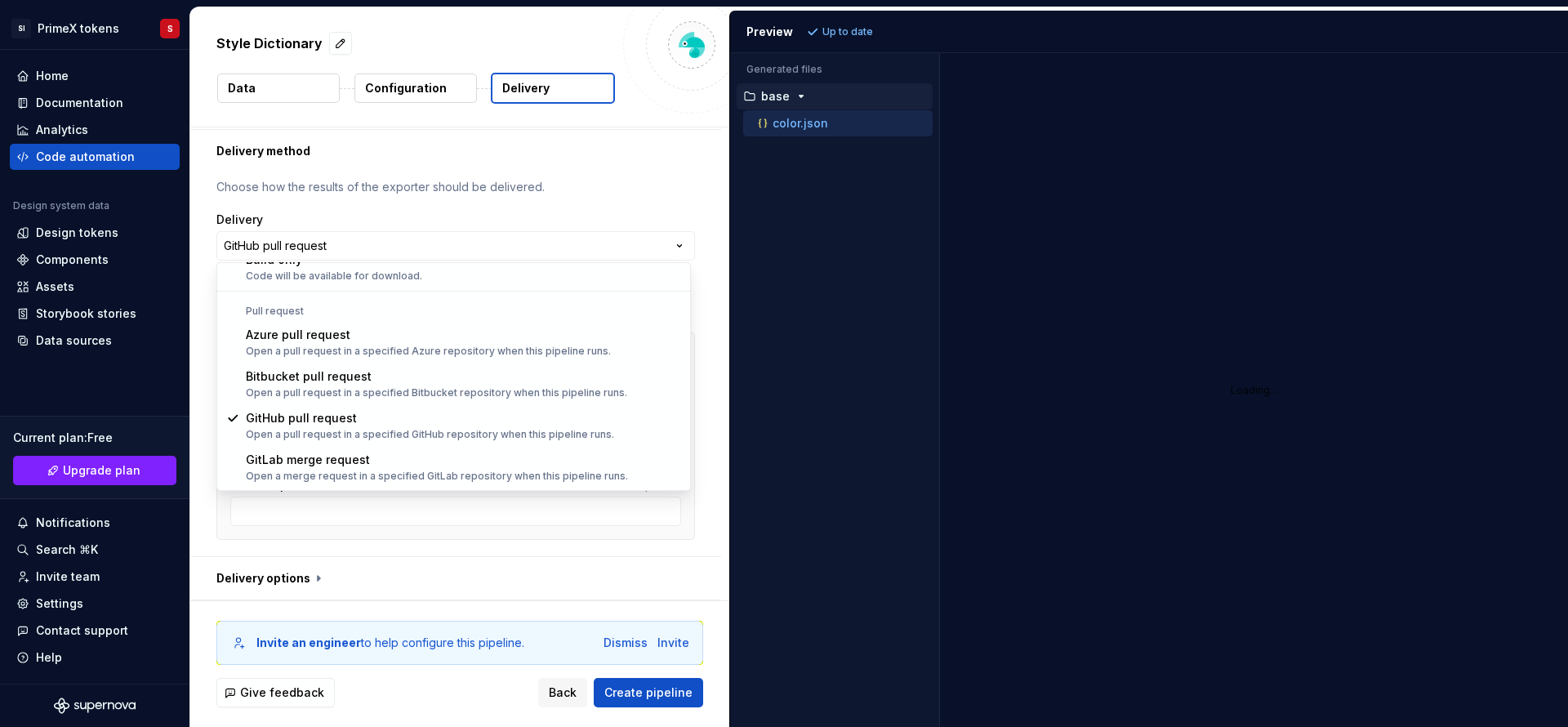
click at [672, 245] on html "**********" at bounding box center [784, 363] width 1568 height 727
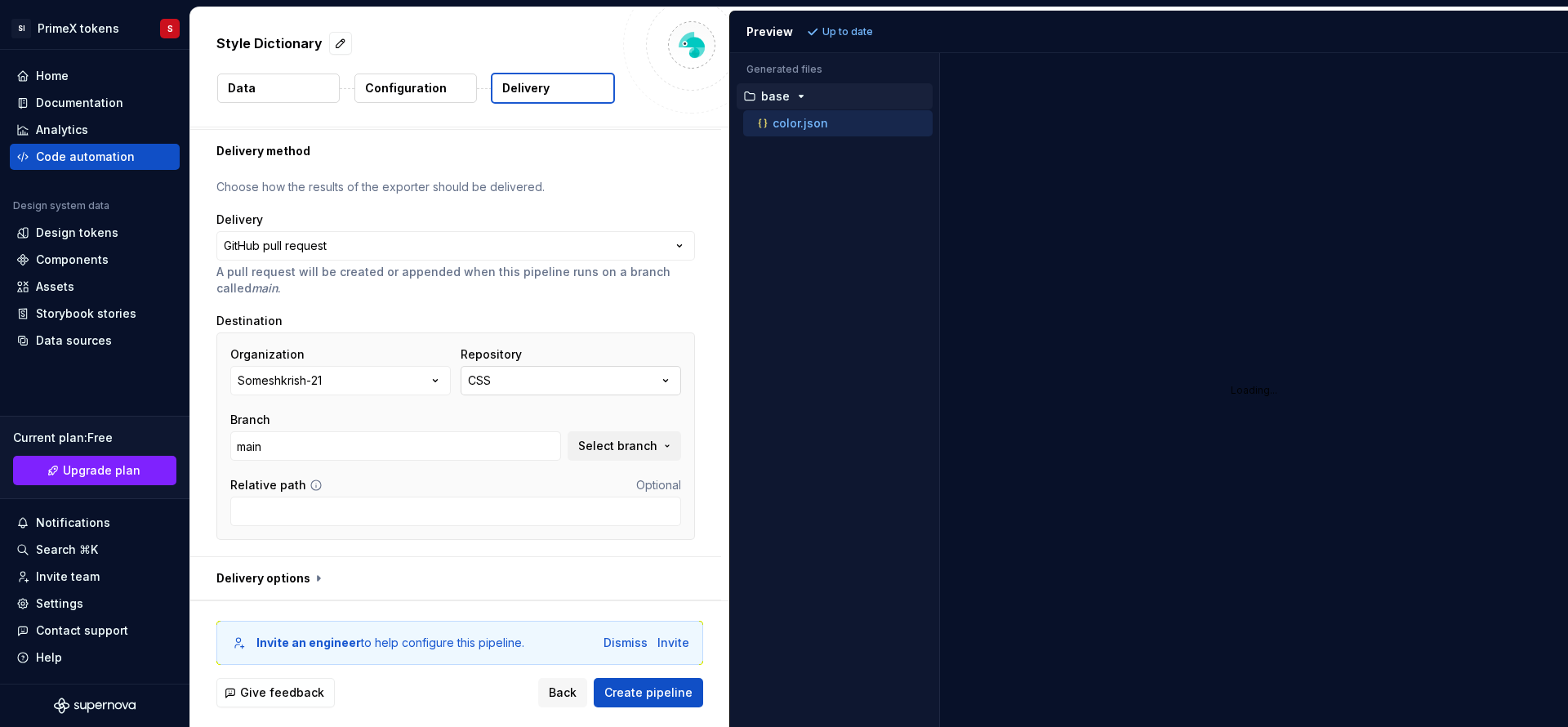
click at [641, 366] on button "CSS" at bounding box center [570, 381] width 220 height 30
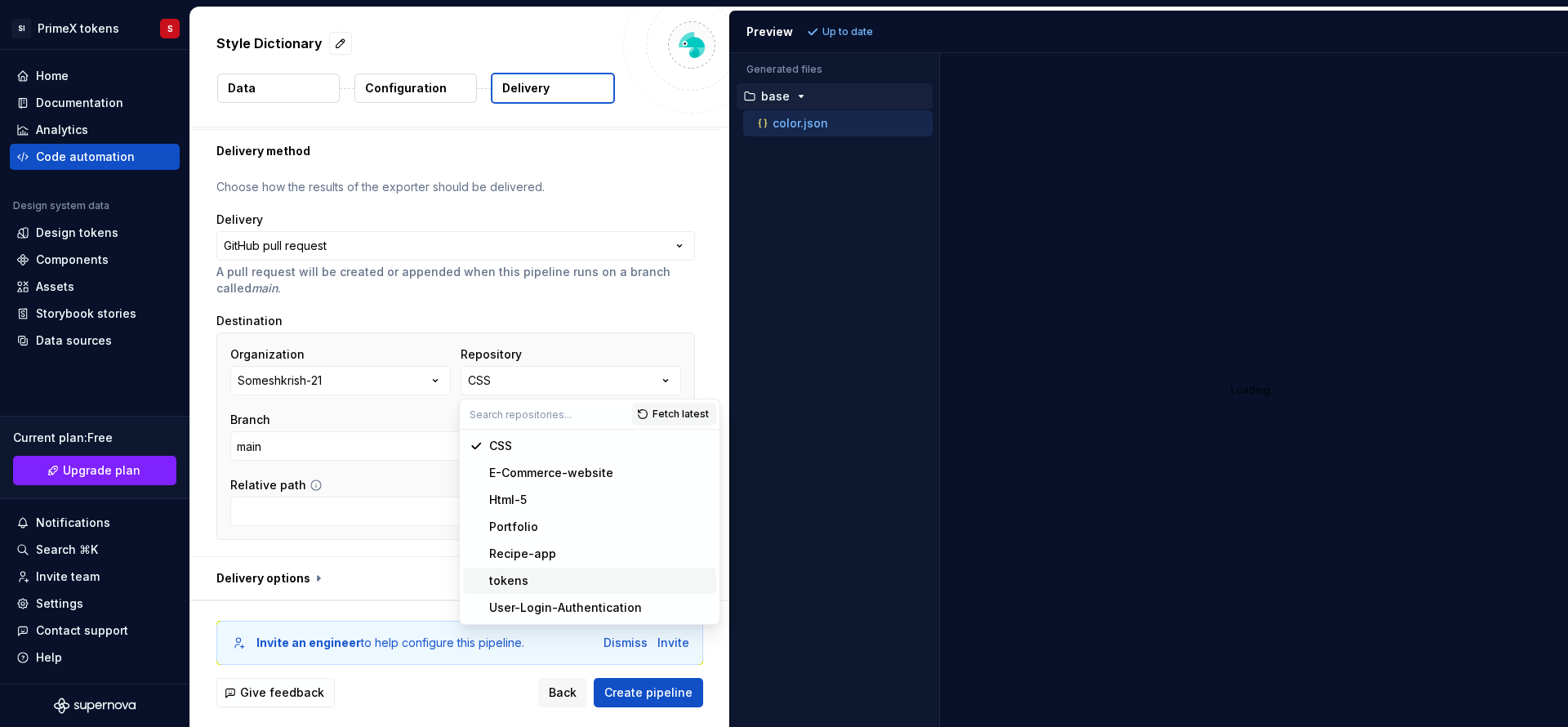
click at [530, 580] on div "tokens" at bounding box center [599, 580] width 220 height 16
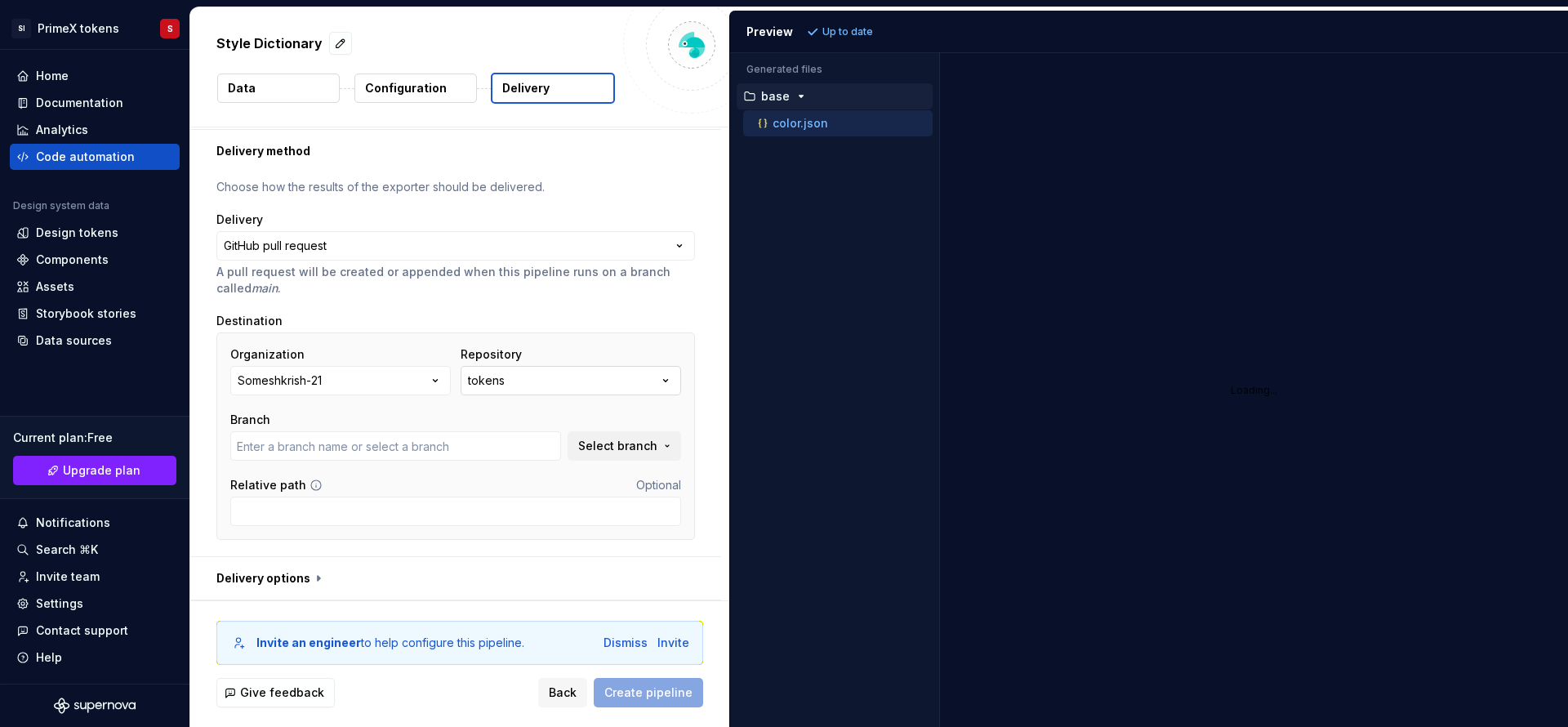
type input "designtoken"
click at [436, 385] on icon "button" at bounding box center [435, 380] width 16 height 16
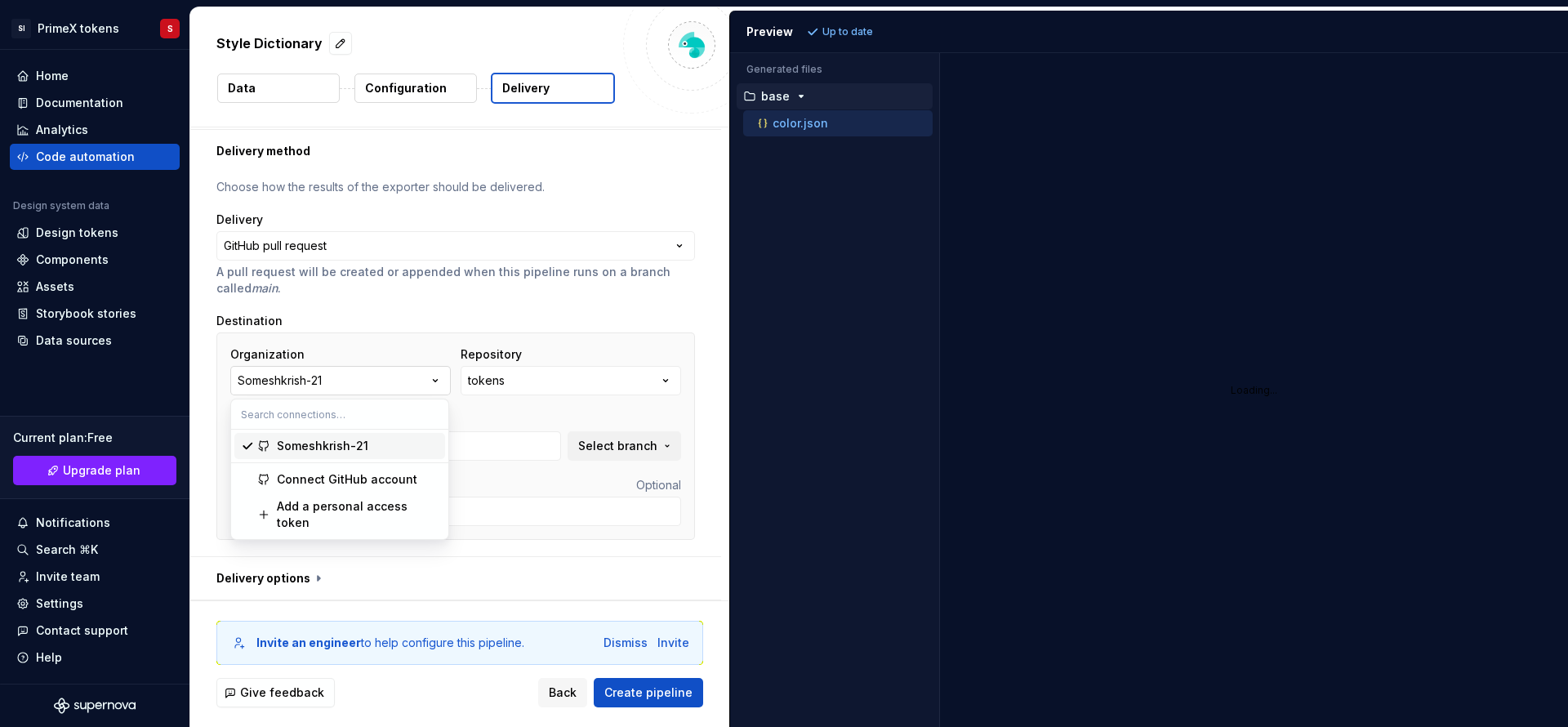
click at [436, 385] on icon "button" at bounding box center [435, 380] width 16 height 16
click at [319, 589] on button "button" at bounding box center [455, 578] width 531 height 43
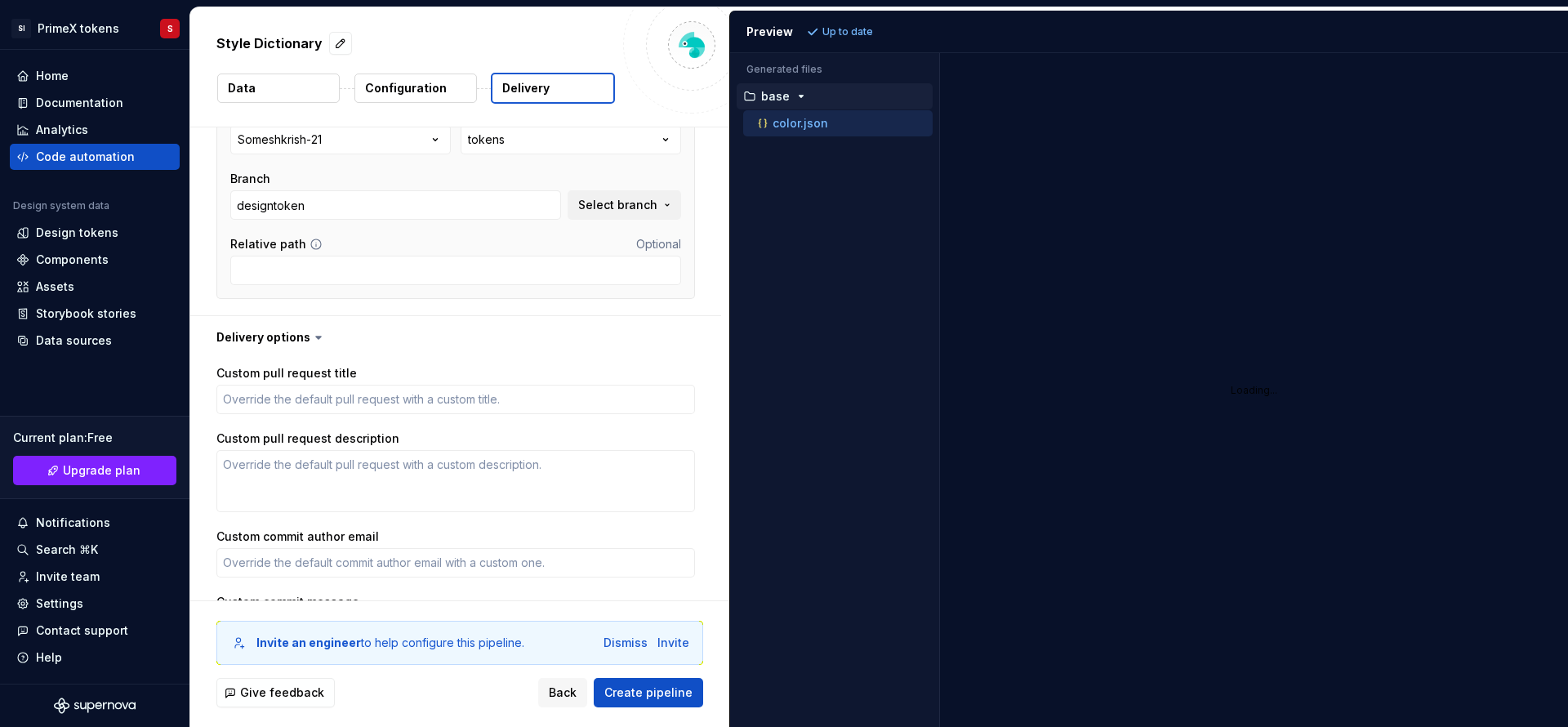
scroll to position [426, 0]
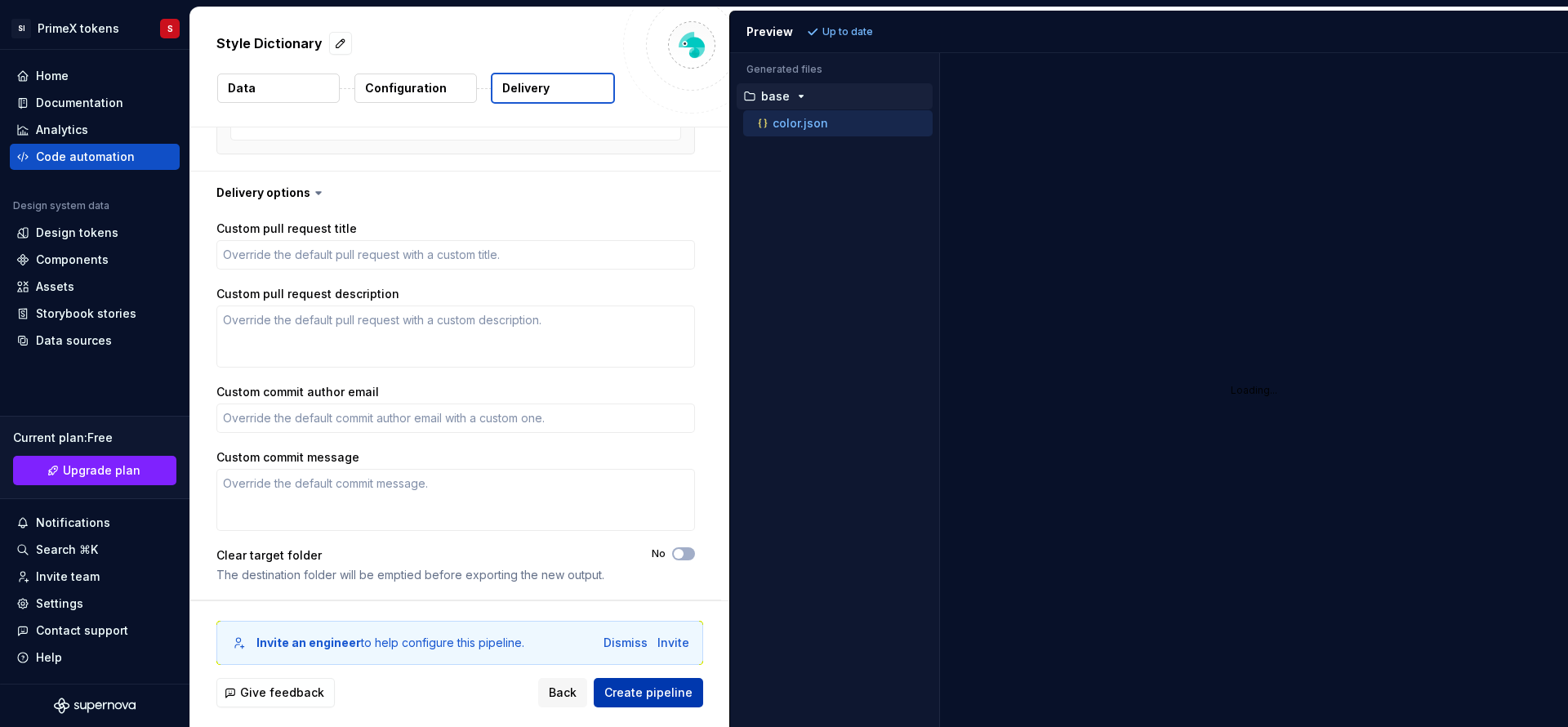
click at [650, 699] on span "Create pipeline" at bounding box center [648, 692] width 88 height 16
click at [1311, 686] on div "Pipeline created." at bounding box center [1365, 691] width 298 height 16
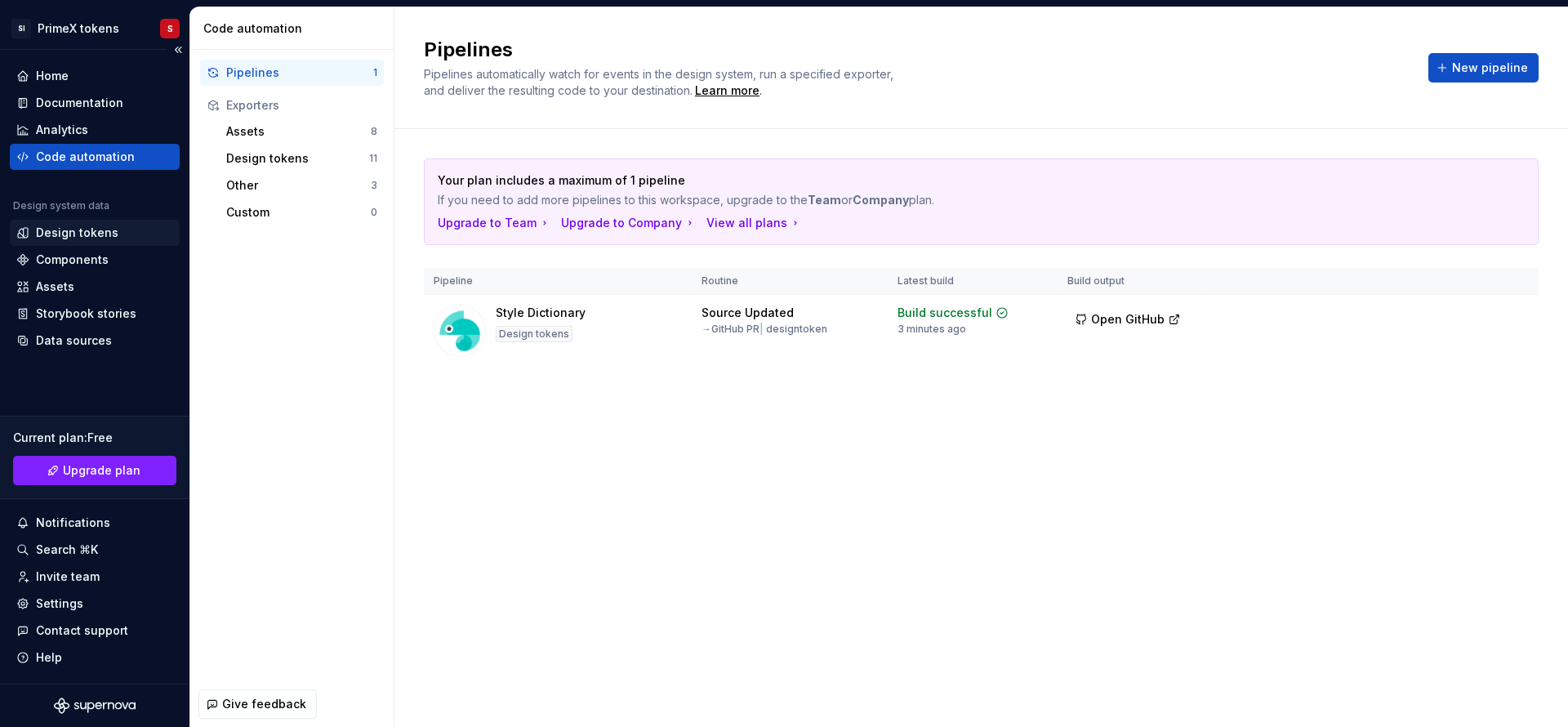
click at [100, 225] on div "Design tokens" at bounding box center [76, 232] width 82 height 16
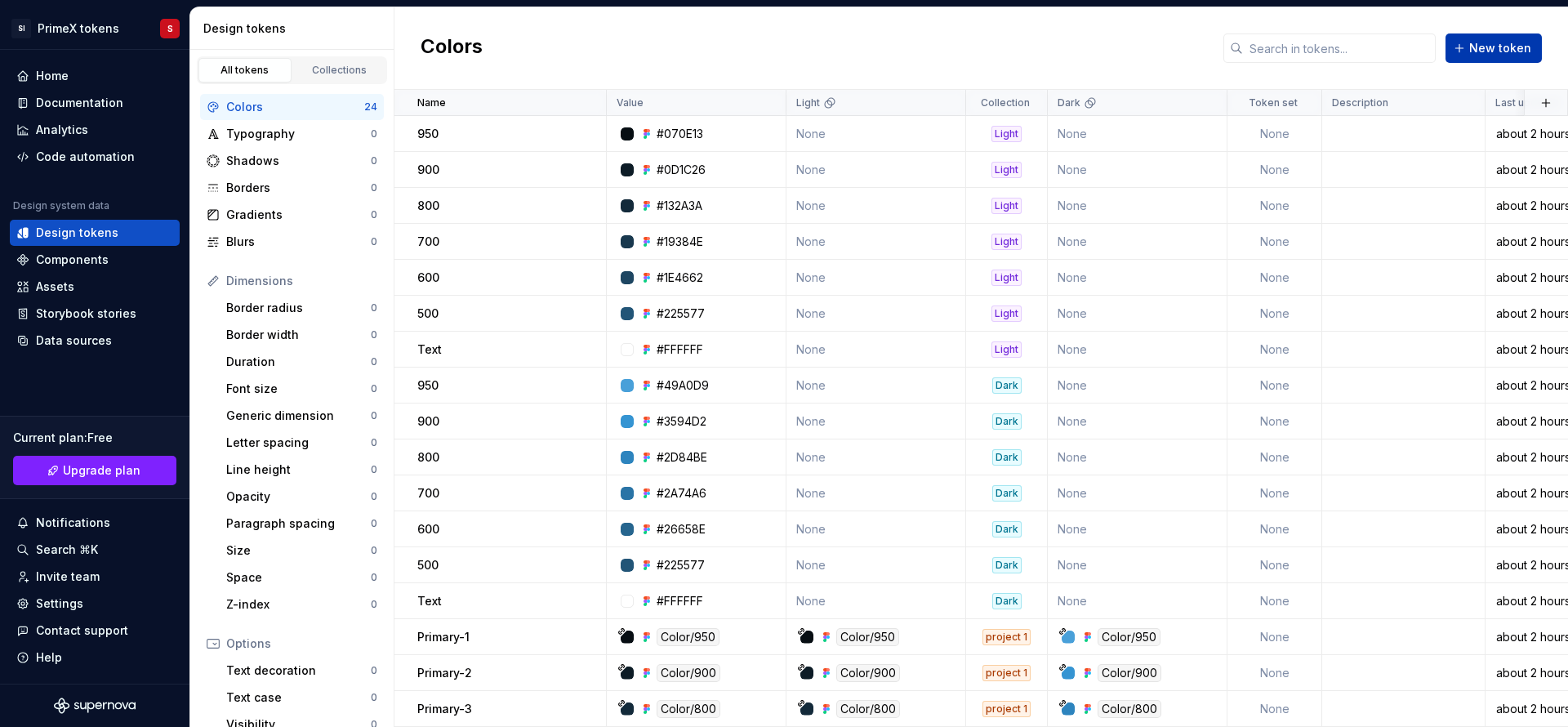
click at [1510, 37] on button "New token" at bounding box center [1493, 49] width 96 height 30
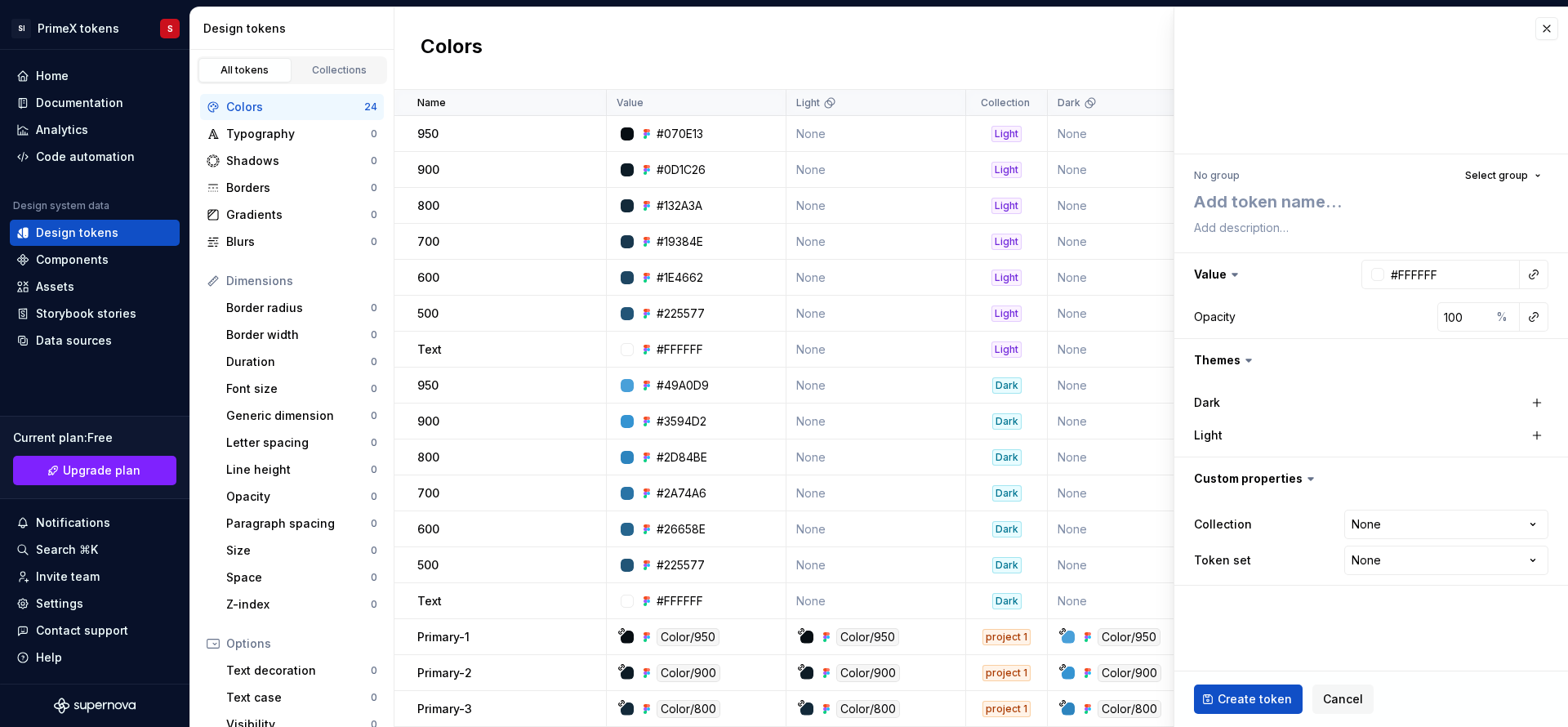
type textarea "*"
click at [1256, 210] on textarea at bounding box center [1367, 202] width 354 height 30
type textarea "m"
type textarea "*"
type textarea "my"
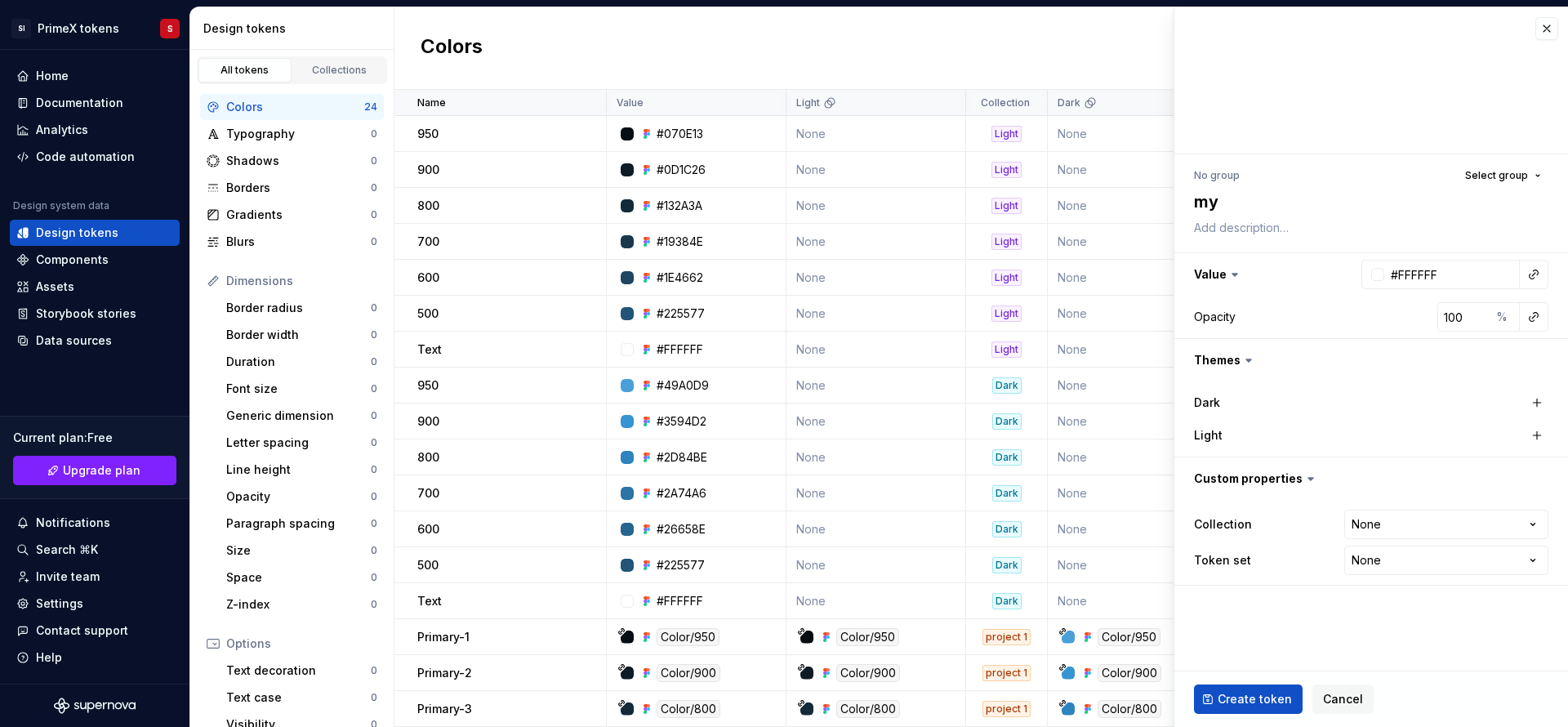
type textarea "*"
type textarea "myt"
type textarea "*"
type textarea "myto"
type textarea "*"
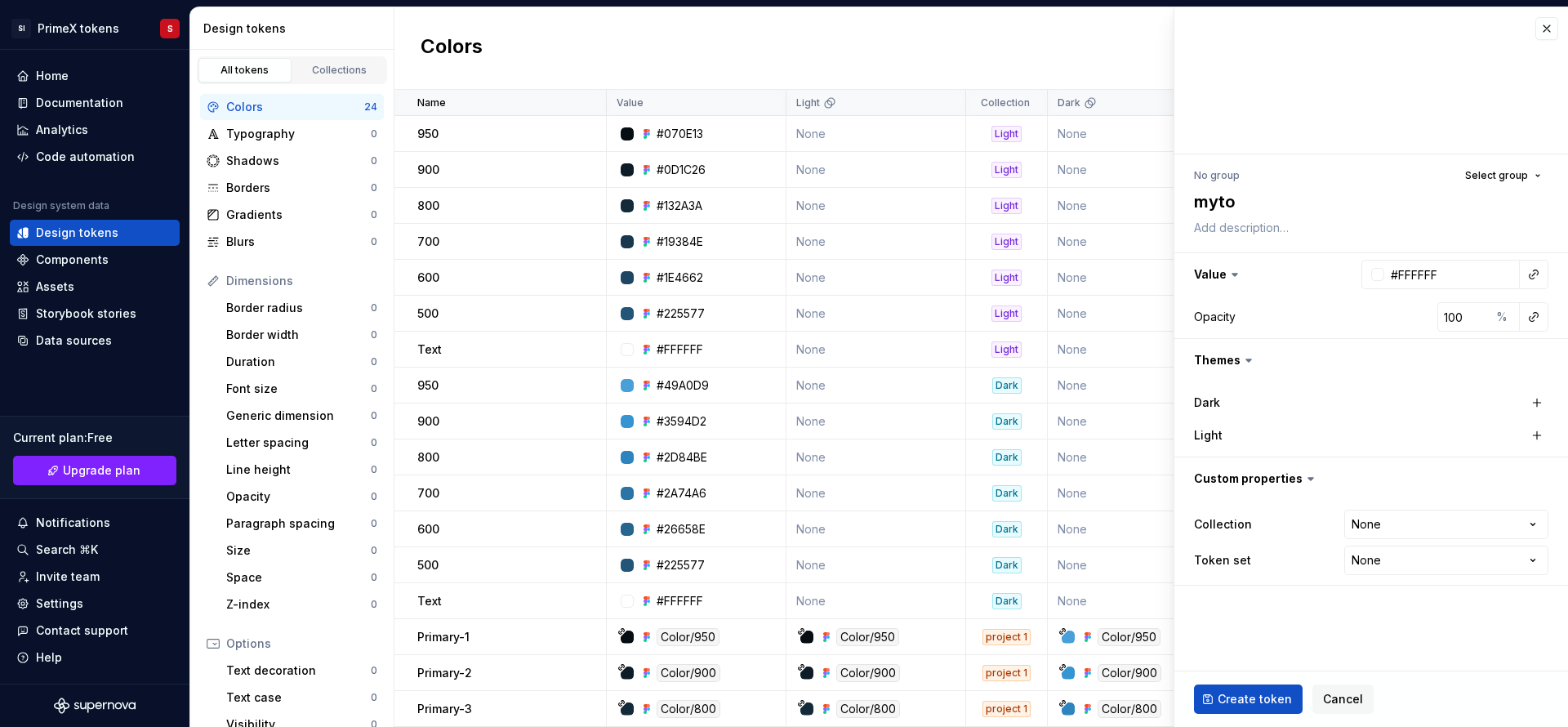
type textarea "mytok"
type textarea "*"
type textarea "mytoke"
type textarea "*"
type textarea "mytoken"
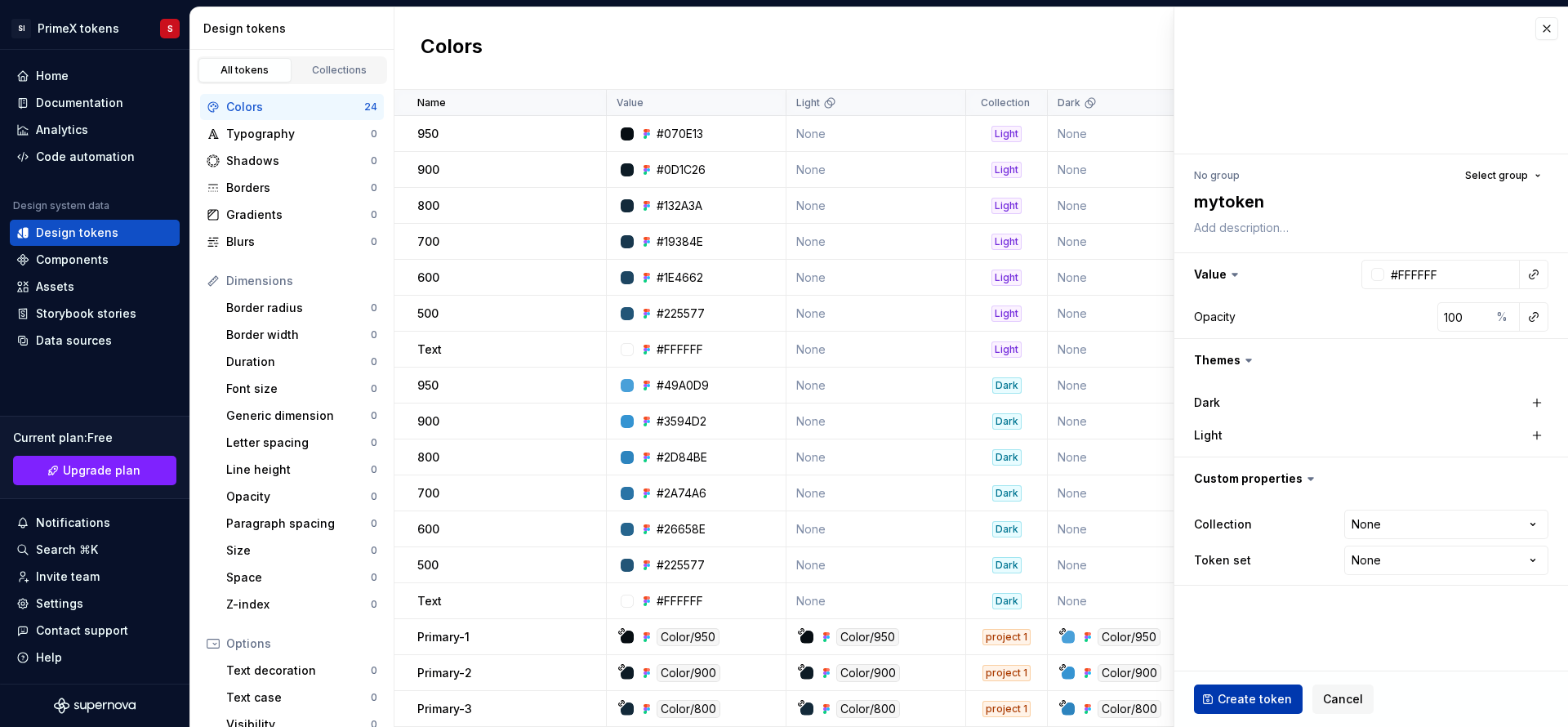
click at [1265, 713] on button "Create token" at bounding box center [1249, 699] width 109 height 30
type textarea "*"
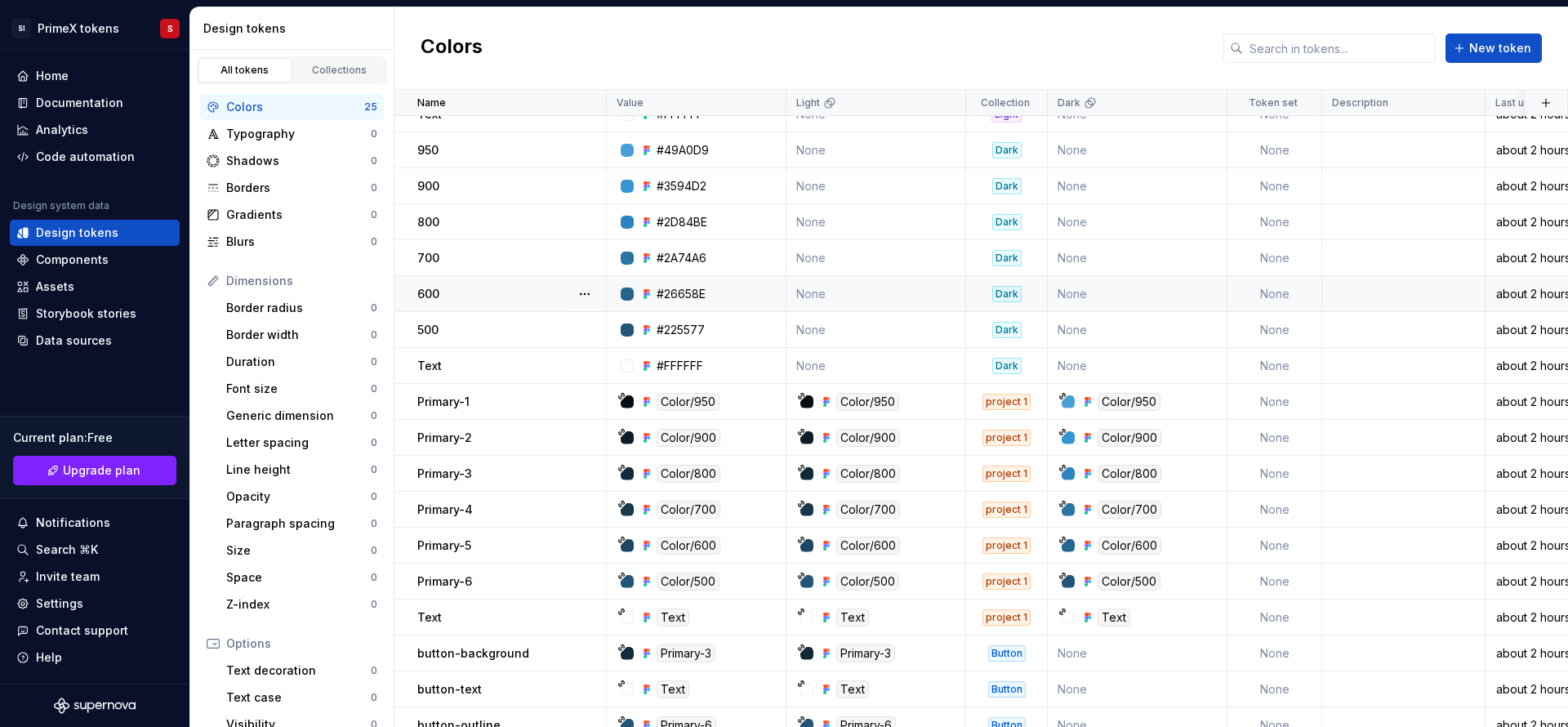
scroll to position [300, 0]
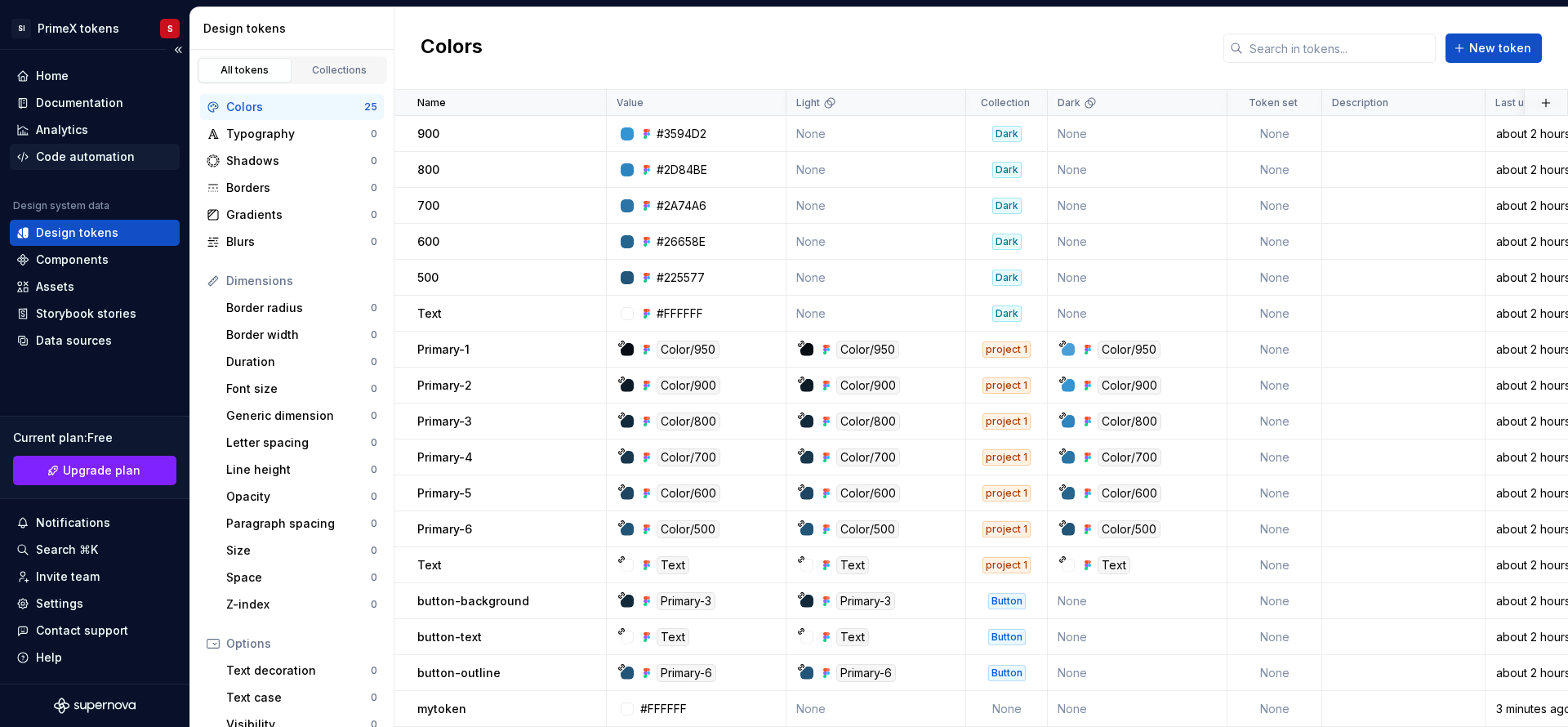
click at [83, 162] on div "Code automation" at bounding box center [85, 157] width 99 height 16
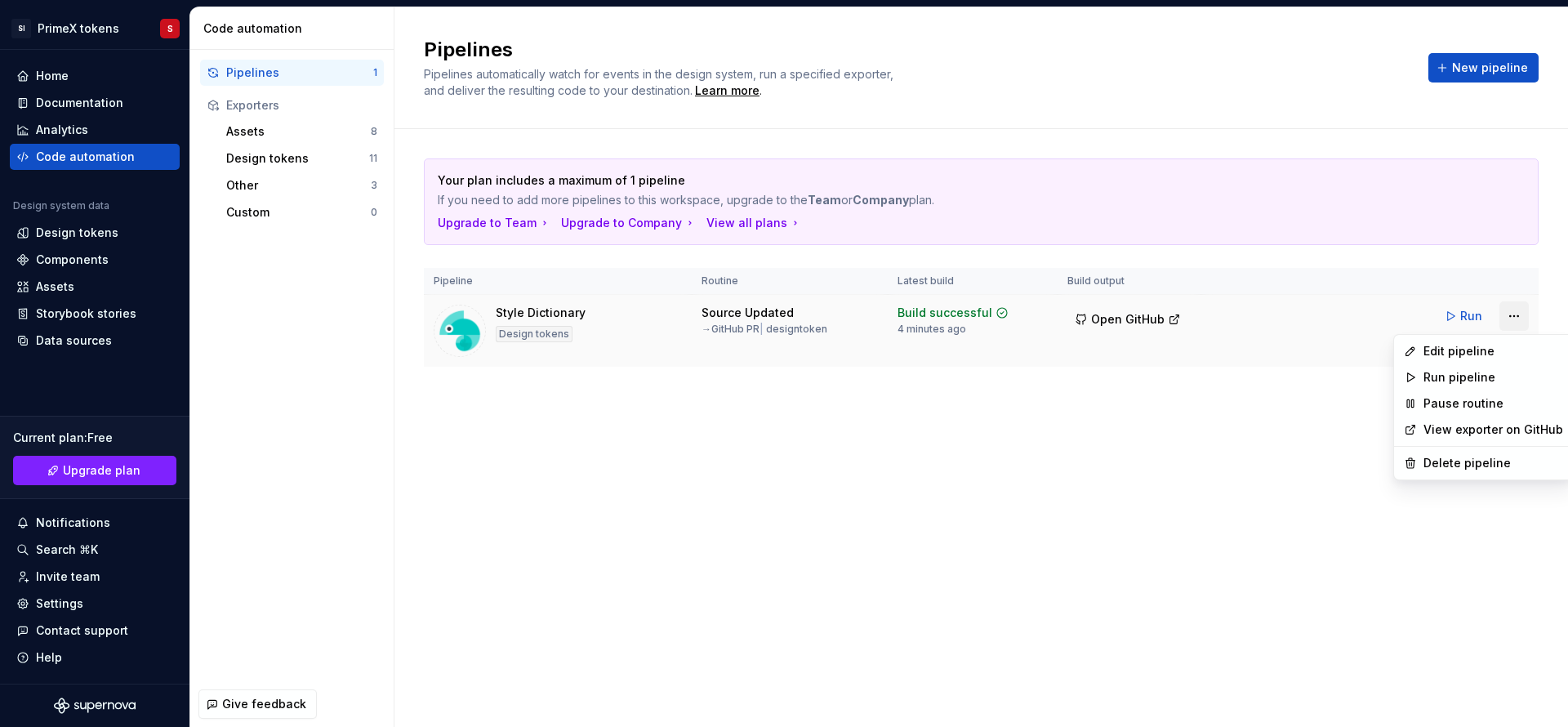
click at [1518, 321] on html "SI PrimeX tokens S Home Documentation Analytics Code automation Design system d…" at bounding box center [784, 363] width 1568 height 727
click at [1471, 307] on html "SI PrimeX tokens S Home Documentation Analytics Code automation Design system d…" at bounding box center [784, 363] width 1568 height 727
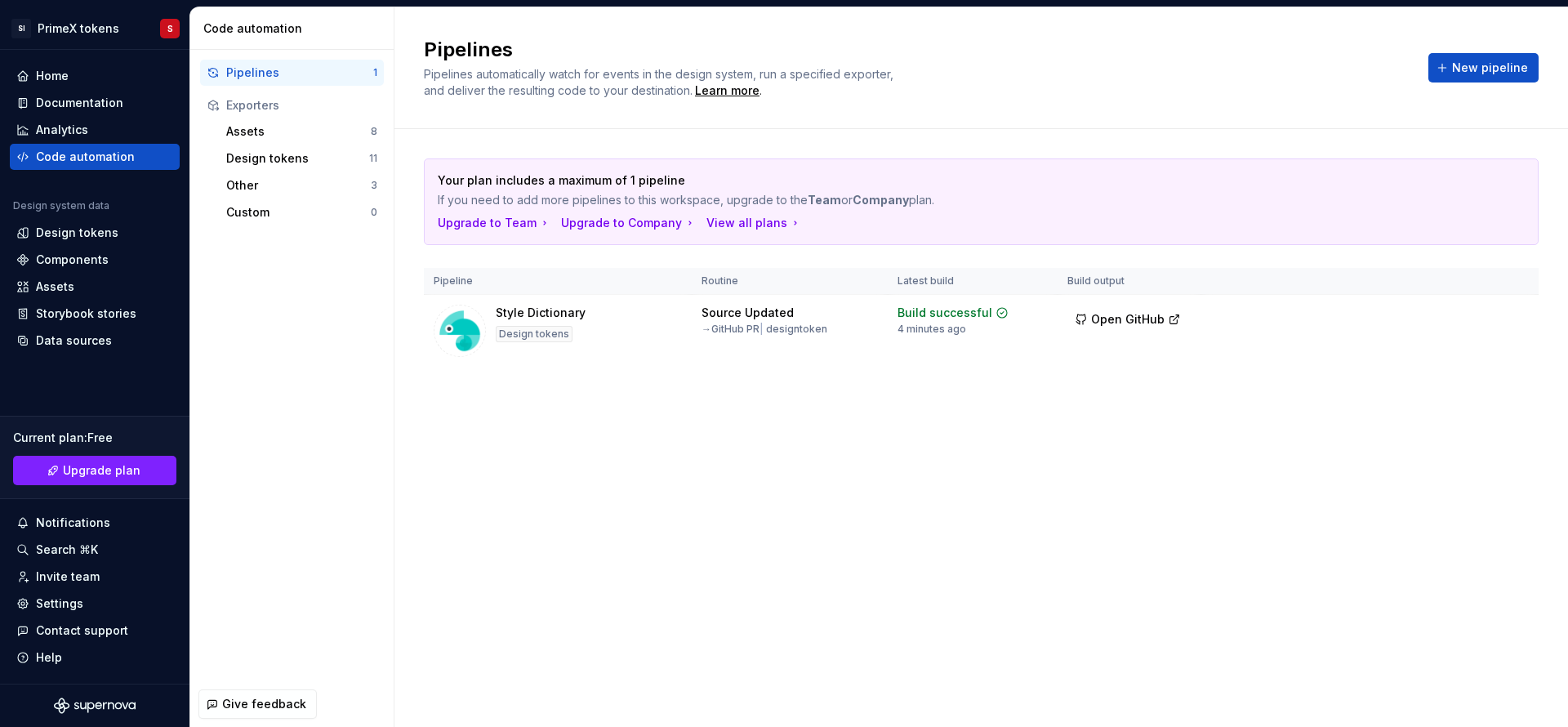
click at [1471, 307] on span "Run" at bounding box center [1471, 315] width 22 height 16
click at [1160, 319] on span "Open GitHub" at bounding box center [1128, 319] width 73 height 16
